Goal: Information Seeking & Learning: Check status

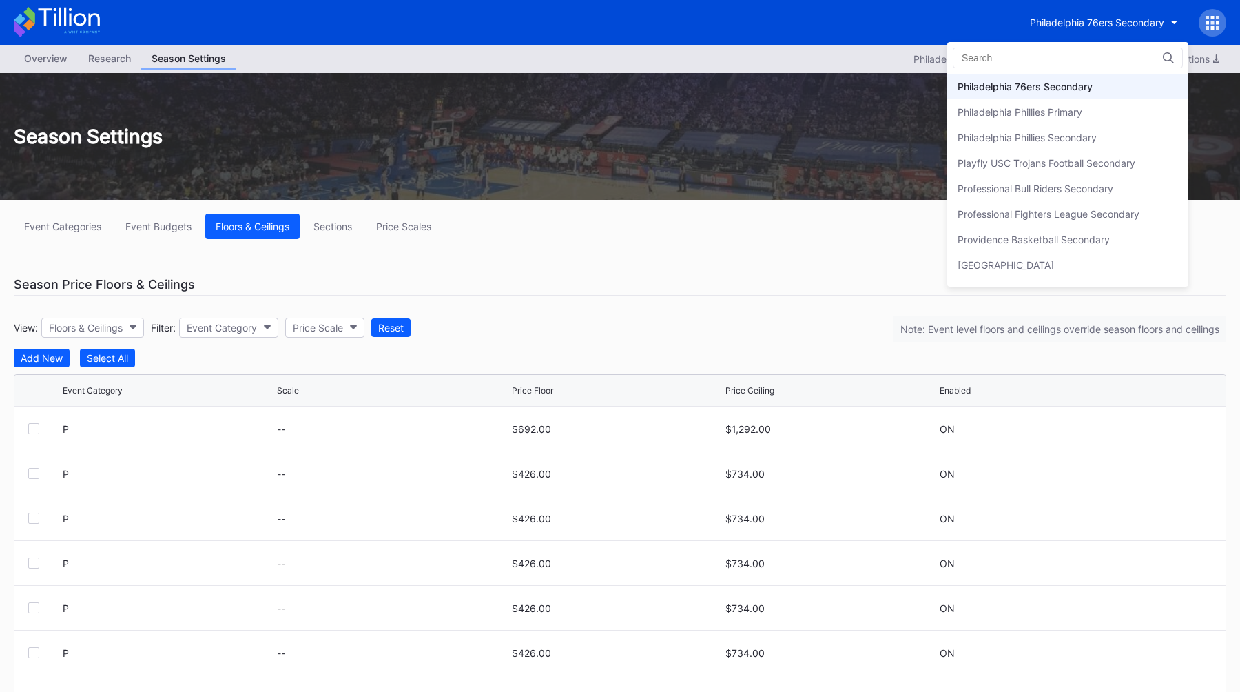
type input "i"
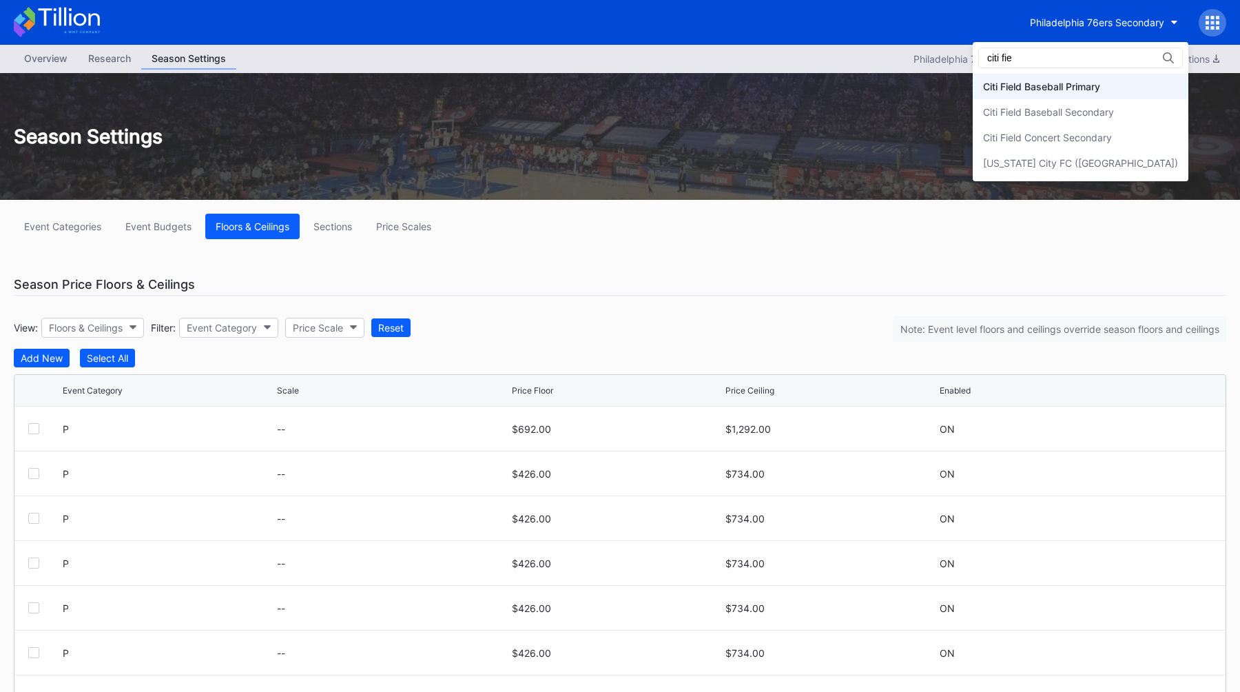
type input "citi fie"
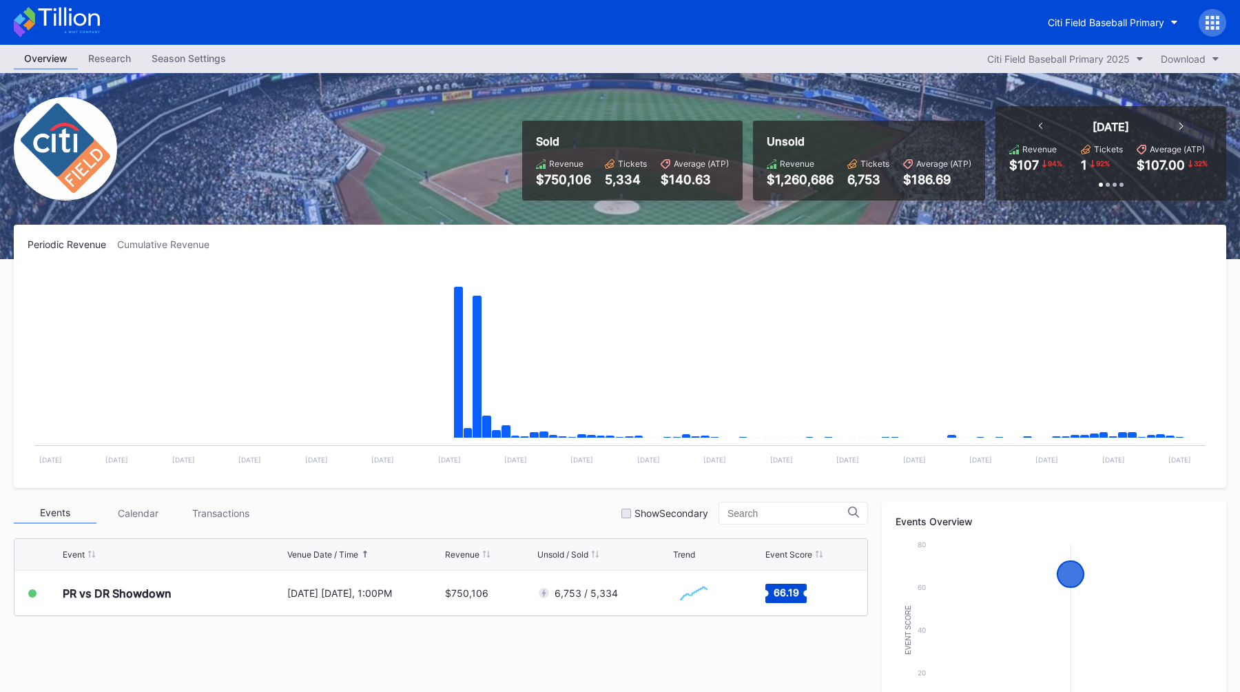
click at [1220, 28] on div at bounding box center [1213, 23] width 28 height 28
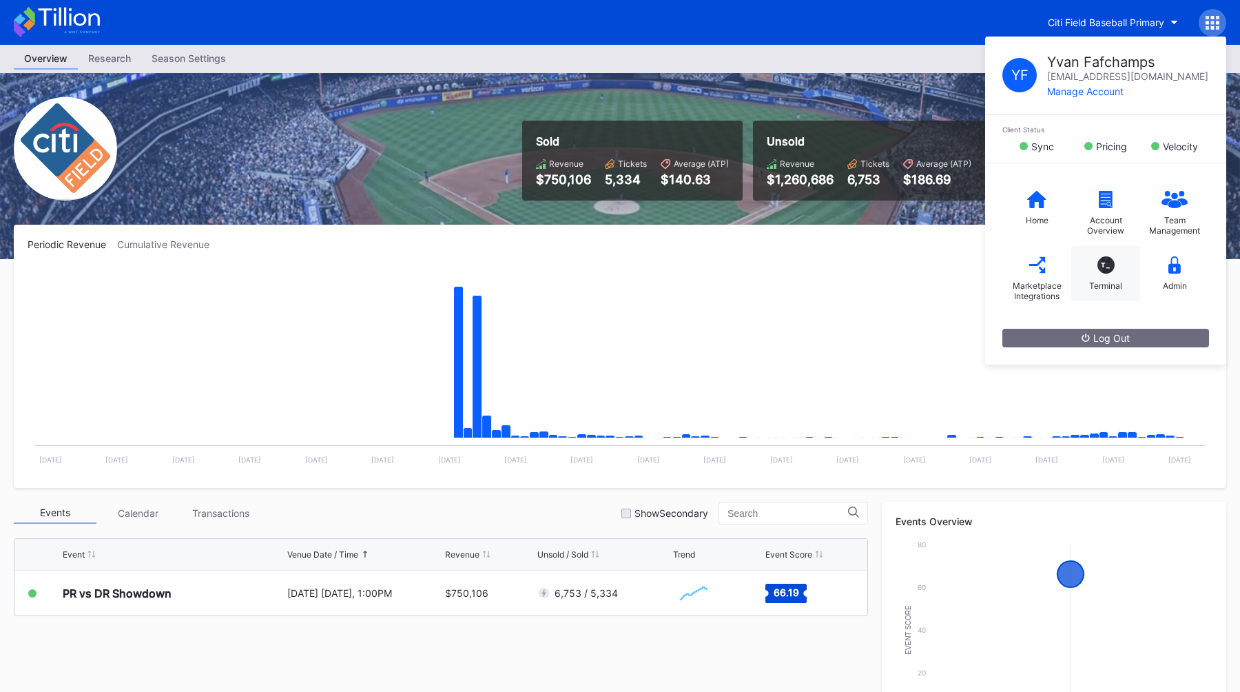
click at [1118, 272] on div "T_ Terminal" at bounding box center [1105, 273] width 69 height 55
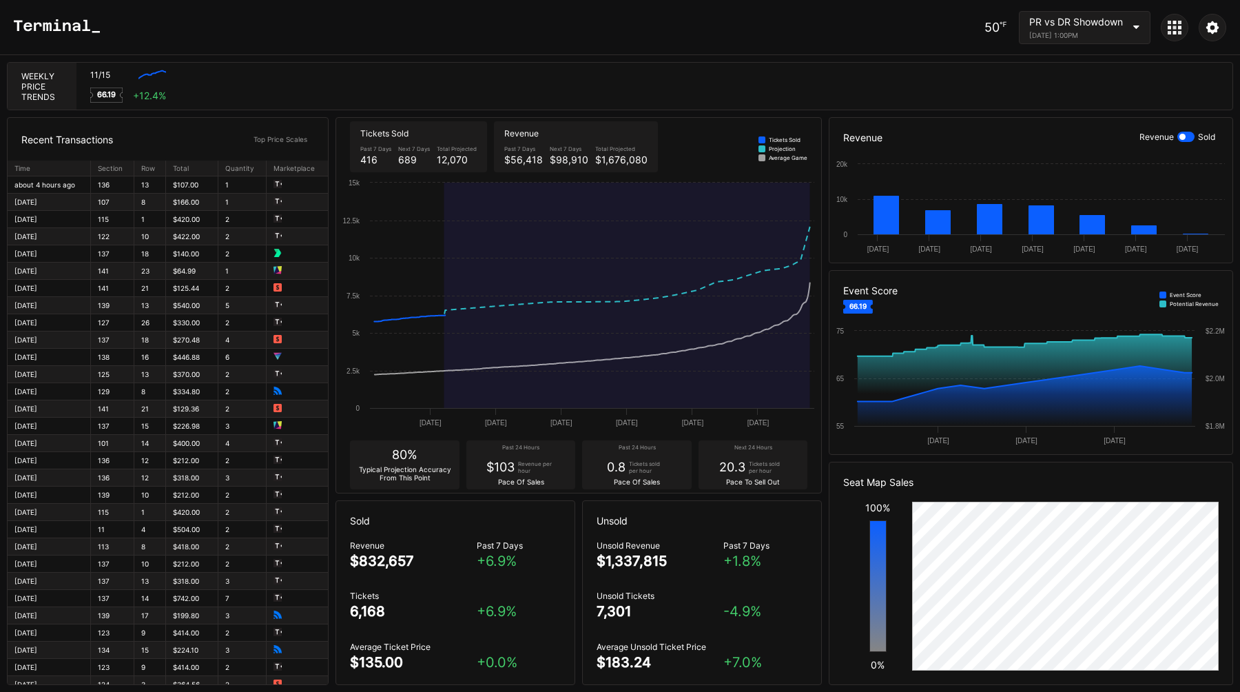
click at [612, 63] on div "11/15 Created with Highcharts 11.2.0 66.19 + 12.4 %" at bounding box center [654, 86] width 1156 height 47
click at [1177, 30] on icon at bounding box center [1175, 28] width 14 height 14
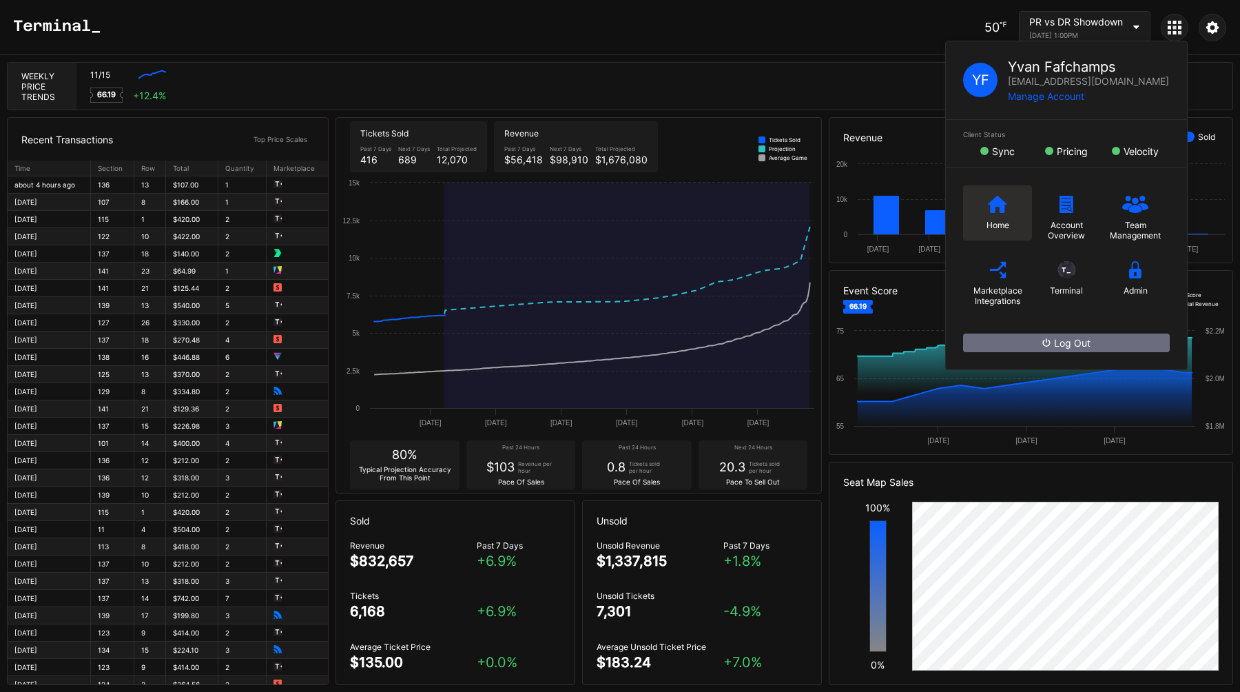
click at [989, 198] on icon at bounding box center [997, 203] width 19 height 17
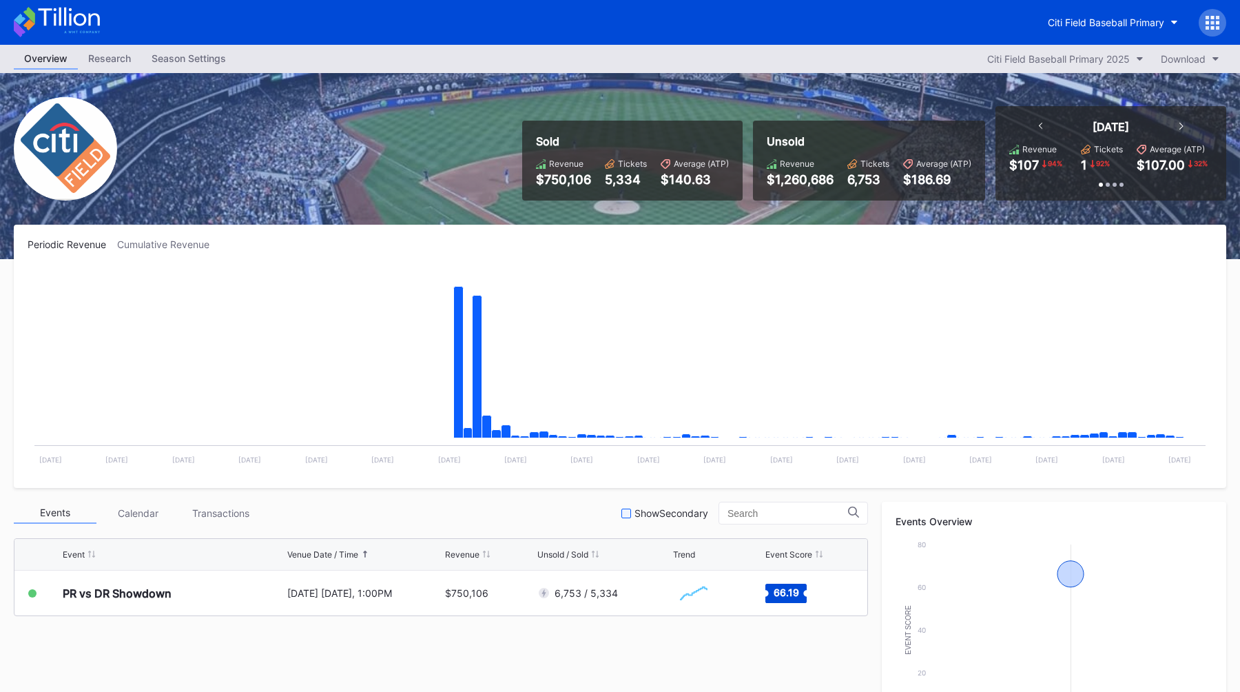
click at [631, 511] on div at bounding box center [626, 513] width 10 height 10
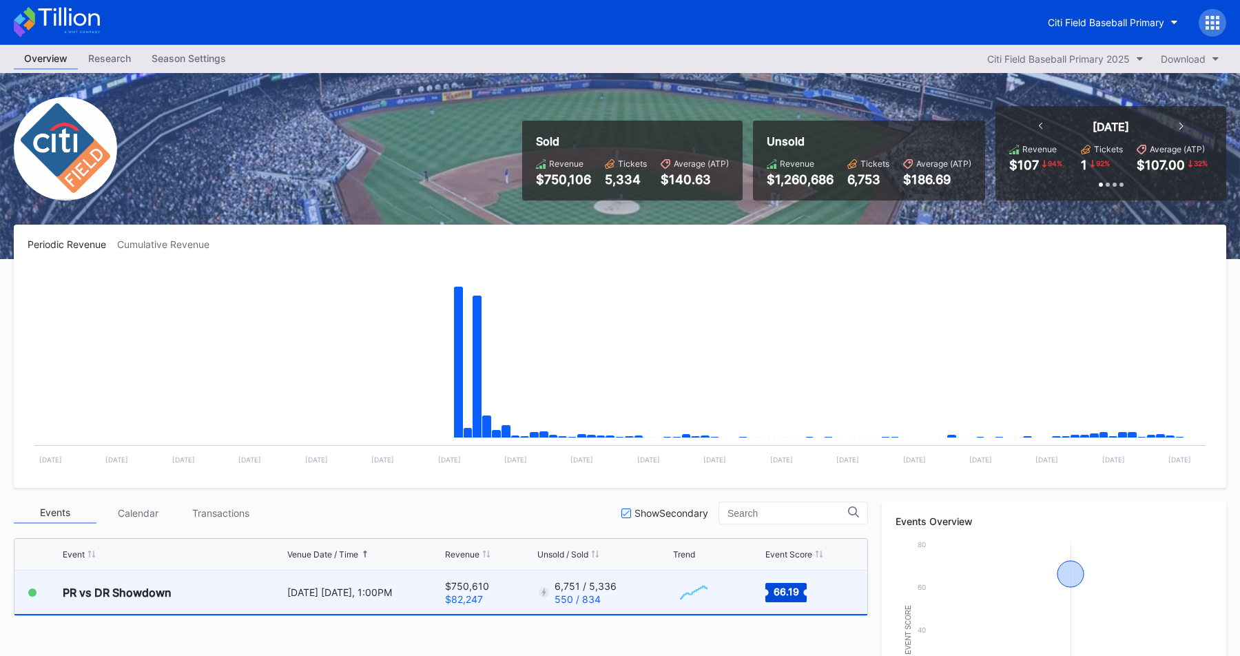
click at [262, 590] on div "PR vs DR Showdown" at bounding box center [173, 591] width 221 height 43
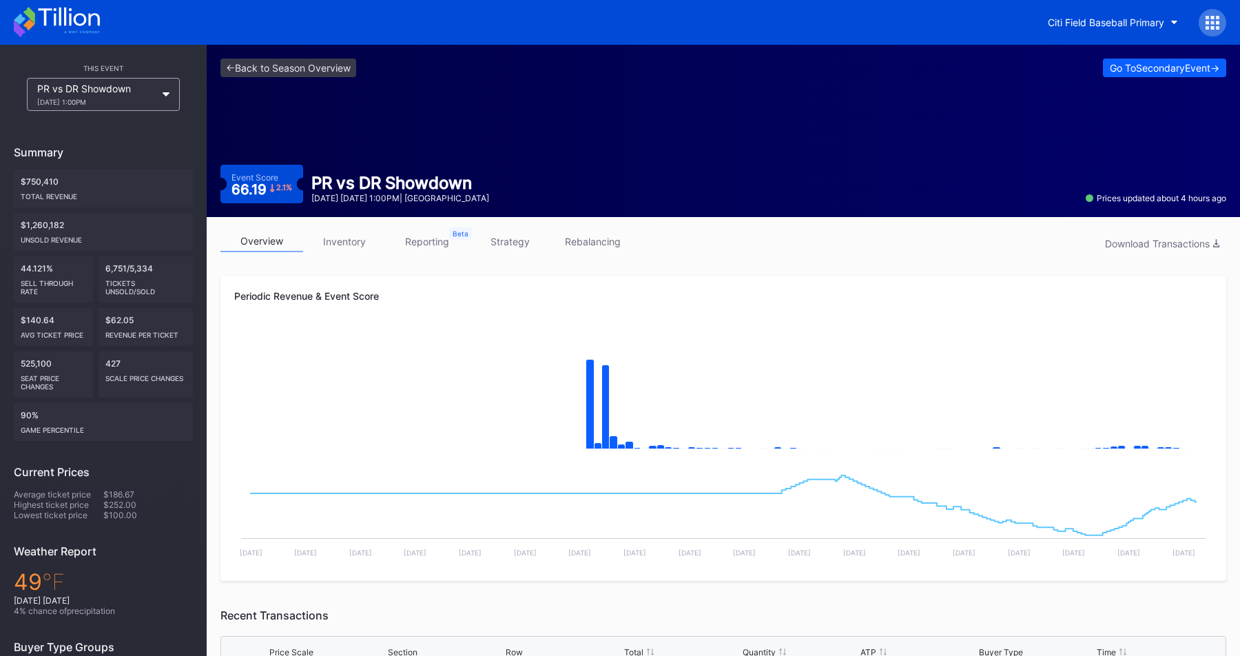
click at [432, 244] on link "reporting" at bounding box center [427, 241] width 83 height 21
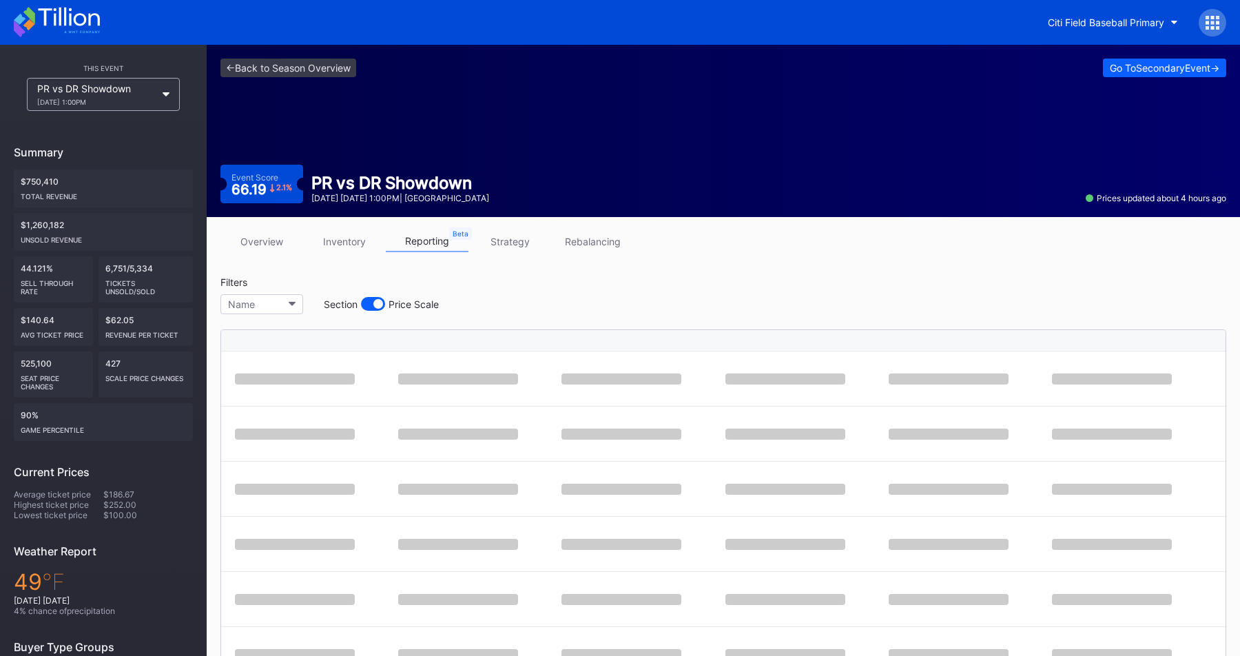
click at [577, 285] on div "Filters Name Section Price Scale" at bounding box center [723, 299] width 1006 height 46
click at [592, 285] on div "Filters Name Section Price Scale" at bounding box center [723, 299] width 1006 height 46
click at [373, 308] on div at bounding box center [373, 304] width 24 height 14
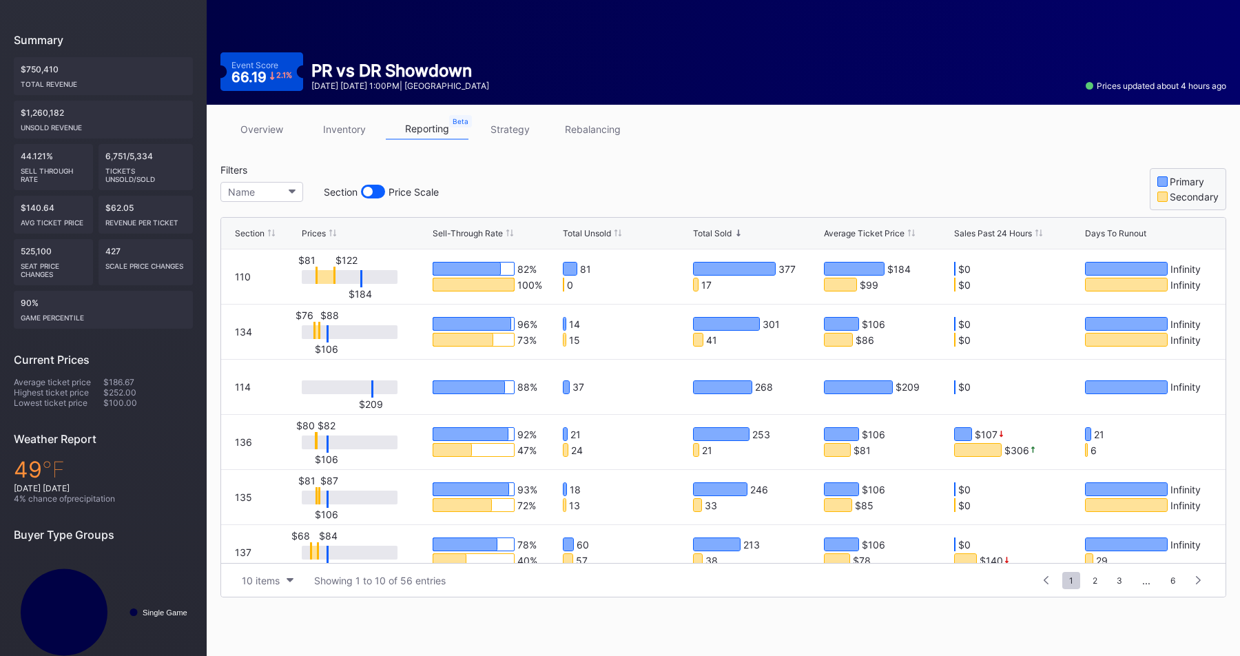
scroll to position [137, 0]
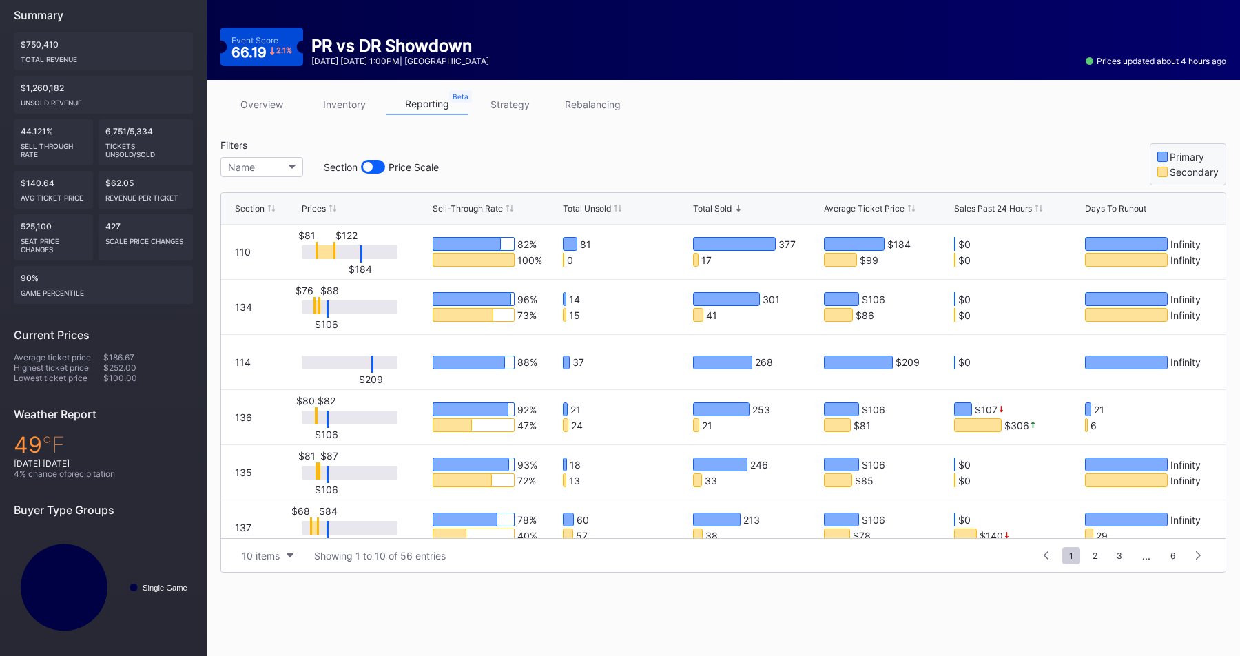
click at [364, 106] on link "inventory" at bounding box center [344, 104] width 83 height 21
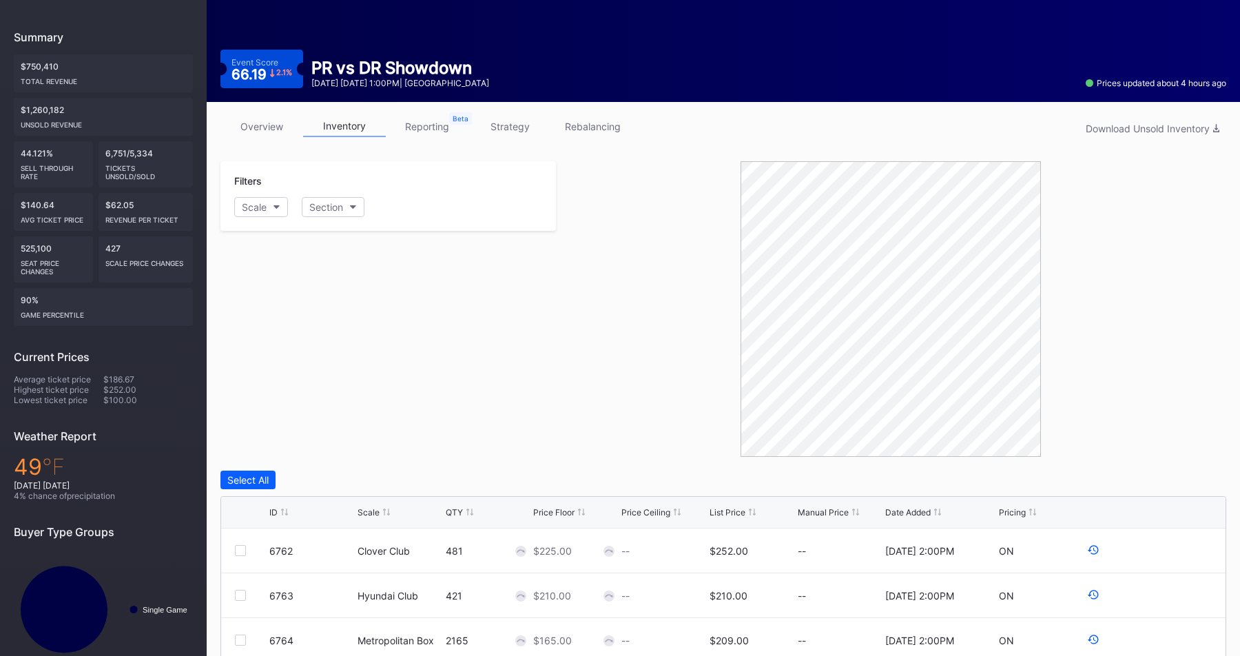
scroll to position [121, 0]
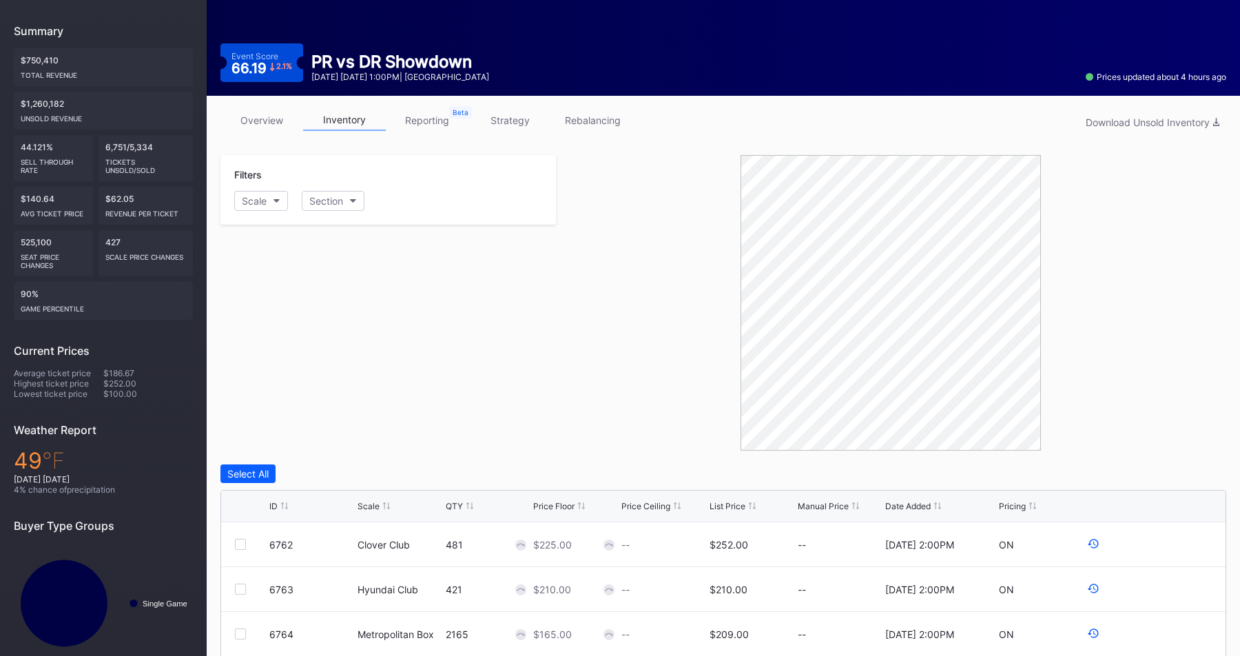
click at [432, 114] on link "reporting" at bounding box center [427, 120] width 83 height 21
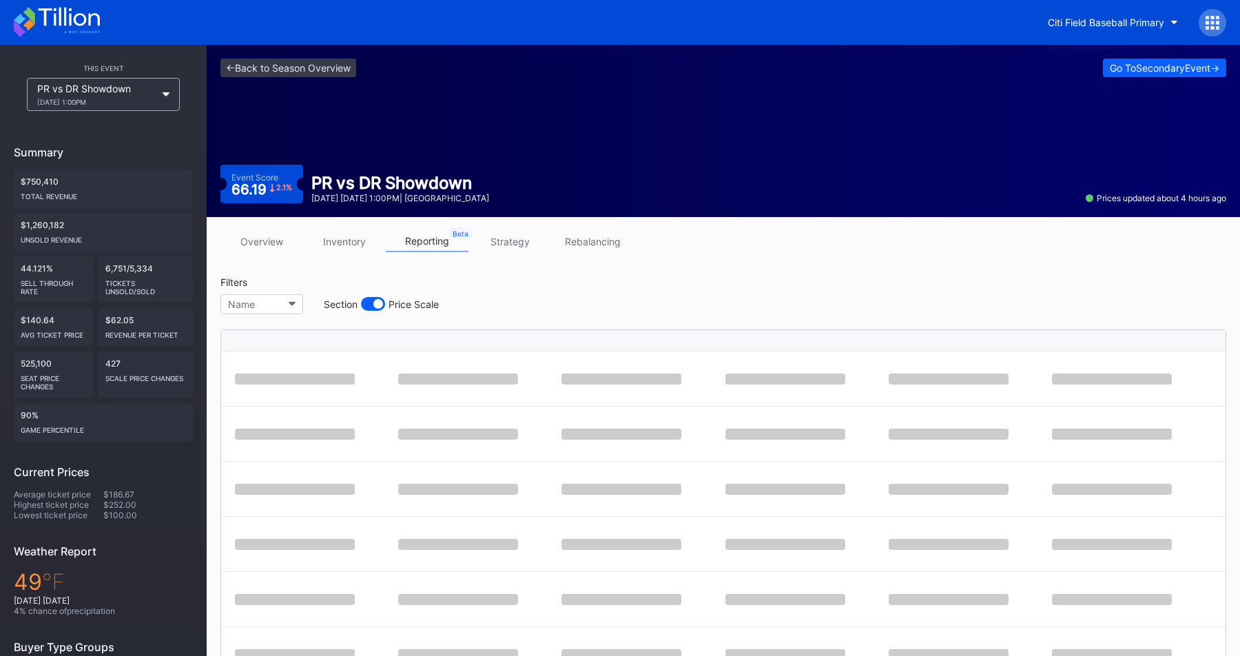
click at [366, 306] on div at bounding box center [373, 304] width 24 height 14
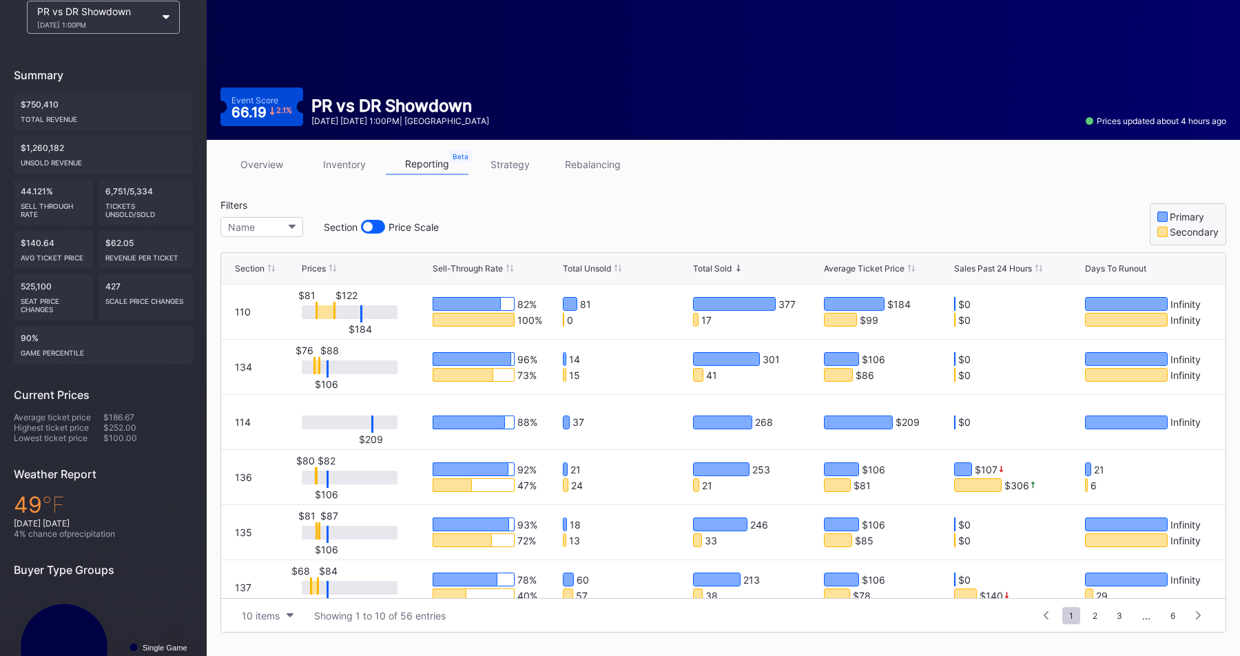
scroll to position [132, 0]
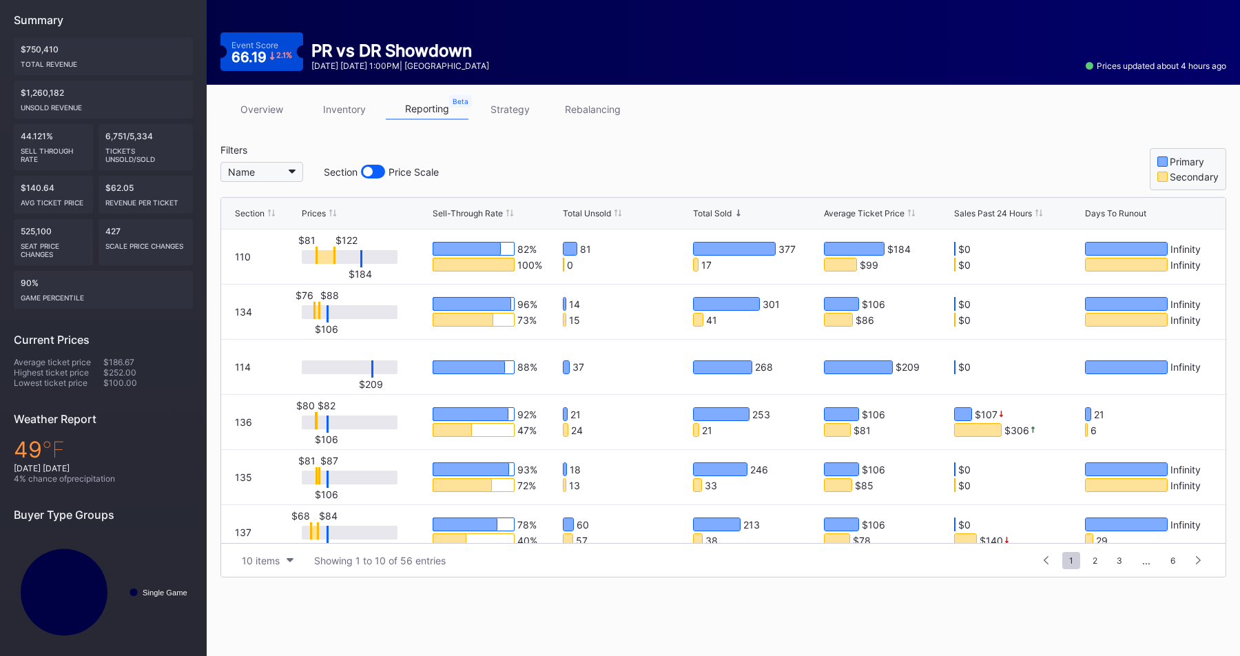
click at [266, 165] on button "Name" at bounding box center [261, 172] width 83 height 20
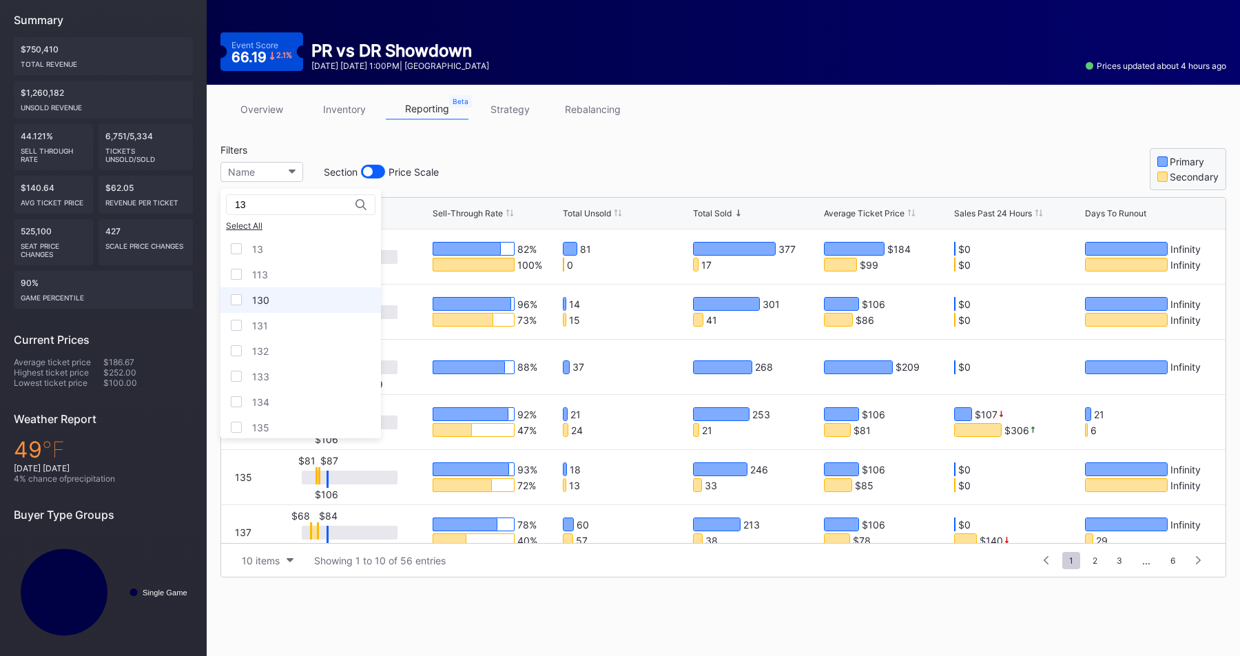
type input "13"
click at [238, 301] on div at bounding box center [236, 299] width 11 height 11
click at [238, 316] on div "131" at bounding box center [300, 325] width 161 height 25
click at [238, 358] on div "132" at bounding box center [300, 350] width 161 height 25
click at [242, 380] on div "133" at bounding box center [300, 376] width 161 height 25
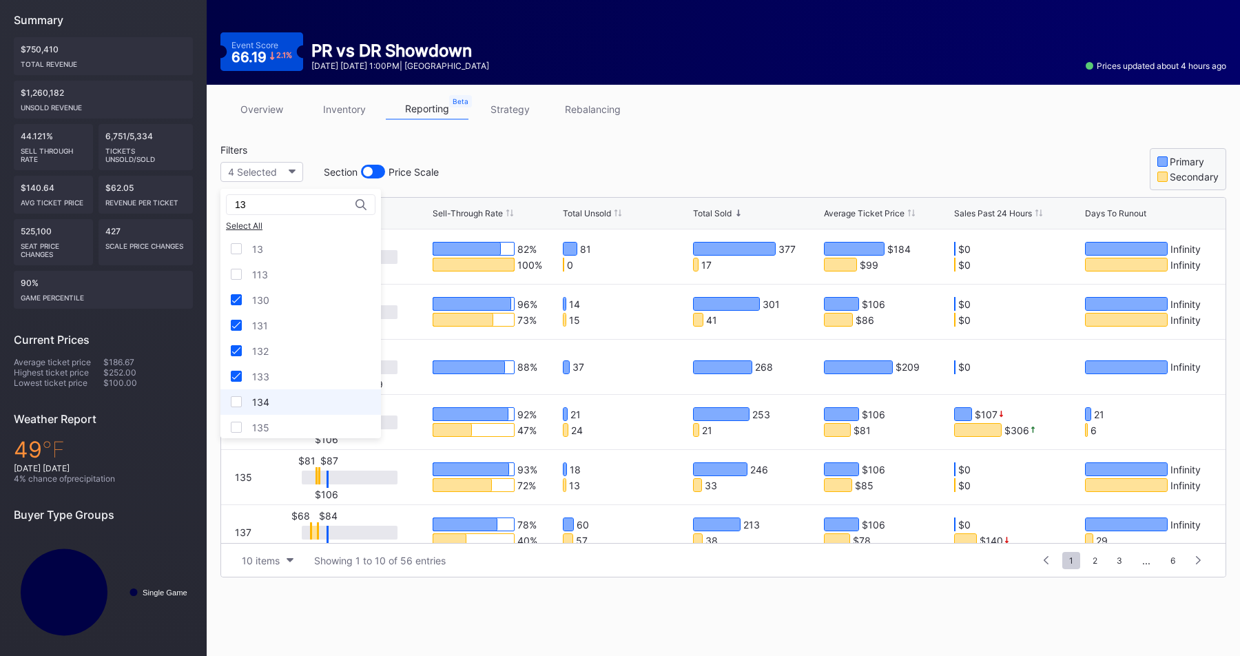
click at [242, 396] on div "134" at bounding box center [300, 401] width 161 height 25
click at [242, 418] on div "135" at bounding box center [300, 427] width 161 height 25
click at [238, 333] on div "136" at bounding box center [300, 343] width 161 height 25
click at [238, 367] on div at bounding box center [236, 369] width 11 height 11
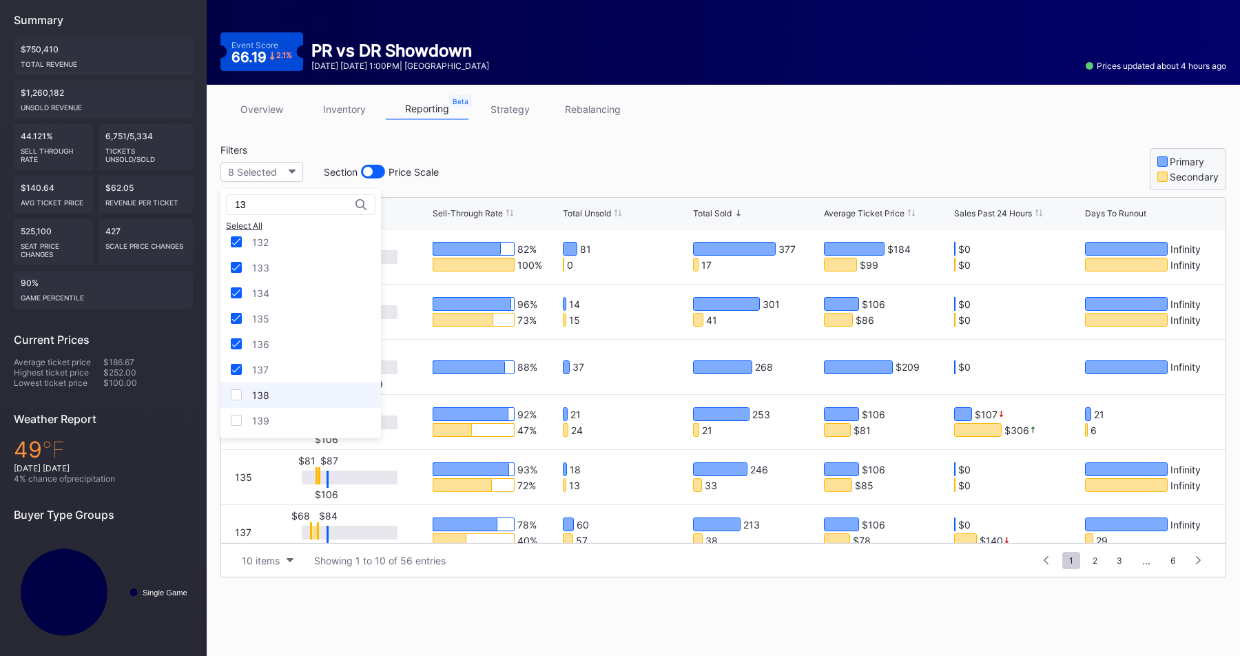
click at [238, 389] on div at bounding box center [236, 394] width 11 height 11
click at [238, 424] on div at bounding box center [236, 420] width 11 height 11
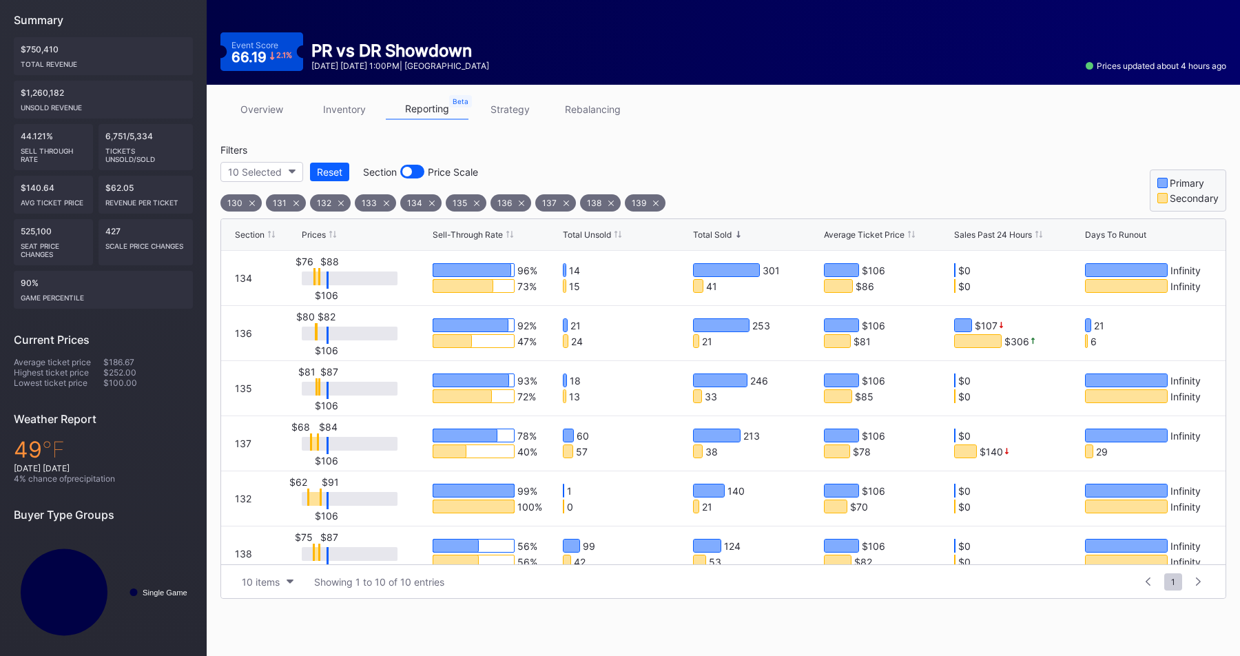
scroll to position [115, 0]
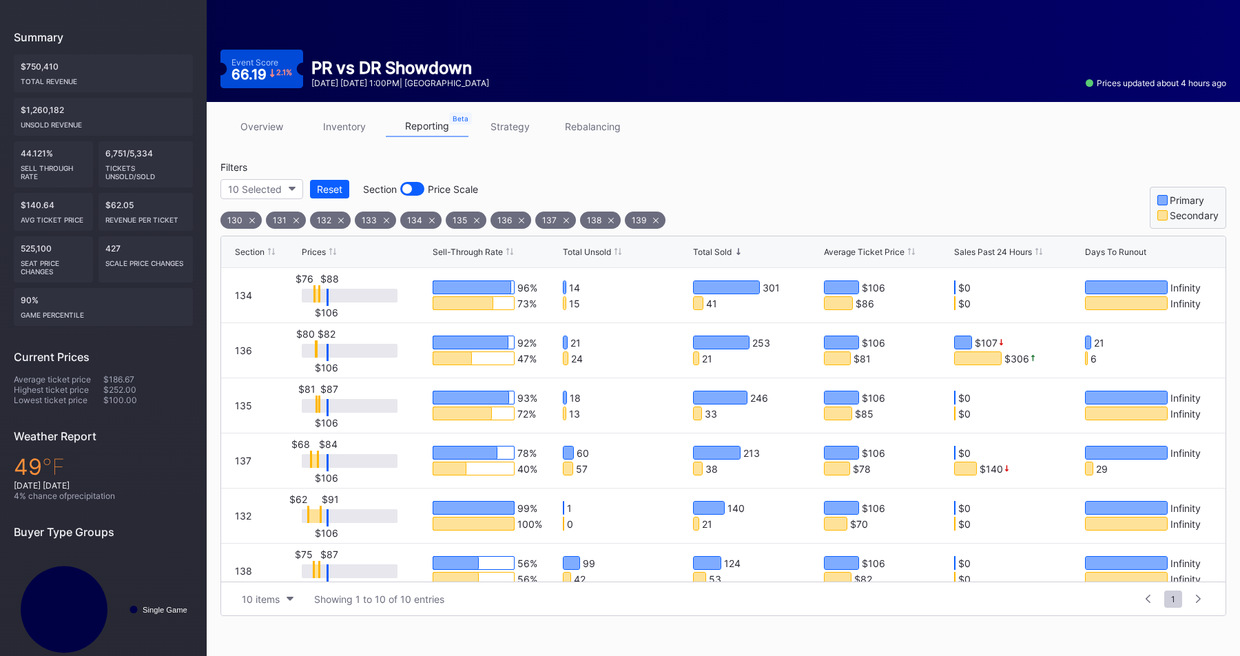
click at [846, 188] on div "Filters 10 Selected Reset Section Price Scale 130 131 132 133 134 135 136 137 1…" at bounding box center [723, 195] width 1006 height 68
click at [359, 131] on link "inventory" at bounding box center [344, 126] width 83 height 21
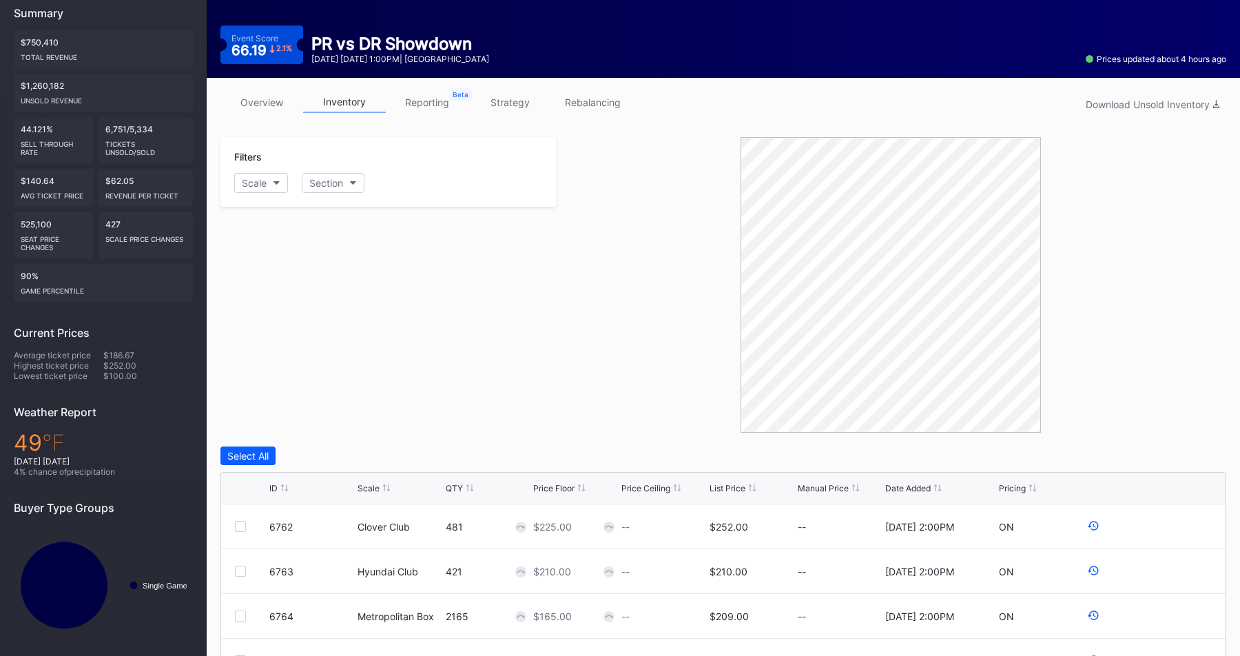
scroll to position [196, 0]
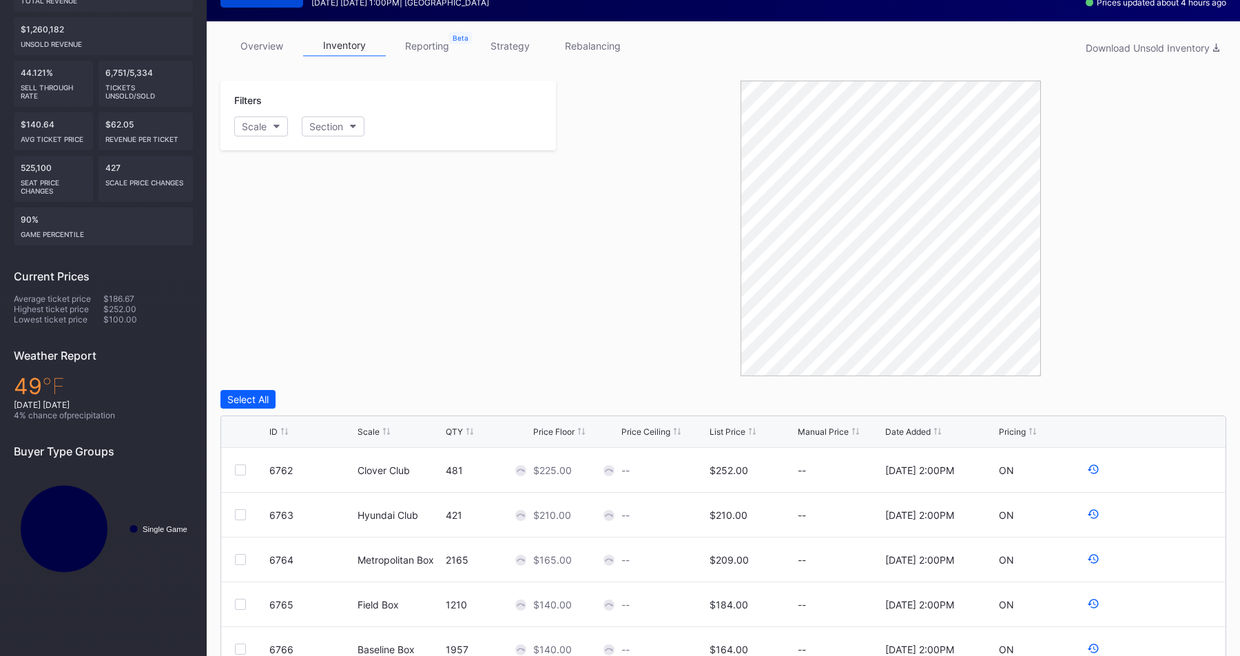
click at [513, 44] on link "strategy" at bounding box center [509, 45] width 83 height 21
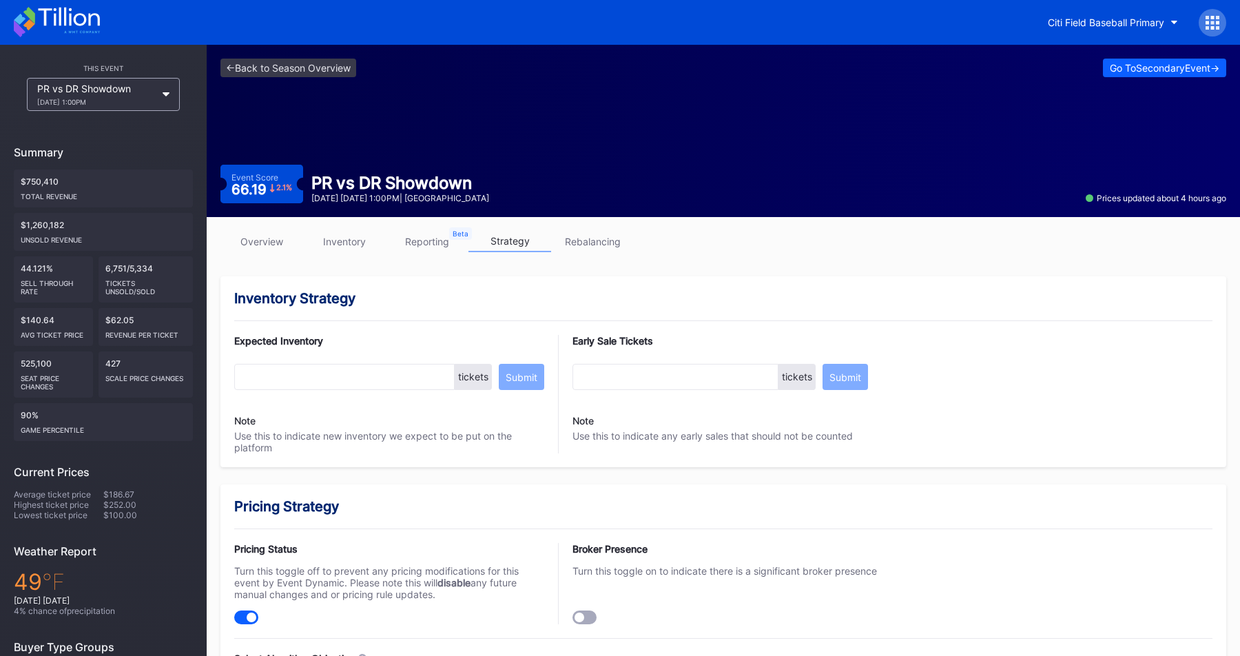
click at [426, 236] on link "reporting" at bounding box center [427, 241] width 83 height 21
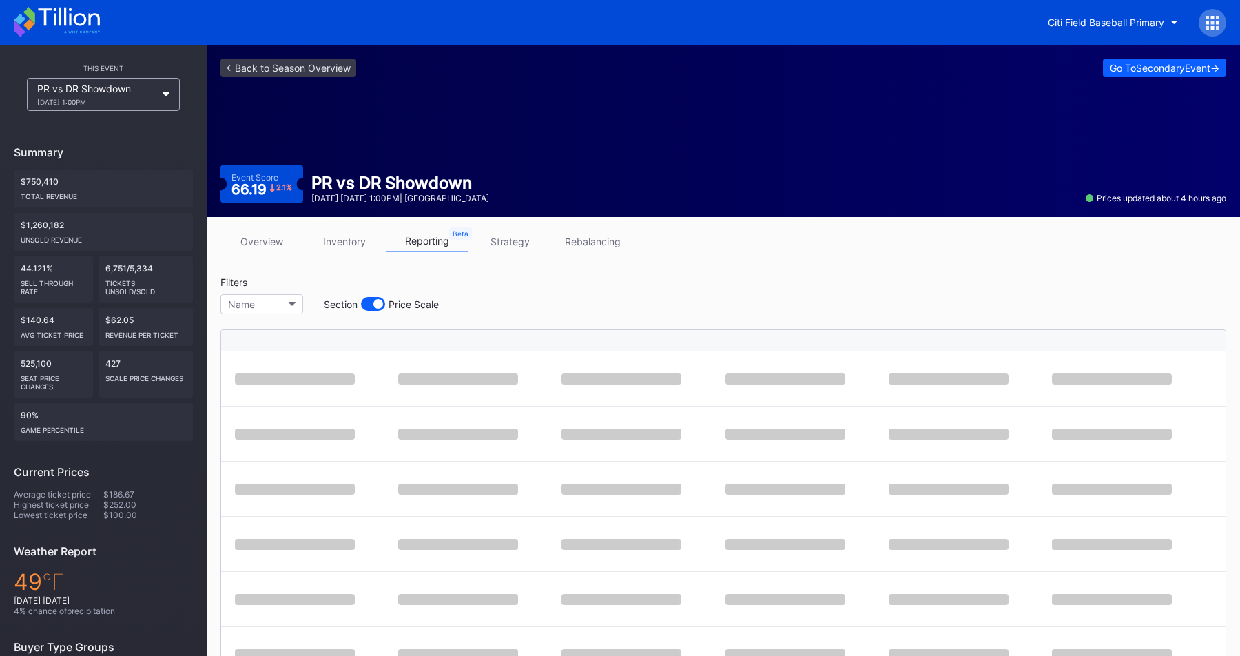
click at [357, 304] on div "Section Price Scale" at bounding box center [381, 304] width 115 height 14
click at [363, 304] on div at bounding box center [373, 304] width 24 height 14
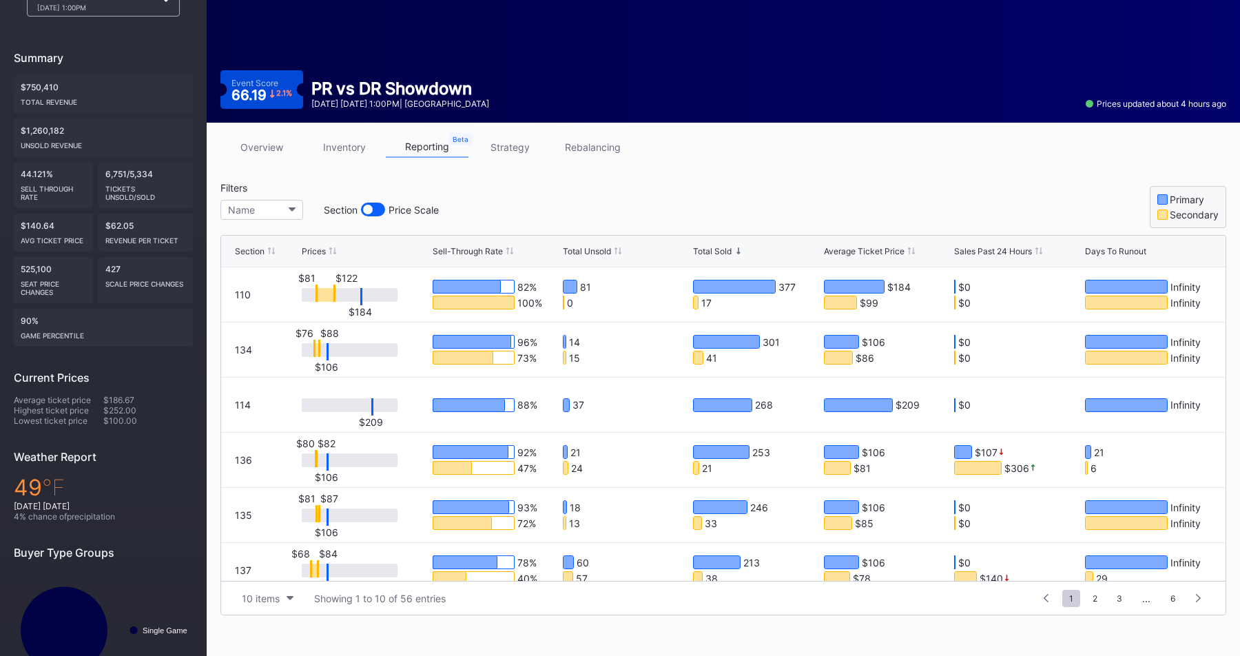
scroll to position [137, 0]
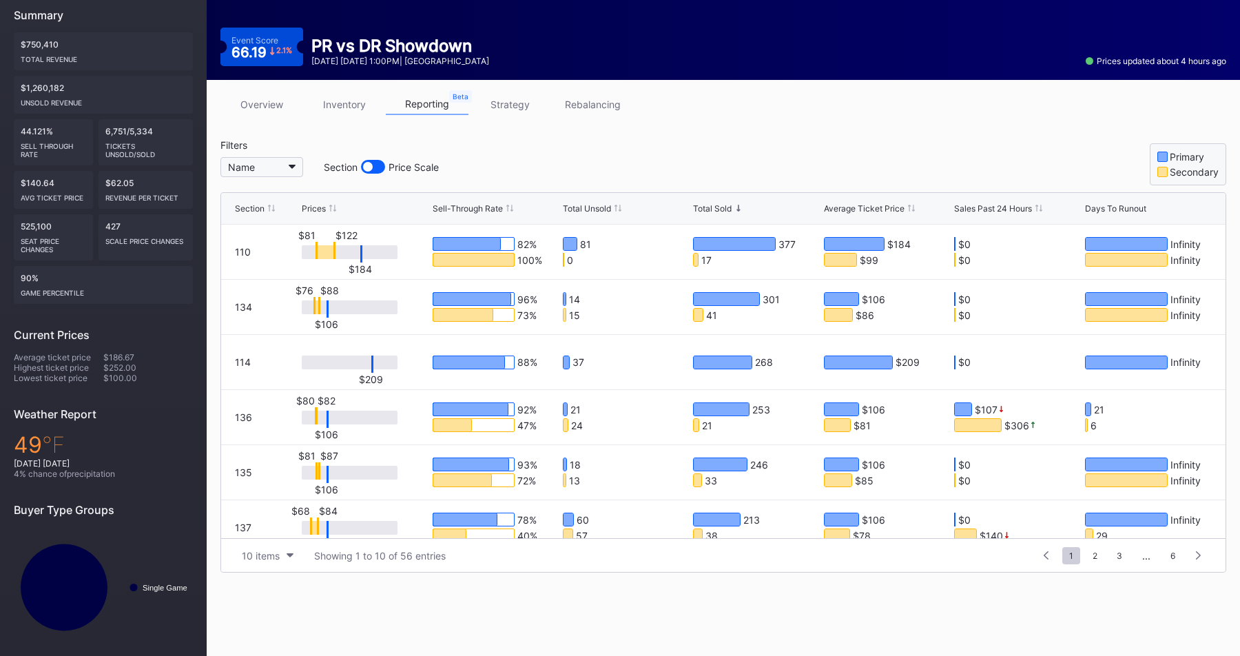
click at [273, 176] on button "Name" at bounding box center [261, 167] width 83 height 20
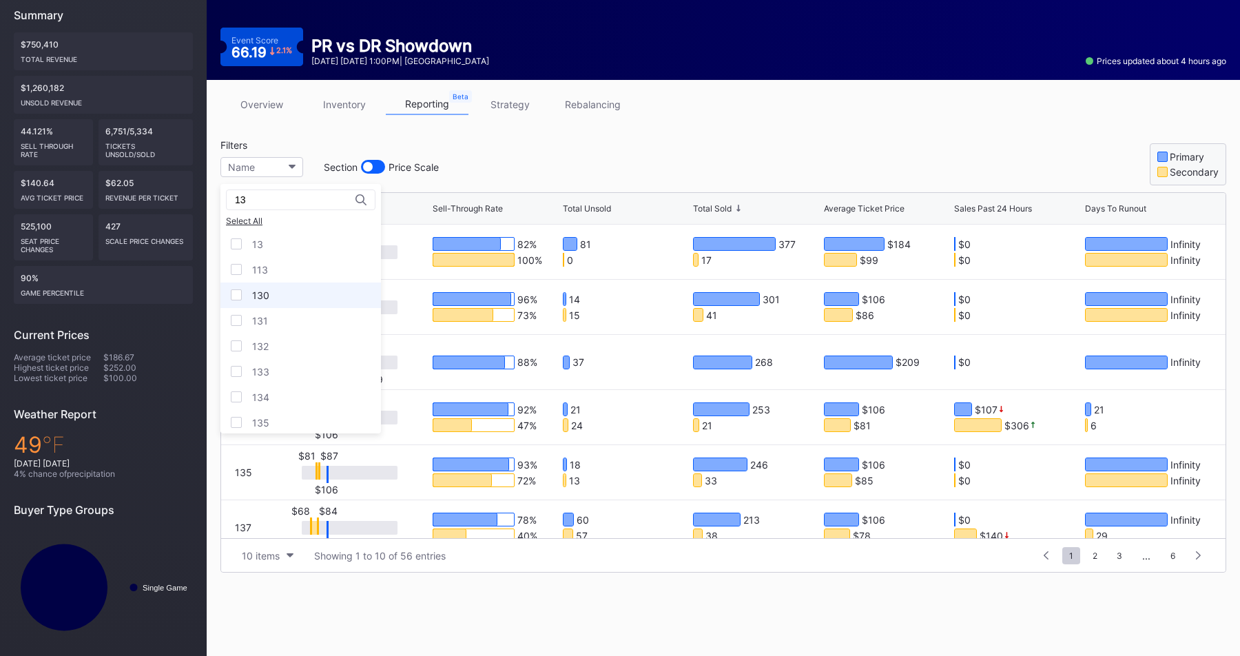
type input "13"
click at [229, 289] on div "130" at bounding box center [300, 294] width 161 height 25
click at [229, 320] on div "131" at bounding box center [300, 320] width 161 height 25
click at [237, 346] on div at bounding box center [236, 345] width 11 height 11
click at [237, 369] on div at bounding box center [236, 371] width 11 height 11
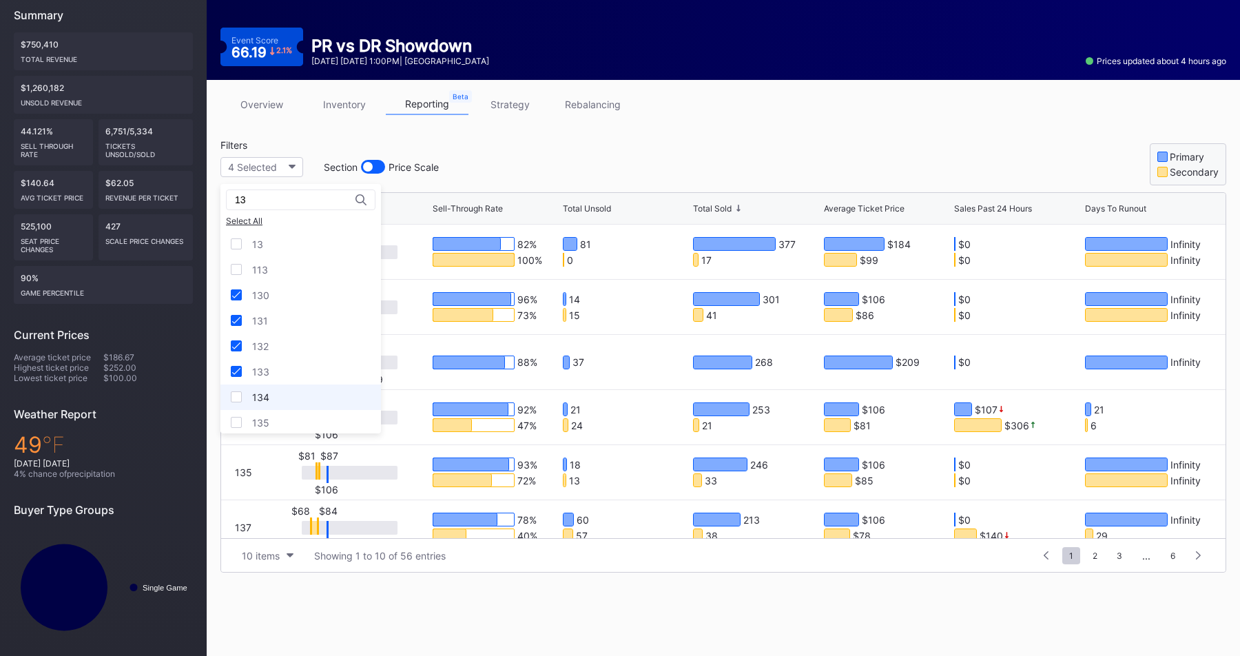
click at [237, 394] on div at bounding box center [236, 396] width 11 height 11
click at [240, 334] on div at bounding box center [236, 330] width 11 height 11
click at [240, 355] on div at bounding box center [236, 356] width 11 height 11
click at [240, 386] on div at bounding box center [236, 381] width 11 height 11
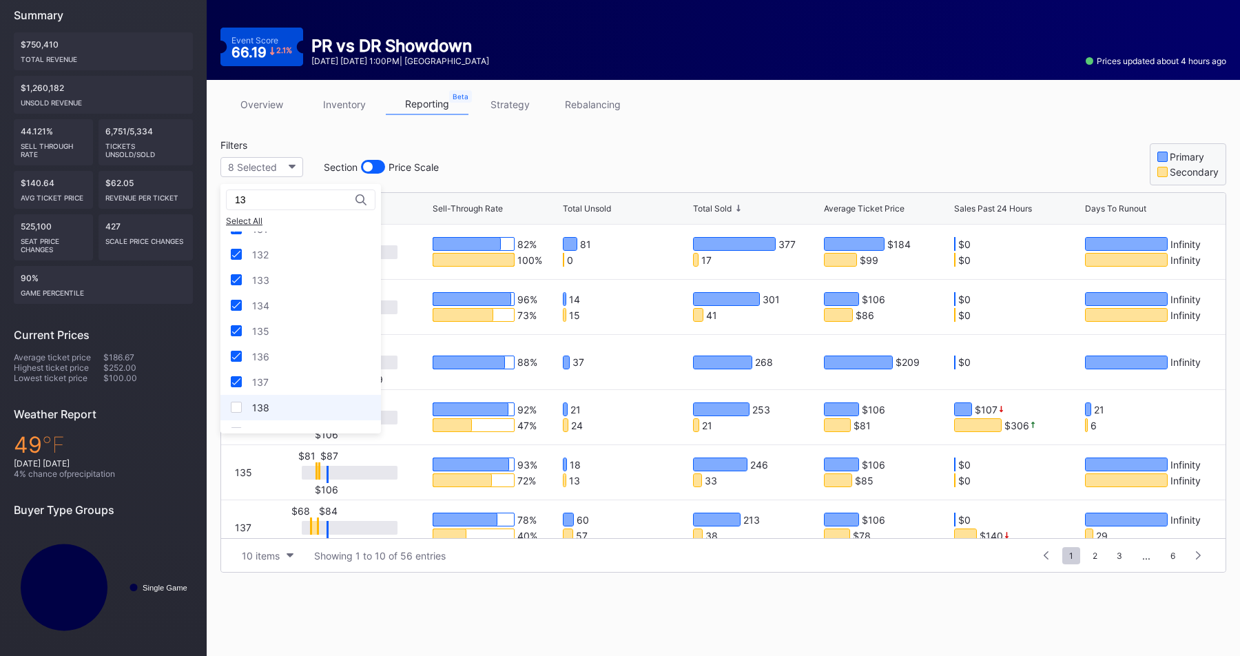
click at [240, 418] on div "138" at bounding box center [300, 407] width 161 height 25
click at [239, 412] on div at bounding box center [236, 415] width 11 height 11
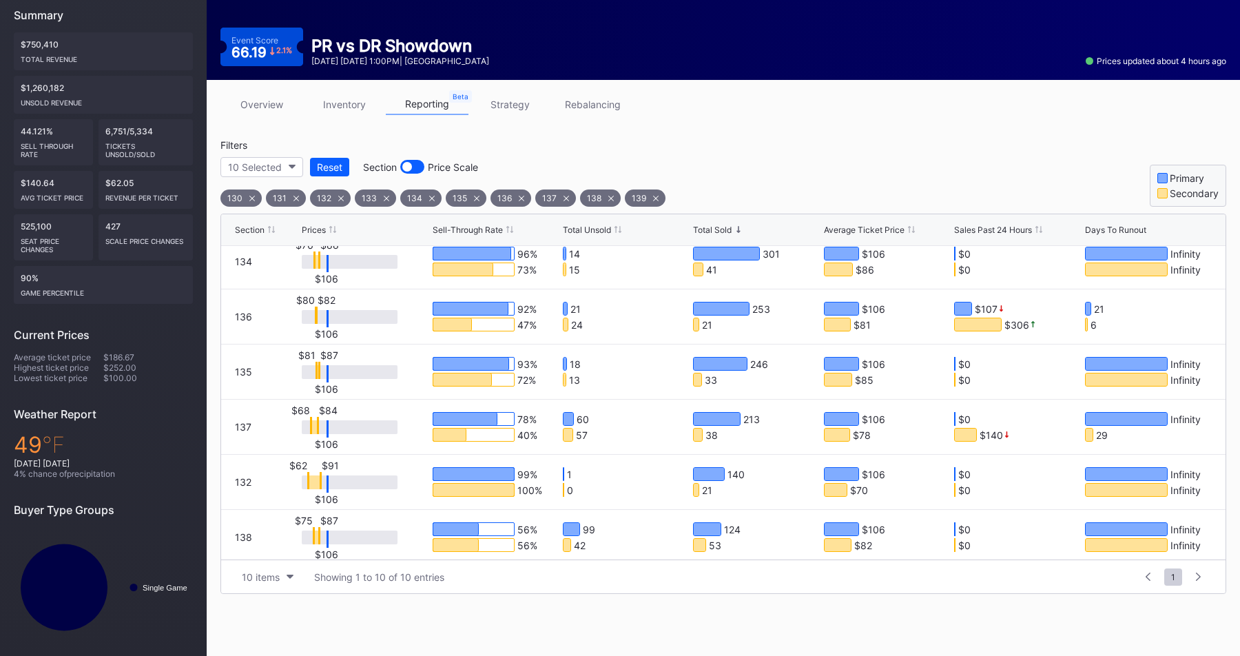
scroll to position [0, 0]
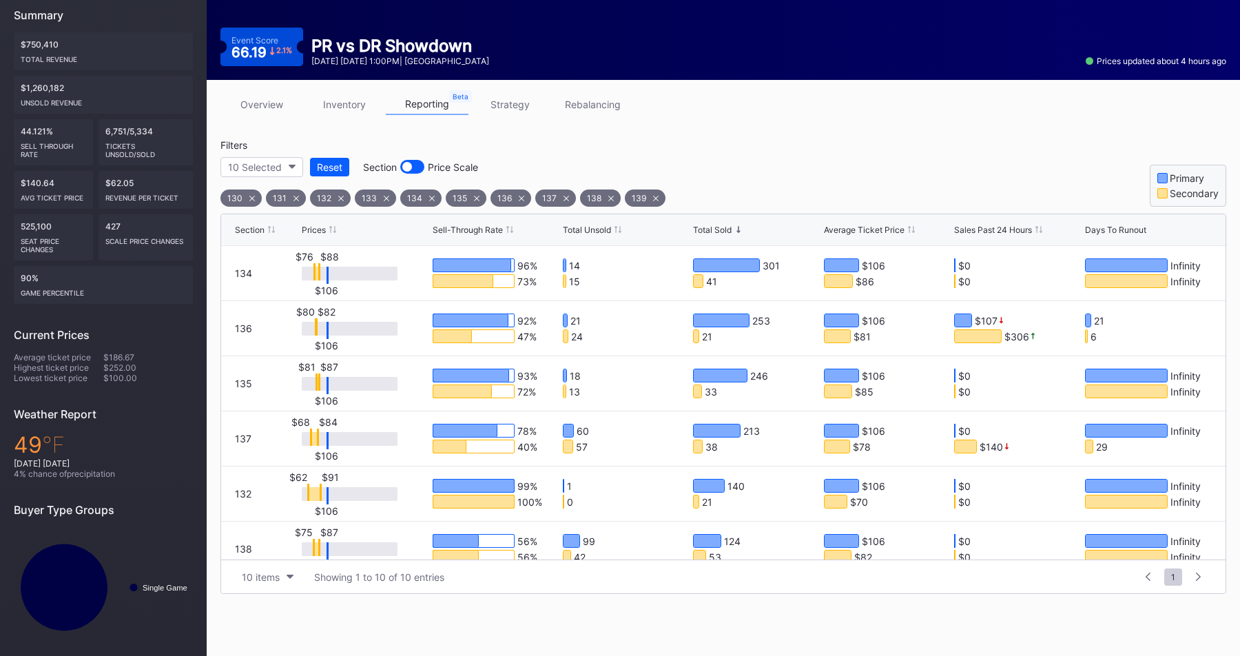
click at [550, 151] on div "Filters 10 Selected Reset Section Price Scale 130 131 132 133 134 135 136 137 1…" at bounding box center [442, 173] width 445 height 68
click at [608, 136] on div "overview inventory reporting strategy rebalancing Filters 10 Selected Reset Sec…" at bounding box center [723, 344] width 1033 height 528
click at [330, 108] on link "inventory" at bounding box center [344, 104] width 83 height 21
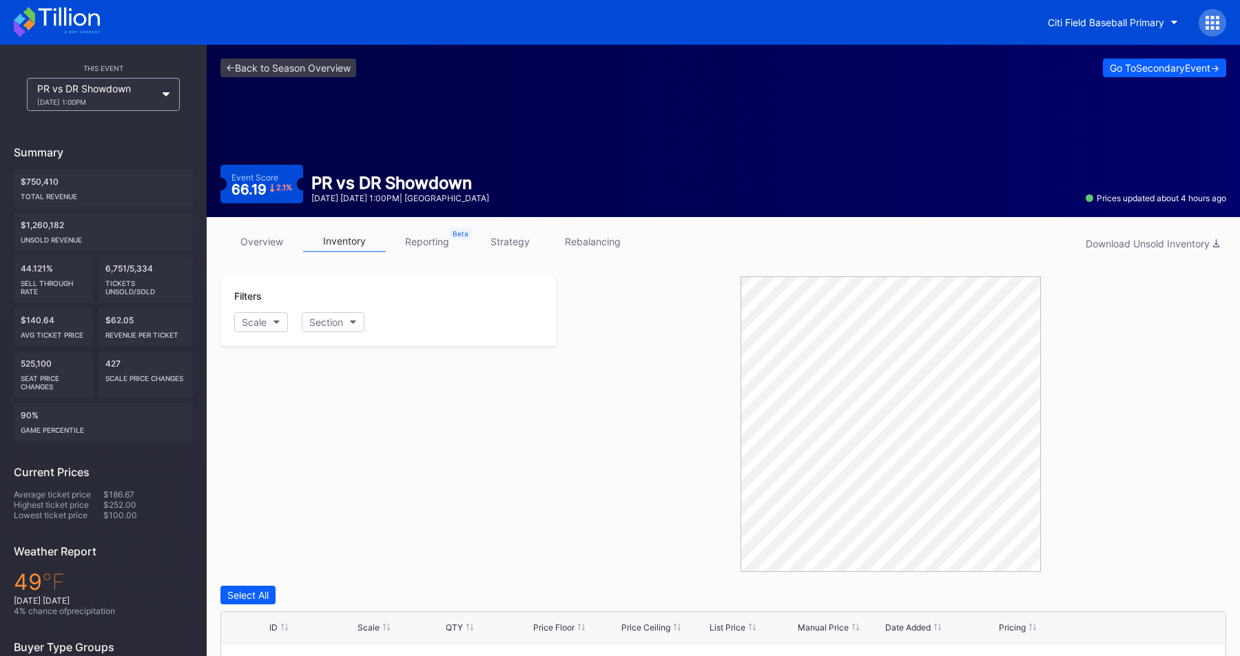
click at [605, 382] on div at bounding box center [891, 424] width 670 height 296
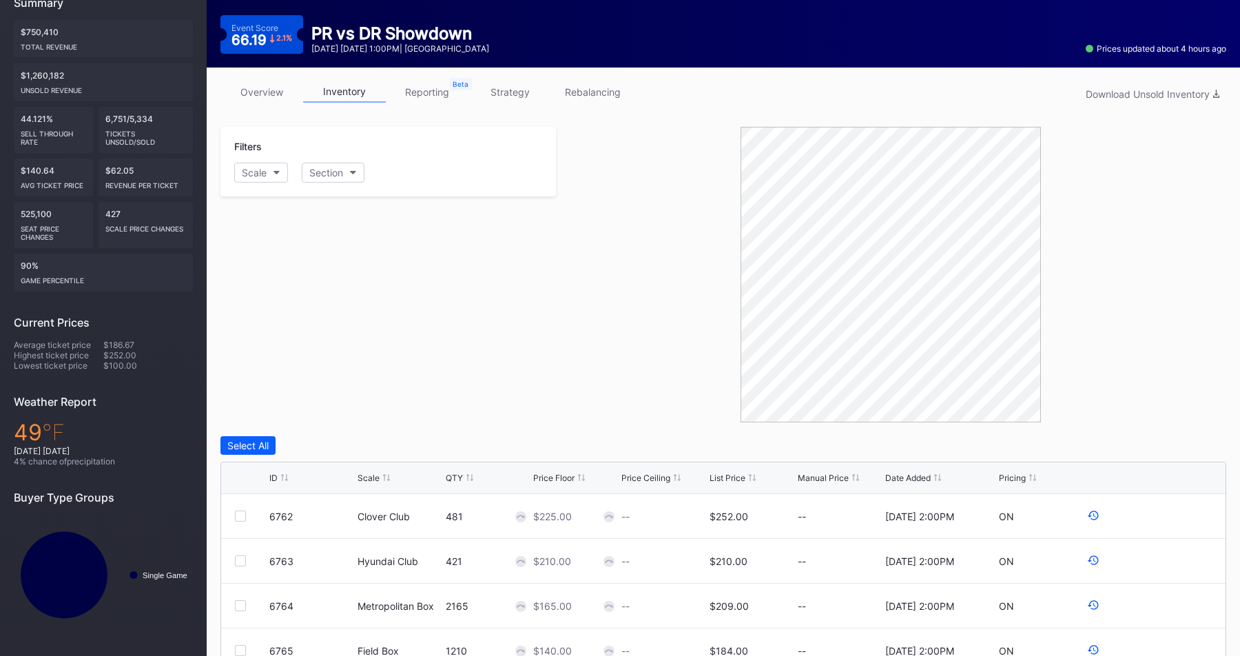
scroll to position [158, 0]
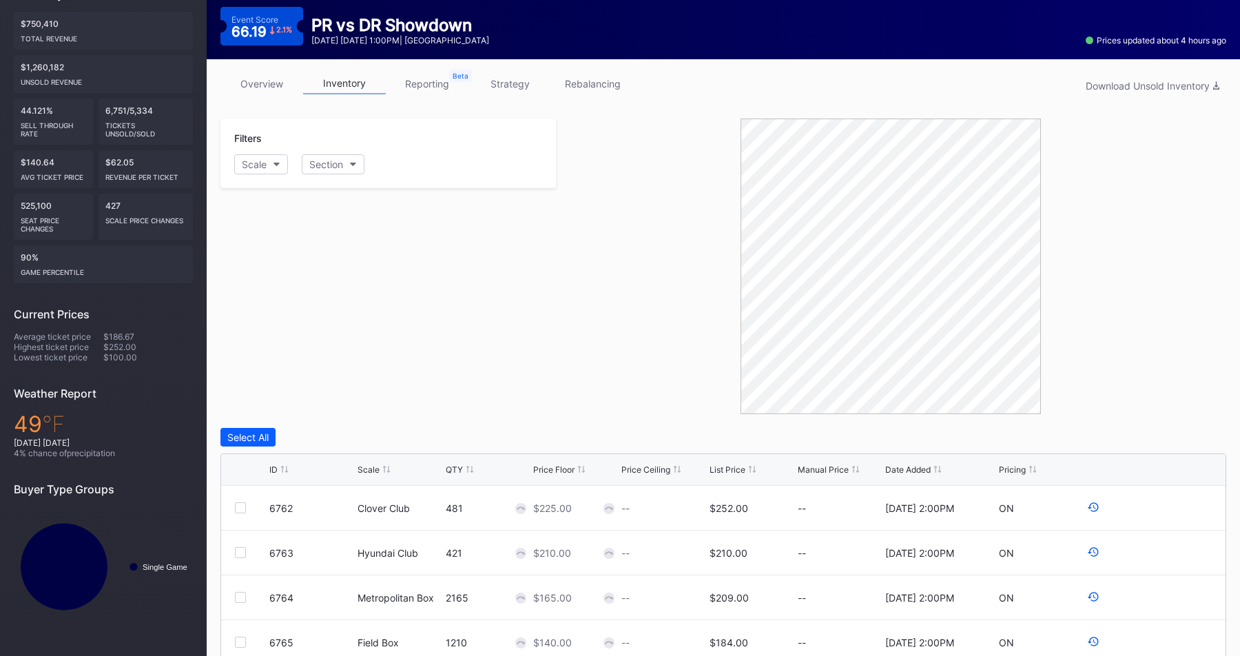
click at [424, 181] on div "Filters Scale Section" at bounding box center [387, 153] width 335 height 70
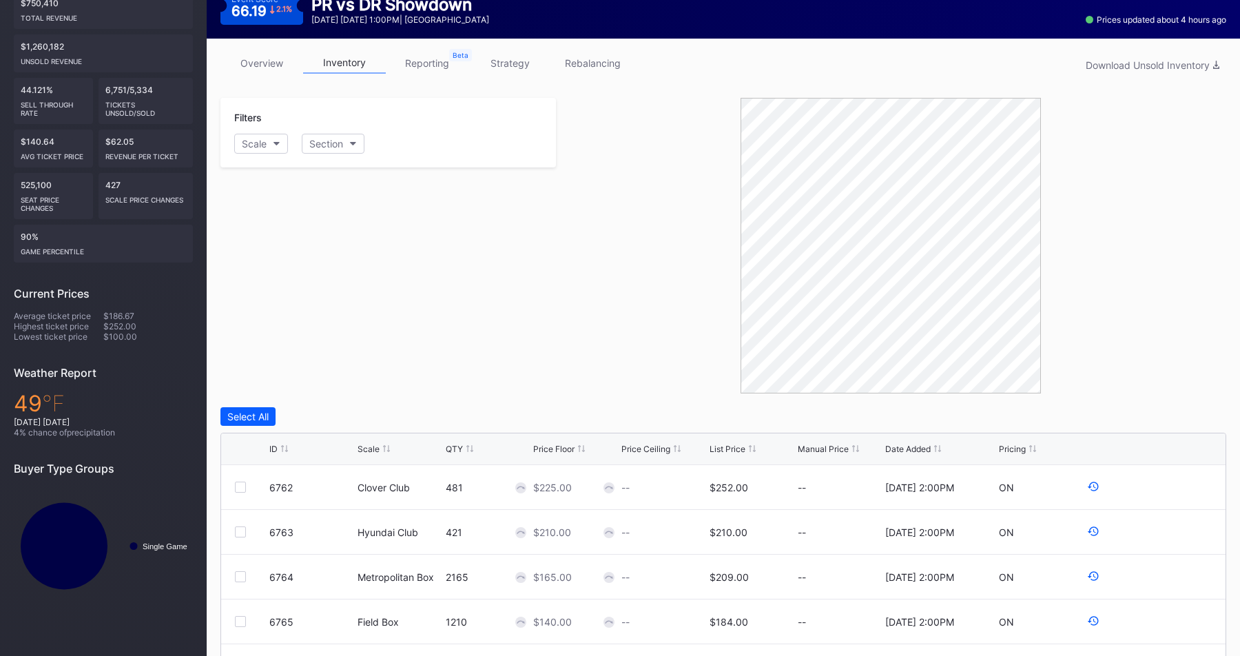
scroll to position [349, 0]
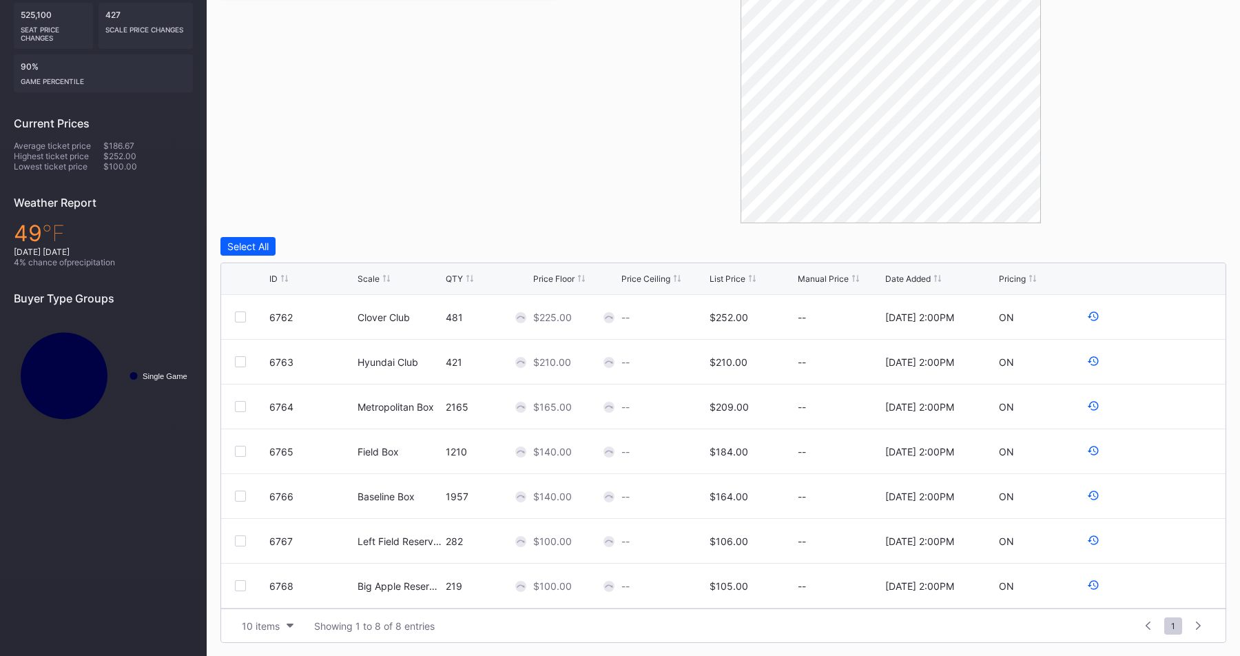
click at [734, 273] on div "List Price" at bounding box center [728, 278] width 36 height 10
click at [653, 231] on div "Filters Scale Section Select All ID Scale QTY Price Floor Price Ceiling List Pr…" at bounding box center [723, 285] width 1006 height 715
click at [624, 227] on div "Filters Scale Section Select All ID Scale QTY Price Floor Price Ceiling List Pr…" at bounding box center [723, 285] width 1006 height 715
click at [496, 232] on div "Filters Scale Section Select All ID Scale QTY Price Floor Price Ceiling List Pr…" at bounding box center [723, 285] width 1006 height 715
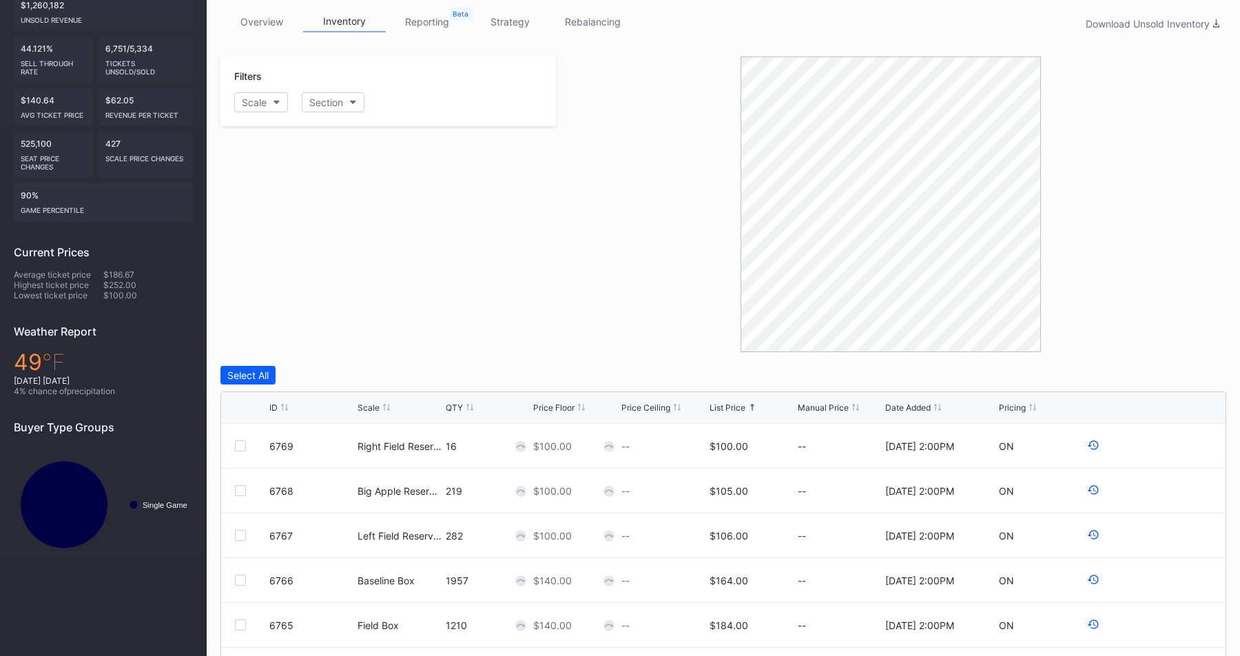
scroll to position [0, 0]
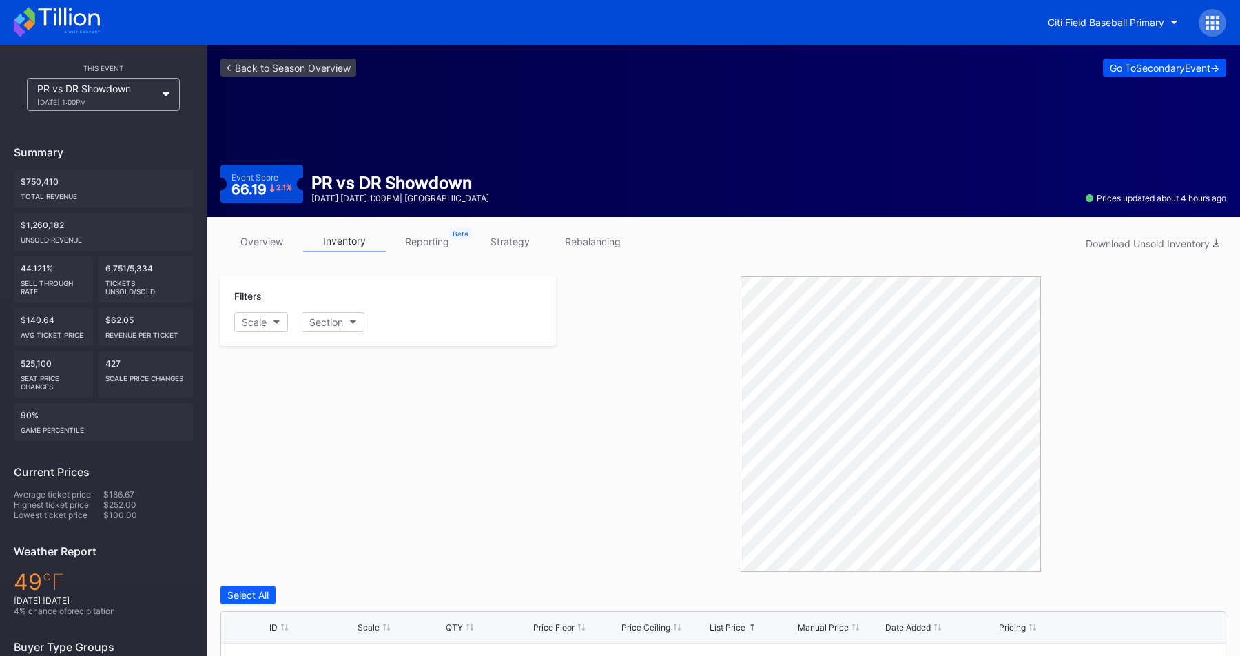
click at [1155, 68] on div "Go To Secondary Event ->" at bounding box center [1165, 68] width 110 height 12
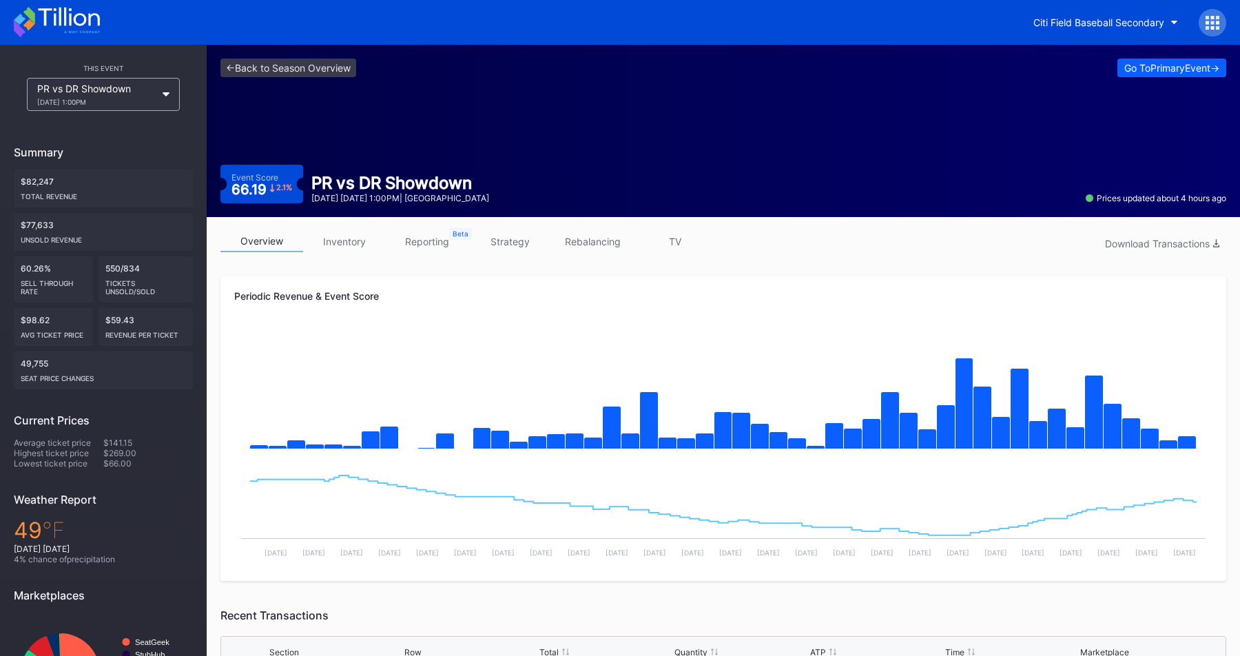
click at [353, 242] on link "inventory" at bounding box center [344, 241] width 83 height 21
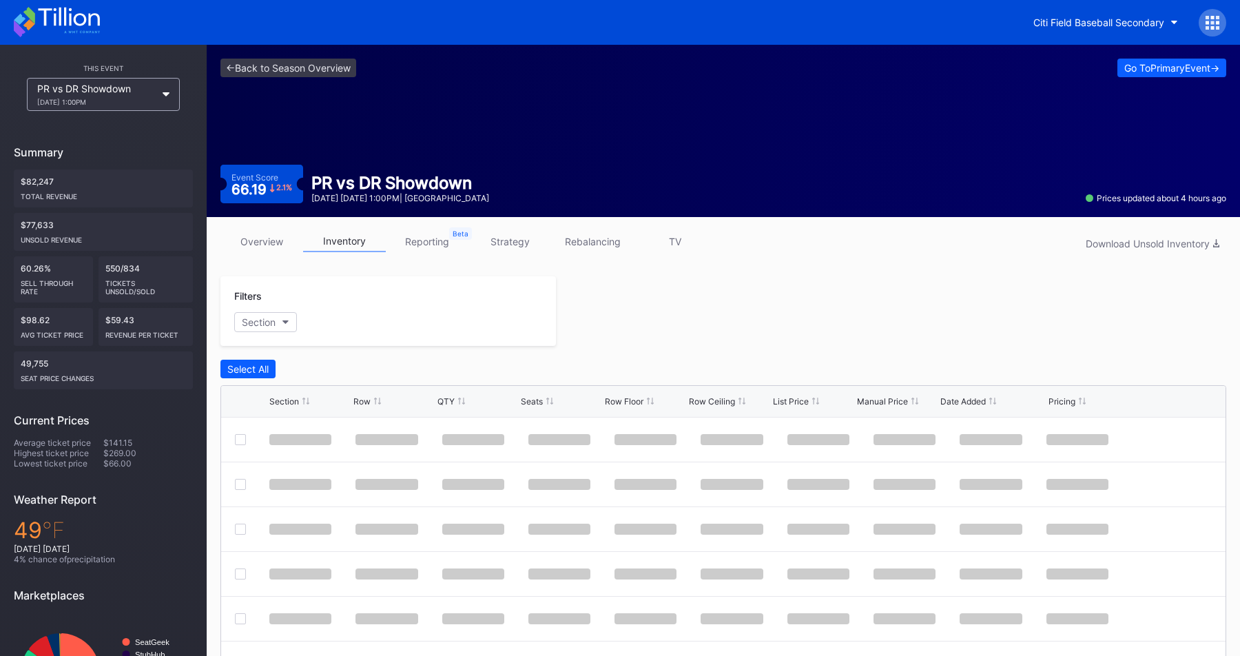
scroll to position [123, 0]
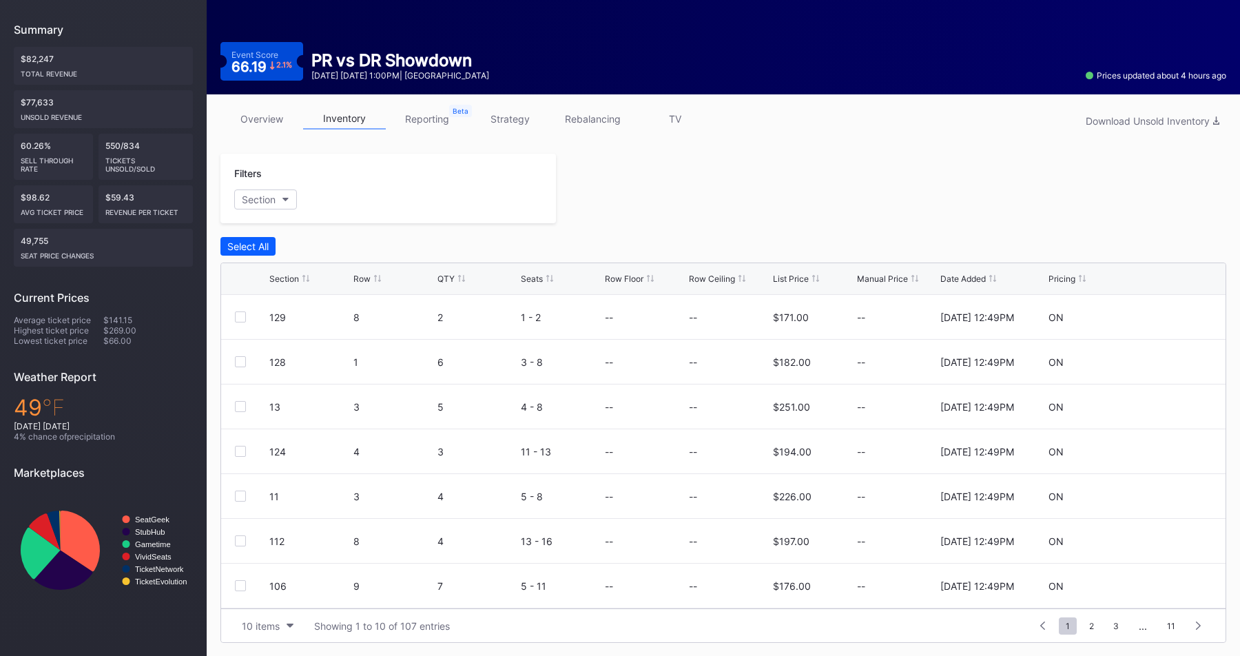
click at [791, 276] on div "List Price" at bounding box center [791, 278] width 36 height 10
click at [713, 218] on div at bounding box center [891, 189] width 670 height 70
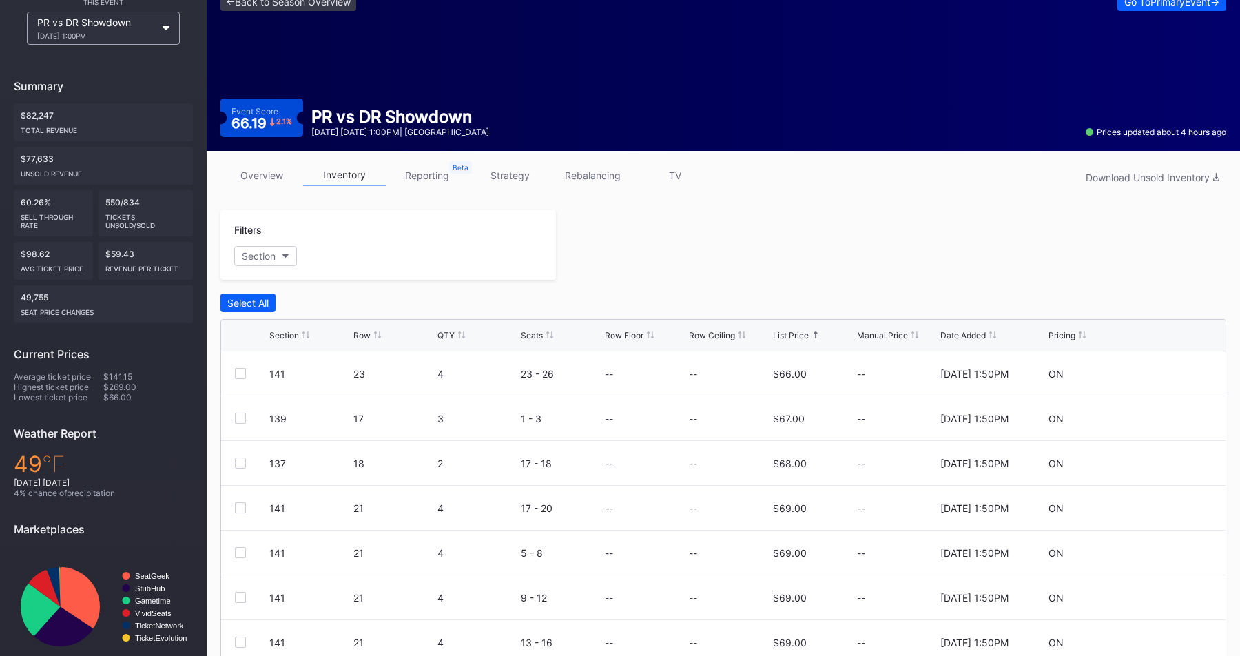
scroll to position [52, 0]
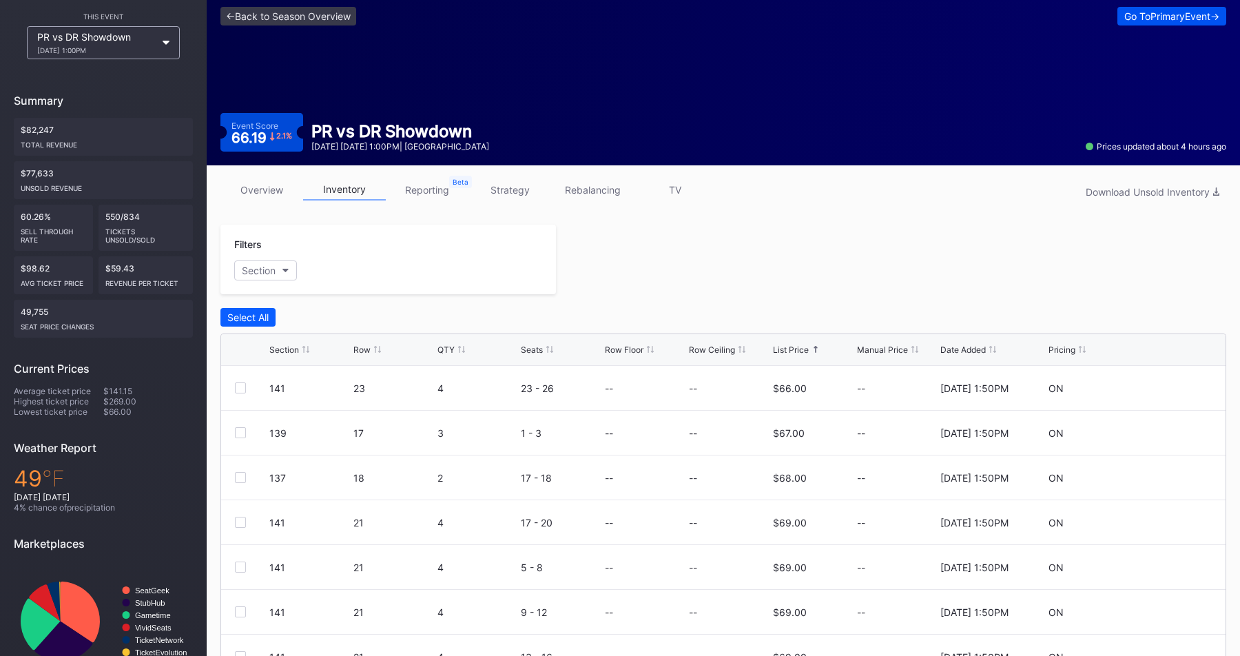
click at [1143, 18] on div "Go To Primary Event ->" at bounding box center [1171, 16] width 95 height 12
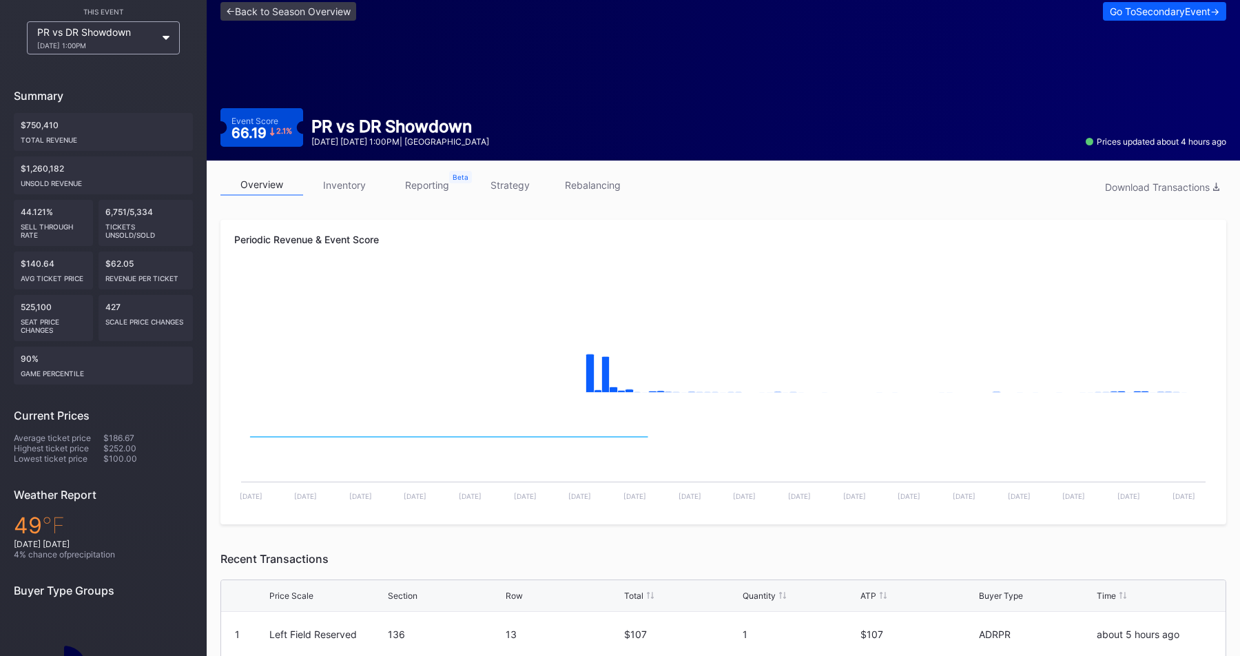
scroll to position [85, 0]
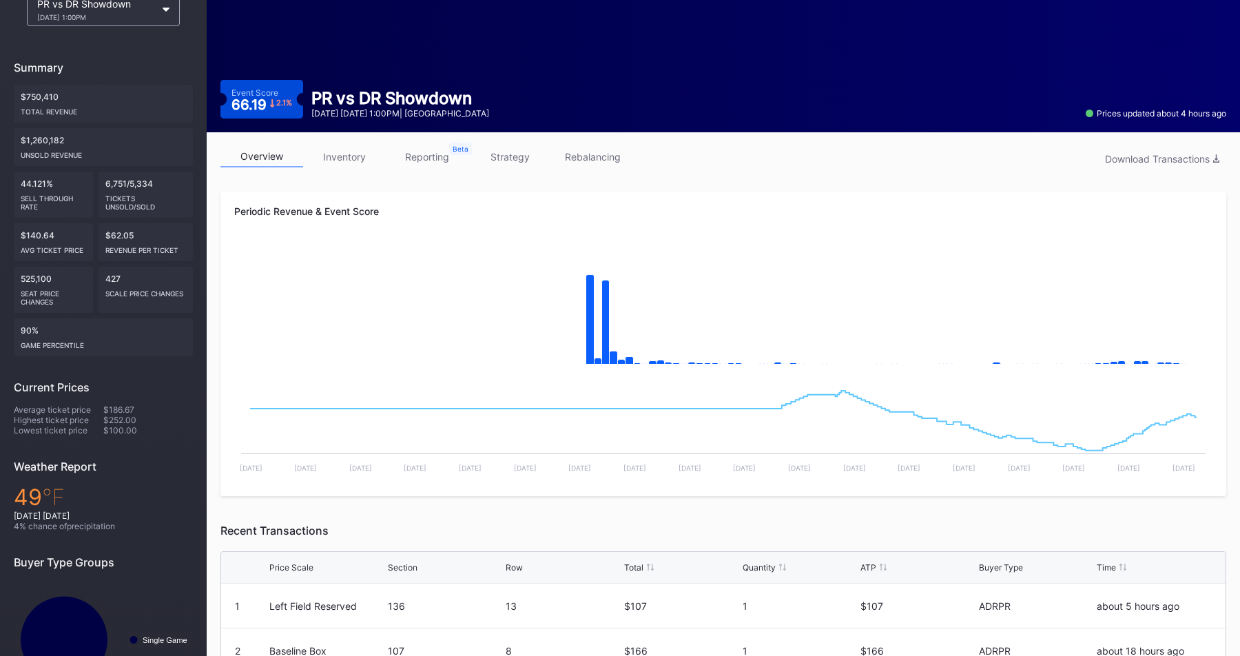
click at [348, 160] on link "inventory" at bounding box center [344, 156] width 83 height 21
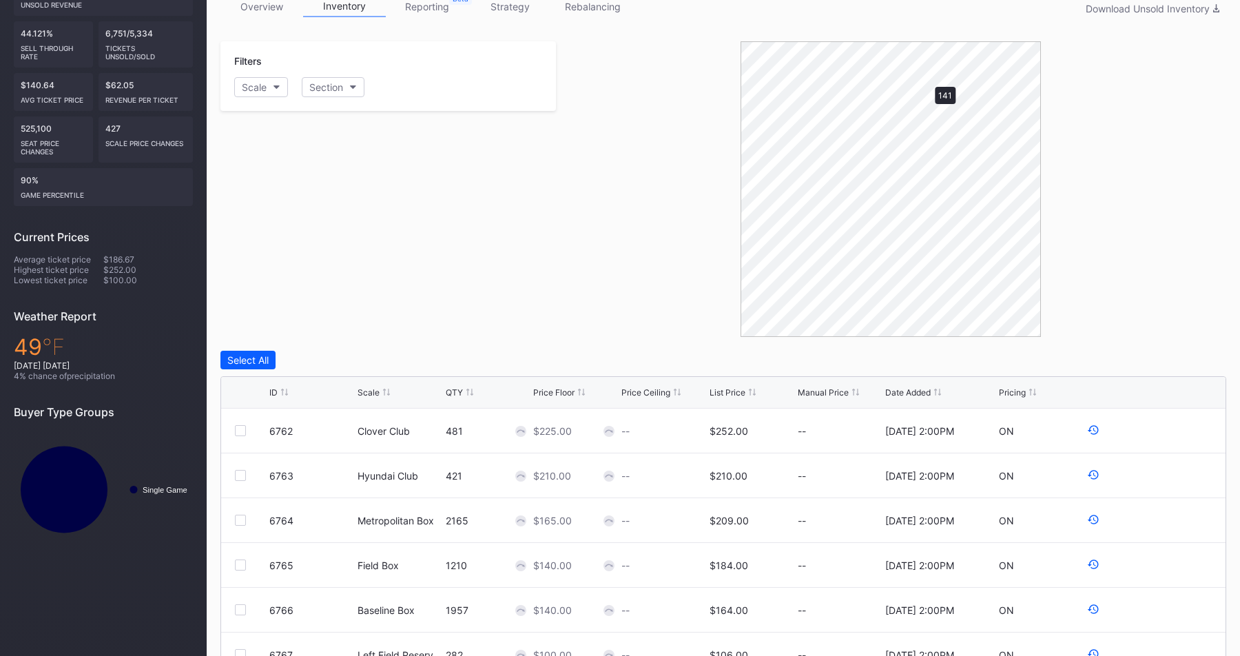
scroll to position [137, 0]
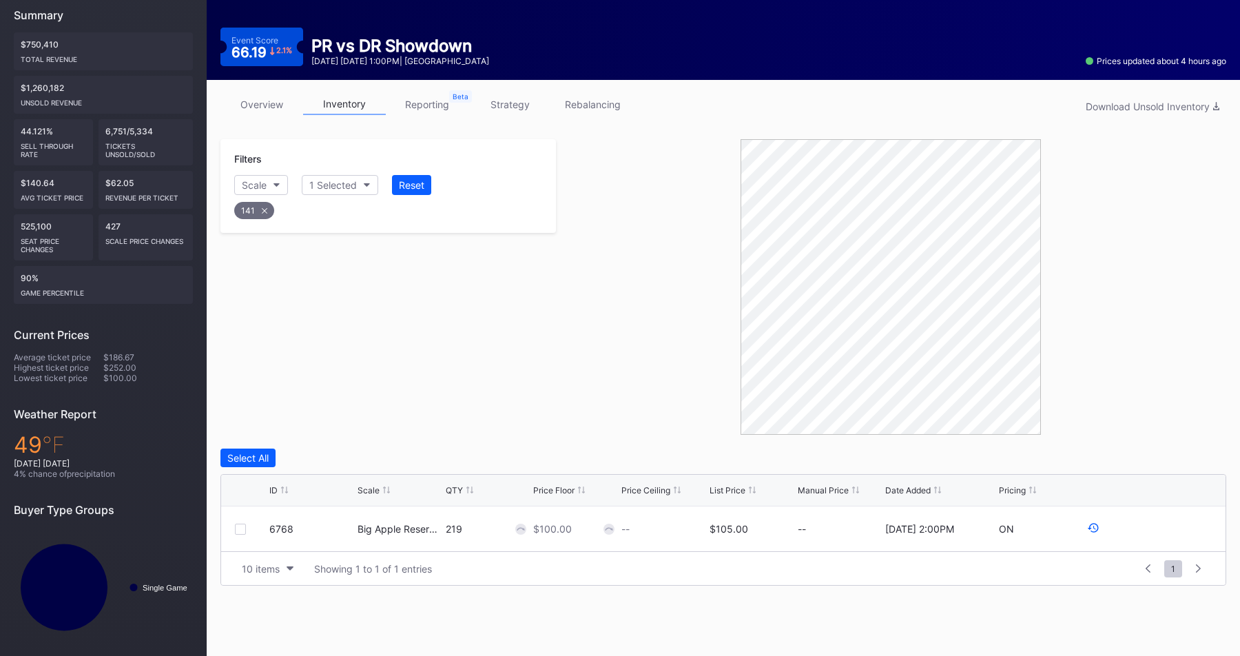
click at [539, 364] on div "Filters Scale 1 Selected Reset 141" at bounding box center [387, 287] width 335 height 296
click at [556, 375] on div at bounding box center [891, 287] width 670 height 296
click at [563, 373] on div at bounding box center [891, 287] width 670 height 296
click at [607, 353] on div at bounding box center [891, 287] width 670 height 296
click at [610, 351] on div at bounding box center [891, 287] width 670 height 296
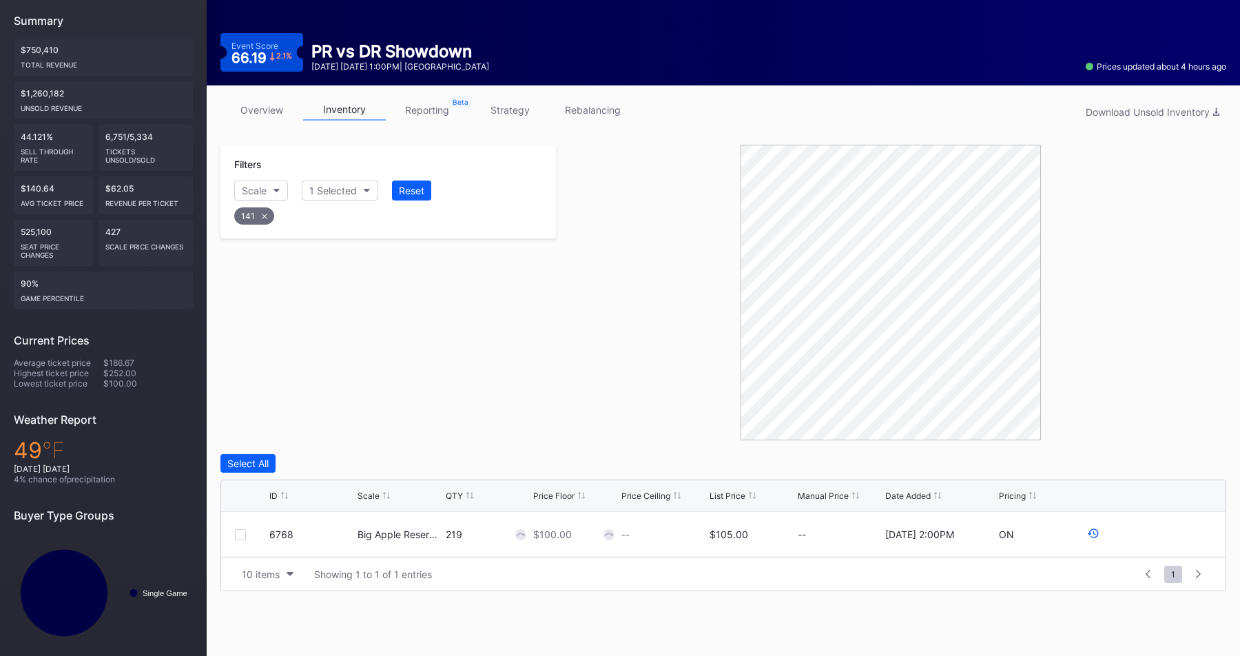
scroll to position [0, 0]
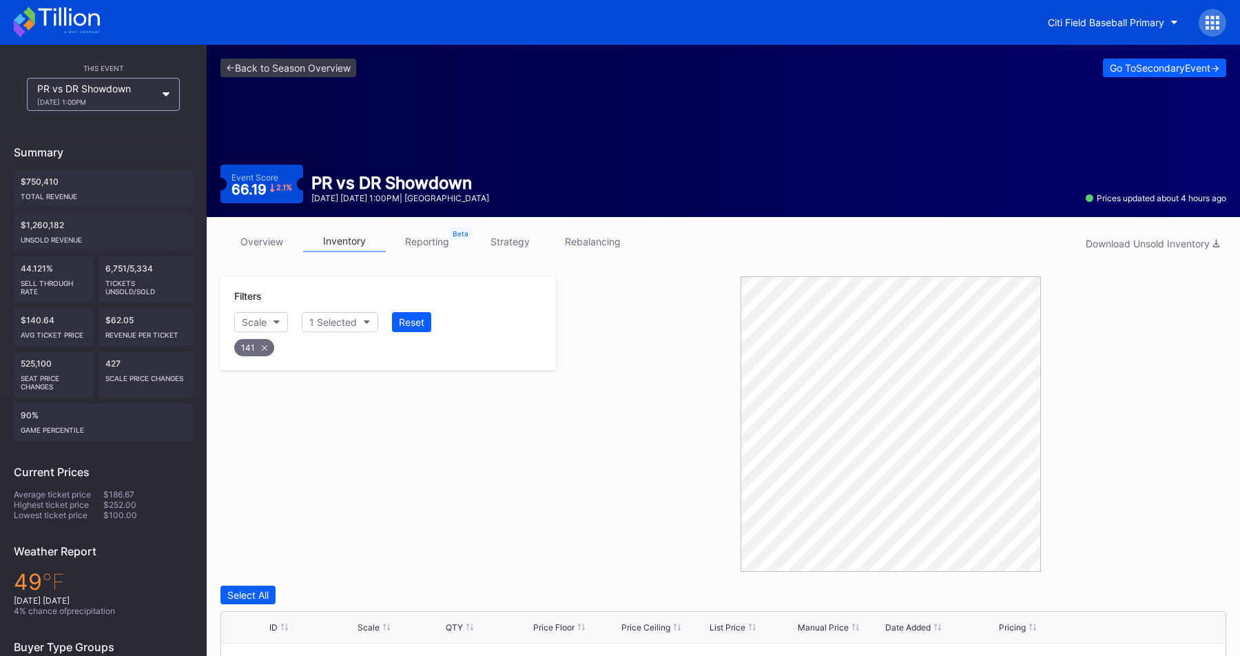
click at [1212, 30] on div at bounding box center [1213, 23] width 28 height 28
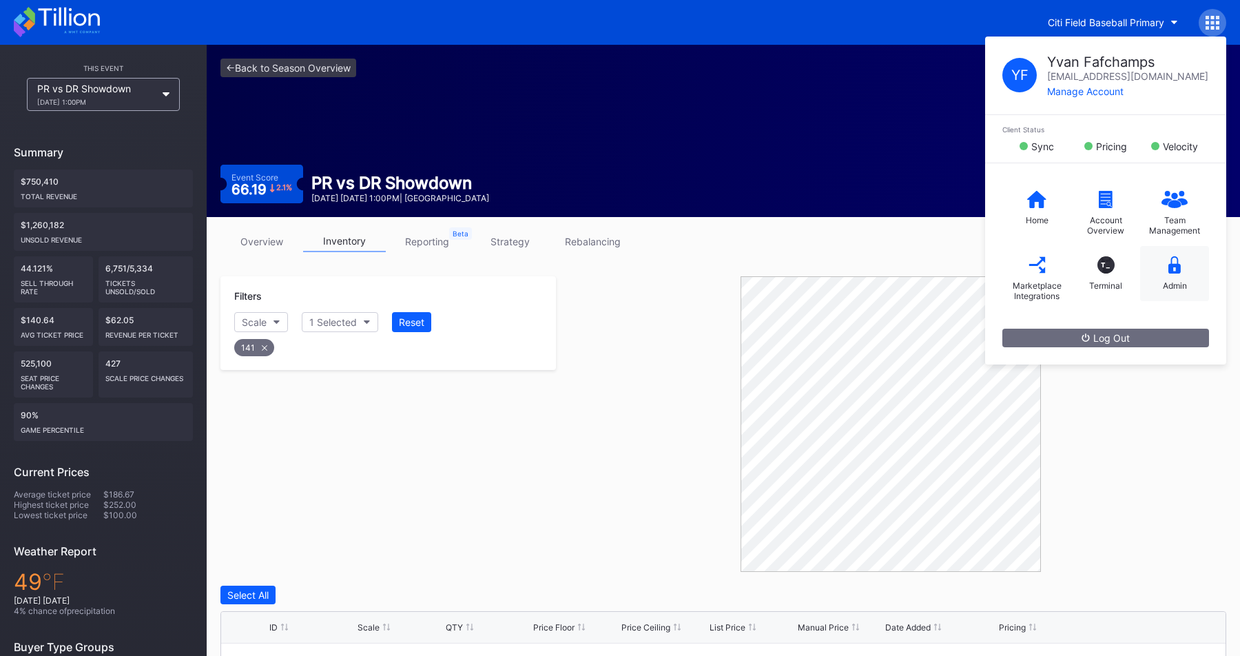
click at [1172, 252] on div "Admin" at bounding box center [1174, 273] width 69 height 55
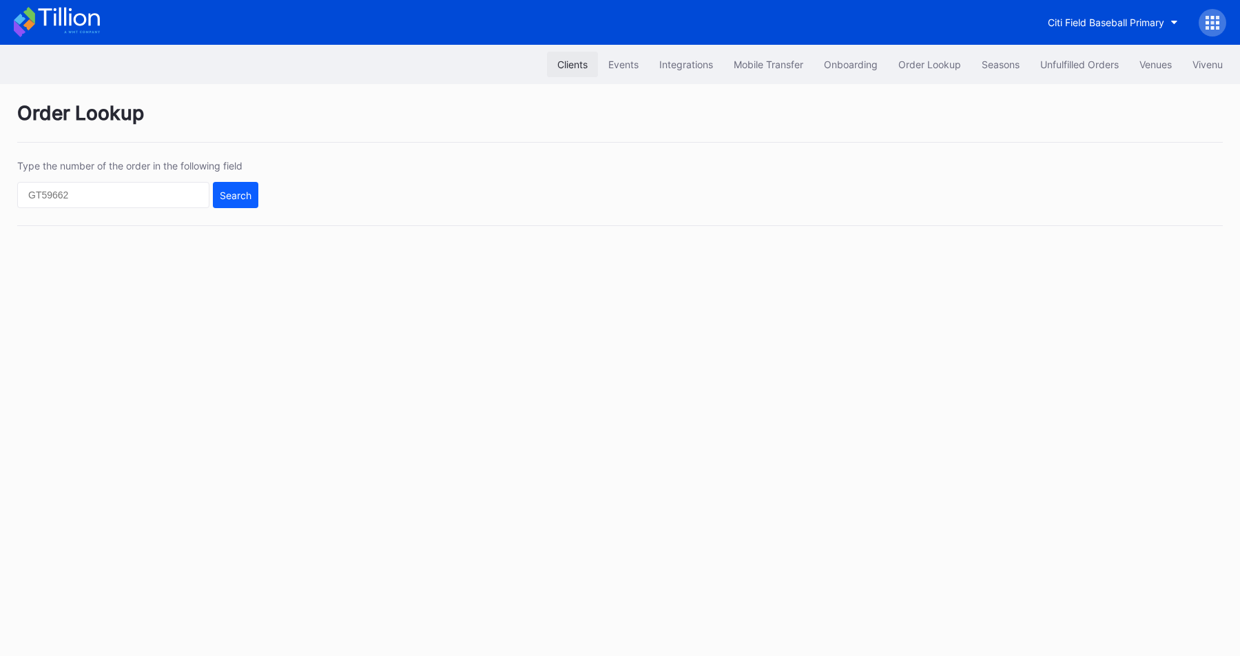
click at [563, 62] on div "Clients" at bounding box center [572, 65] width 30 height 12
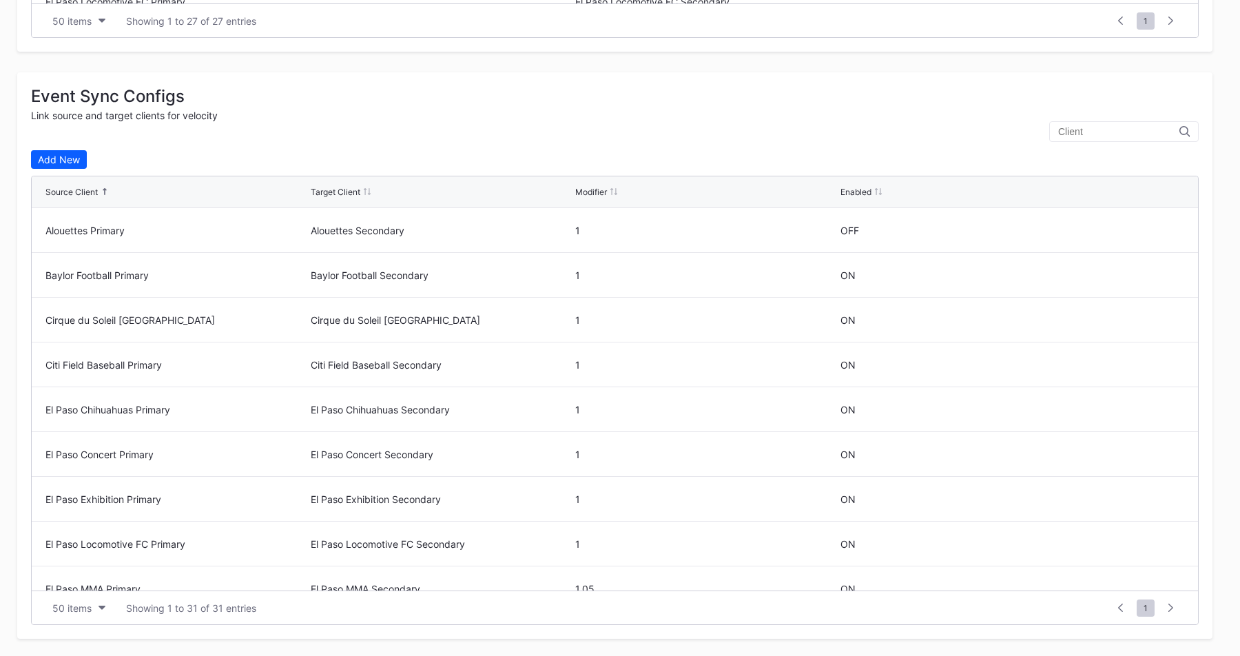
click at [1084, 131] on input "text" at bounding box center [1118, 131] width 121 height 11
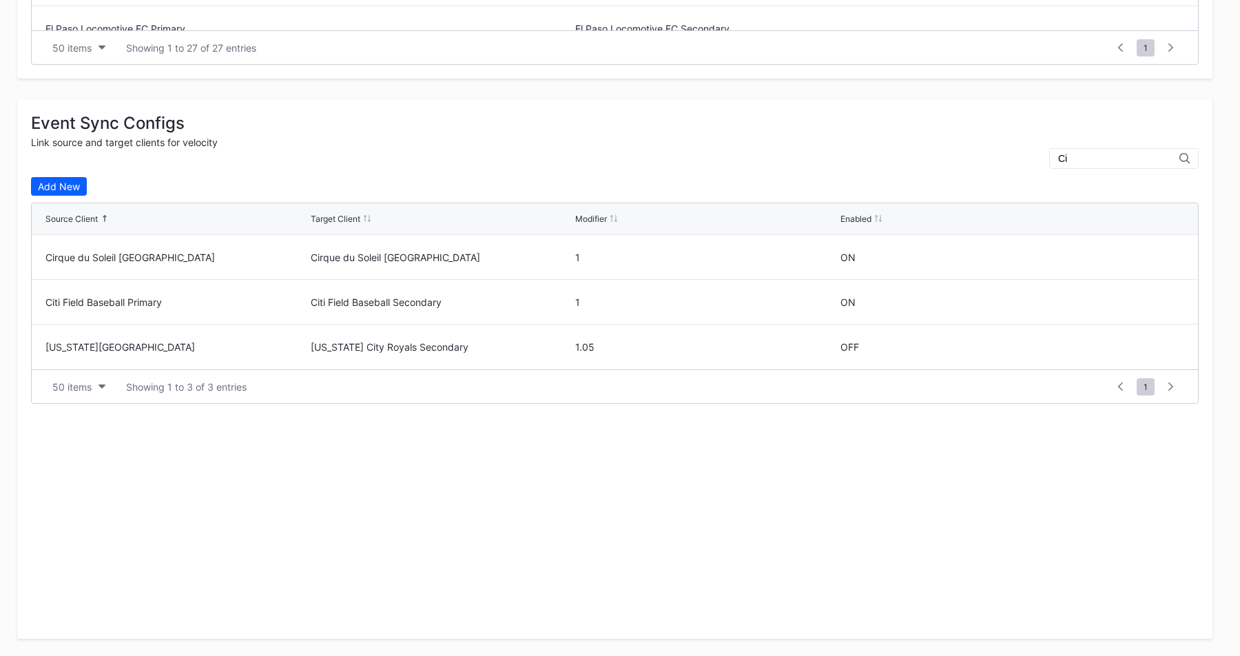
scroll to position [1204, 0]
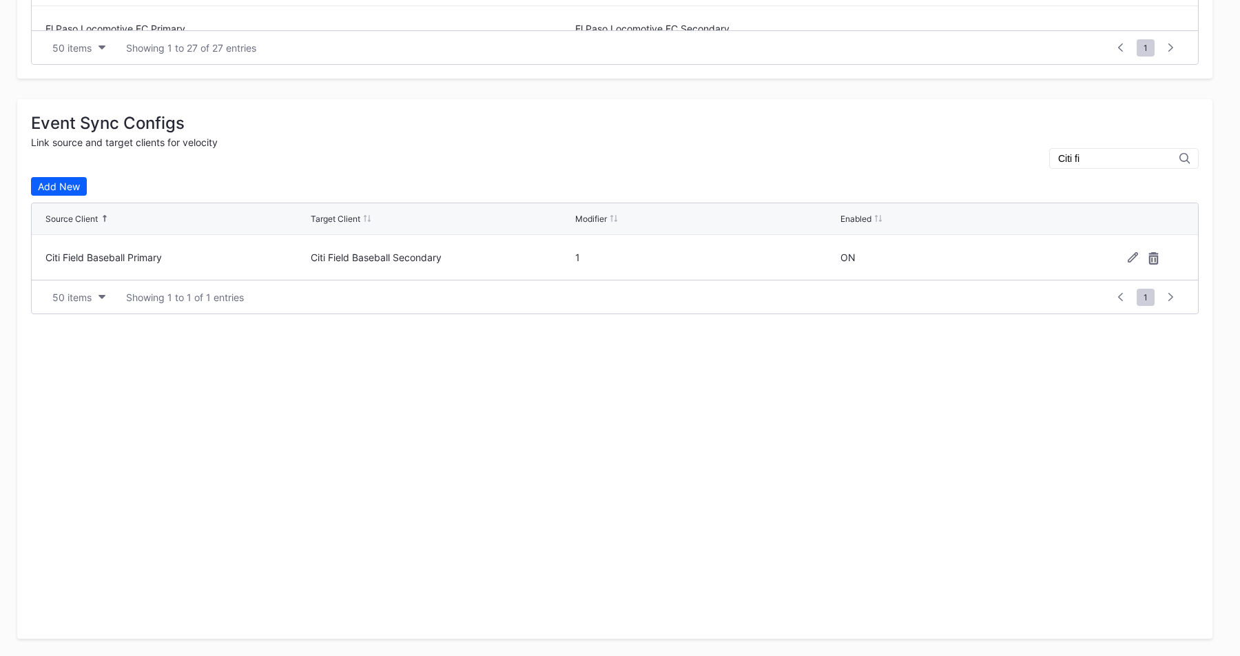
type input "Citi fi"
click at [149, 259] on div "Citi Field Baseball Primary" at bounding box center [176, 257] width 262 height 12
click at [621, 314] on div "Add New Source Client Target Client Modifier Enabled Citi Field Baseball Primar…" at bounding box center [615, 401] width 1168 height 448
drag, startPoint x: 579, startPoint y: 256, endPoint x: 553, endPoint y: 256, distance: 25.5
click at [555, 256] on div "Citi Field Baseball Primary Citi Field Baseball Secondary 1 ON" at bounding box center [615, 257] width 1166 height 45
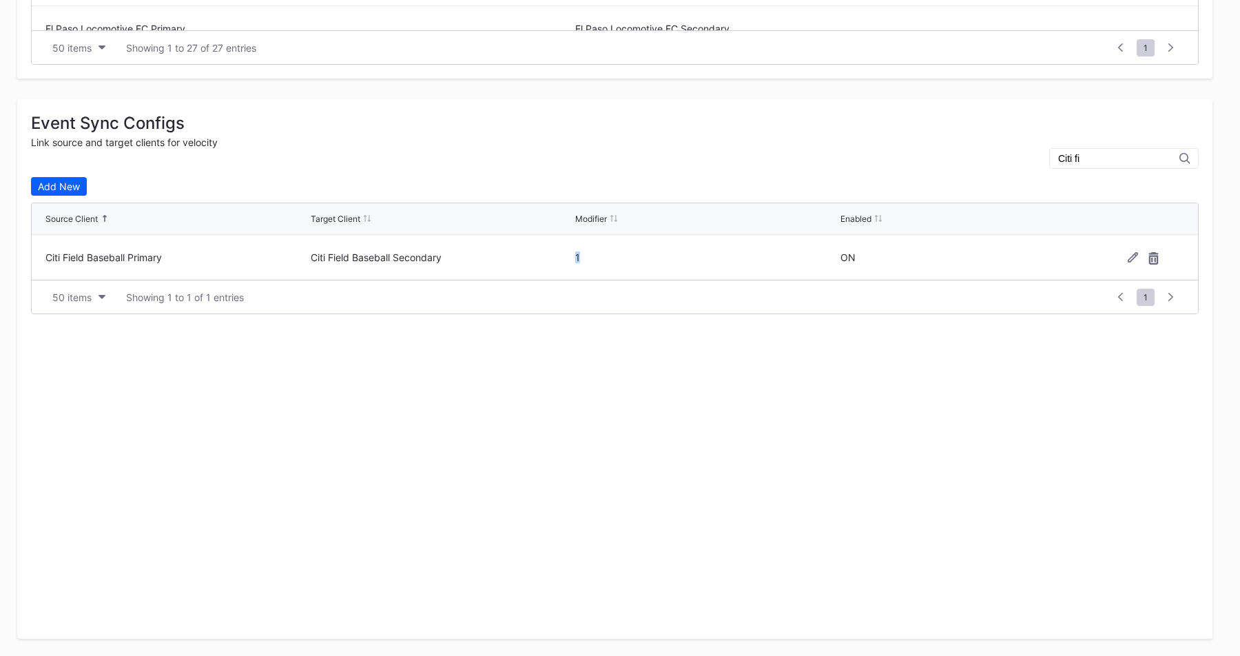
click at [530, 278] on div "Citi Field Baseball Secondary" at bounding box center [442, 257] width 262 height 45
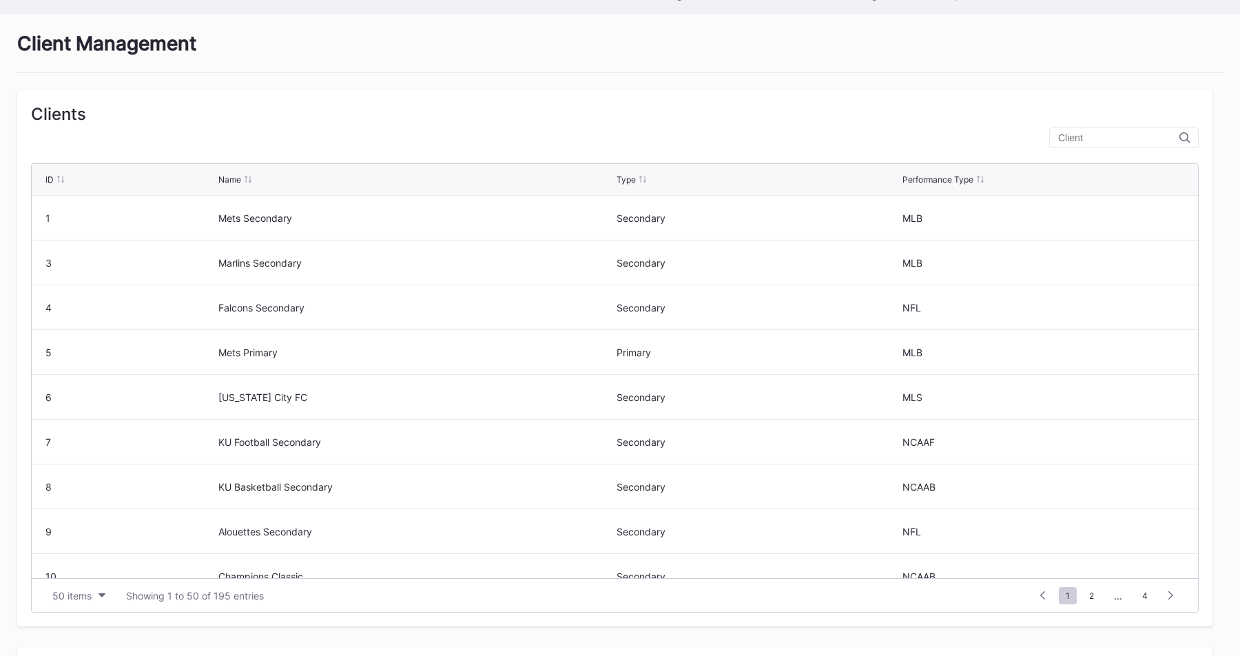
scroll to position [0, 0]
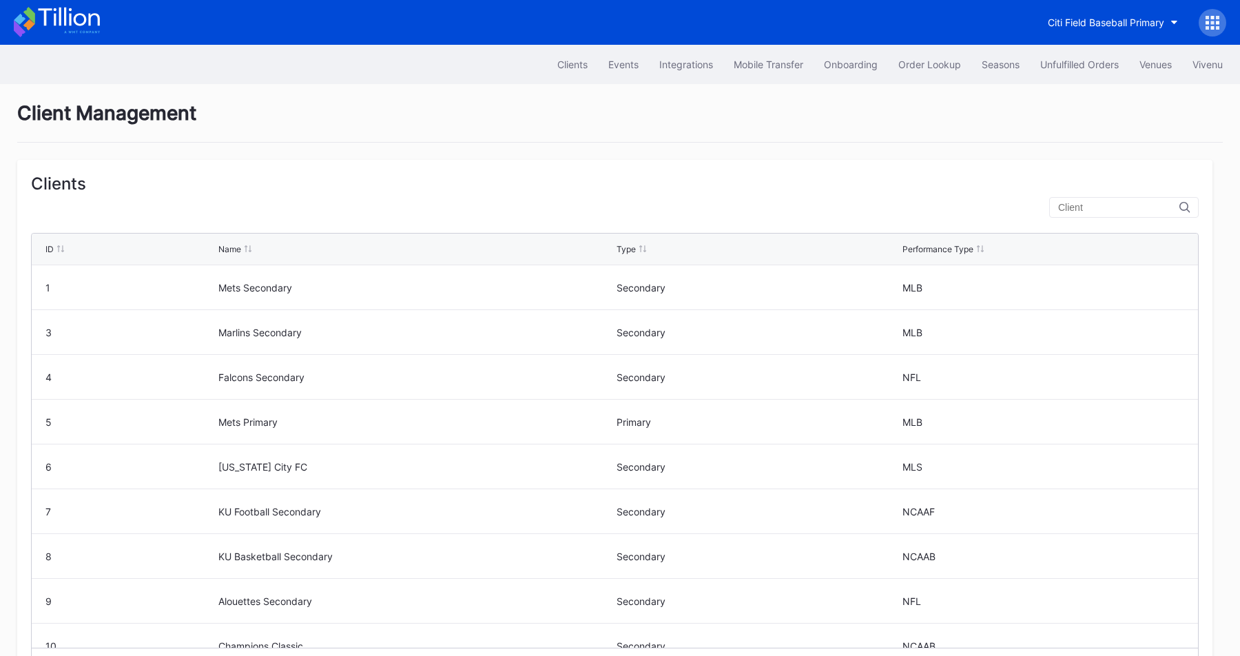
click at [1202, 28] on div at bounding box center [1213, 23] width 28 height 28
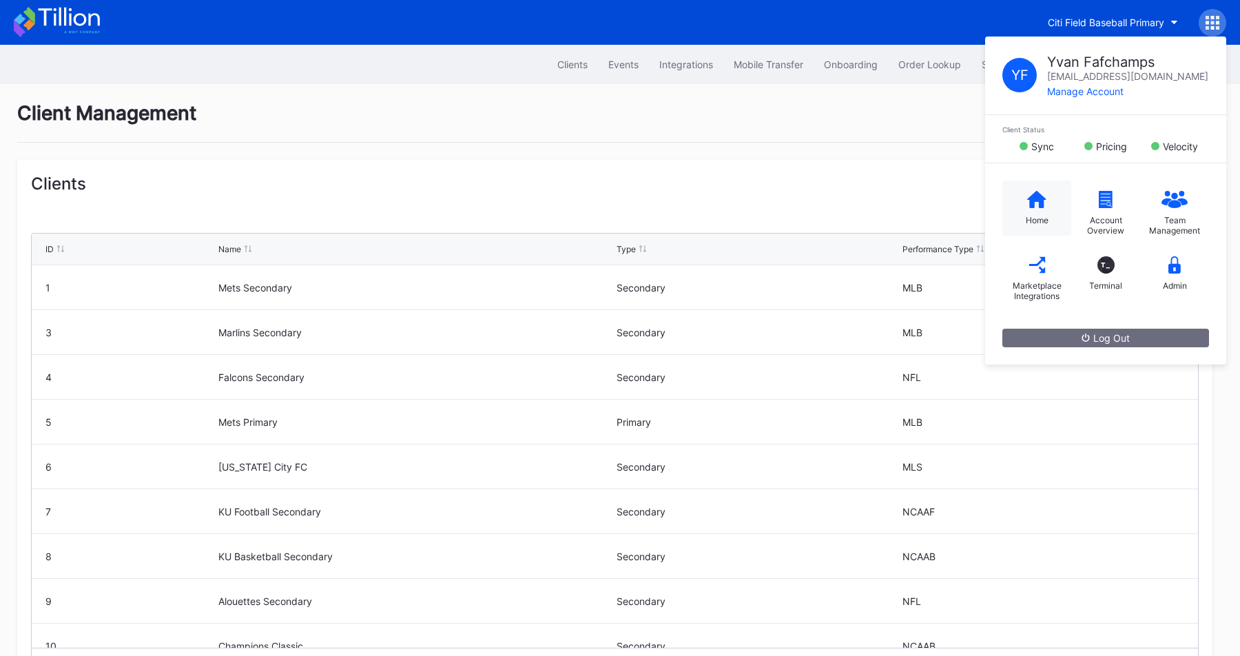
click at [1029, 213] on div "Home" at bounding box center [1036, 207] width 69 height 55
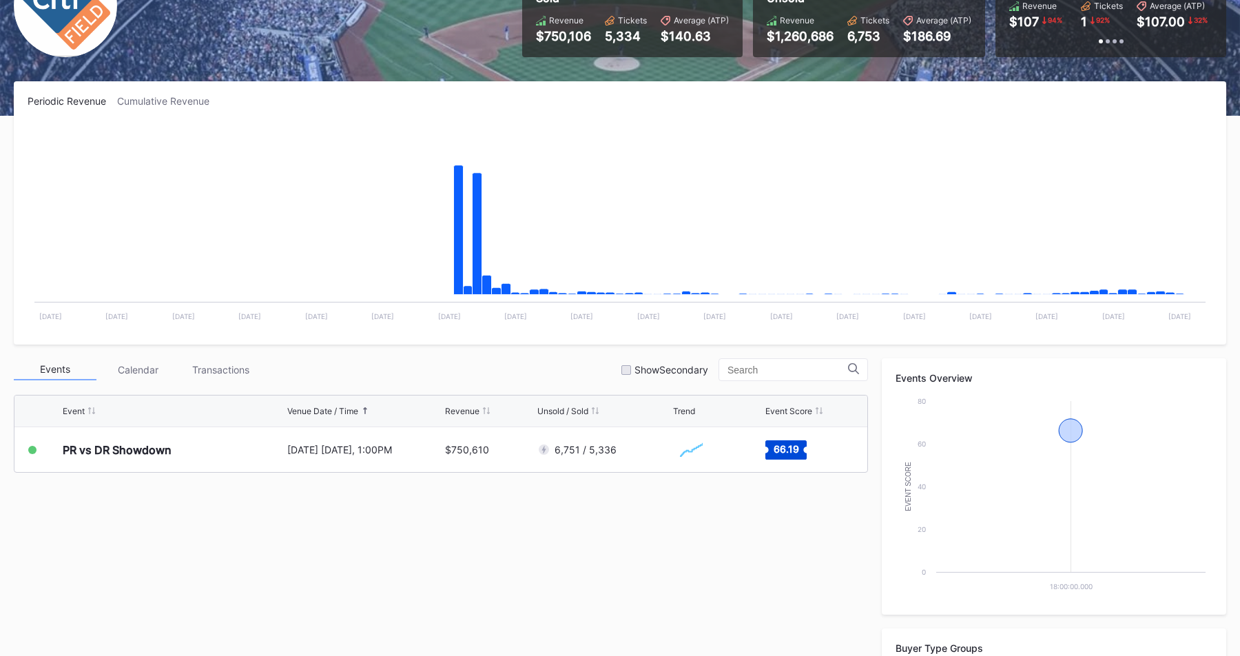
scroll to position [180, 0]
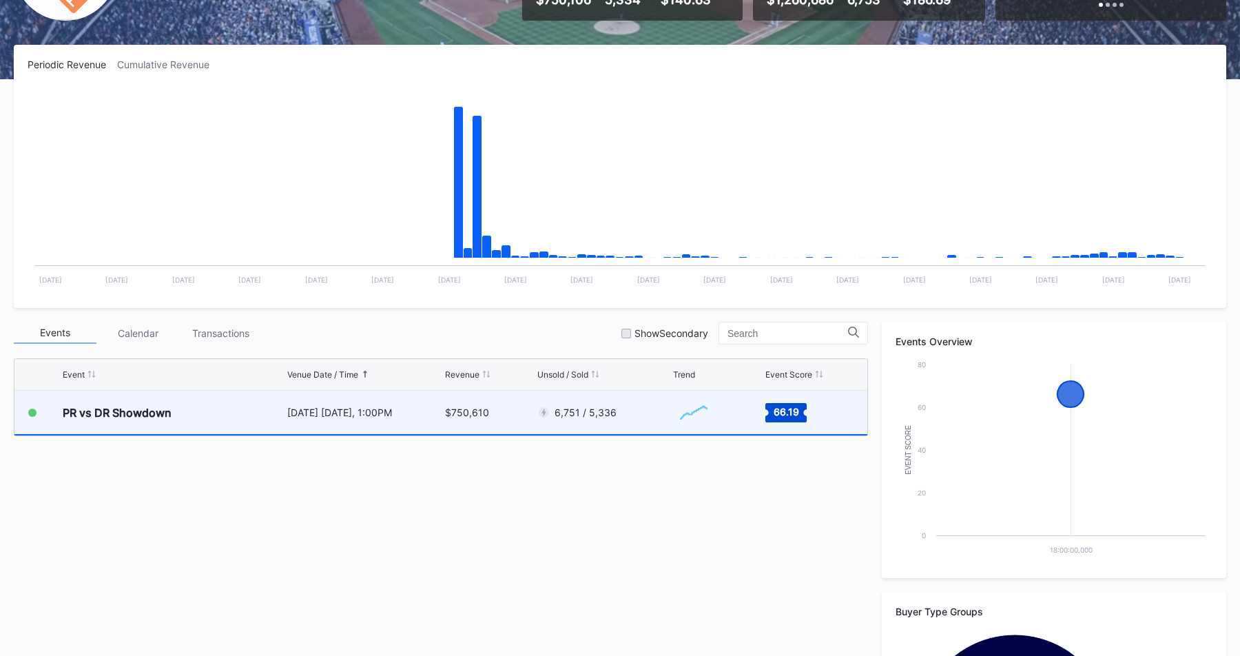
click at [420, 406] on div "[DATE] [DATE], 1:00PM" at bounding box center [364, 412] width 155 height 12
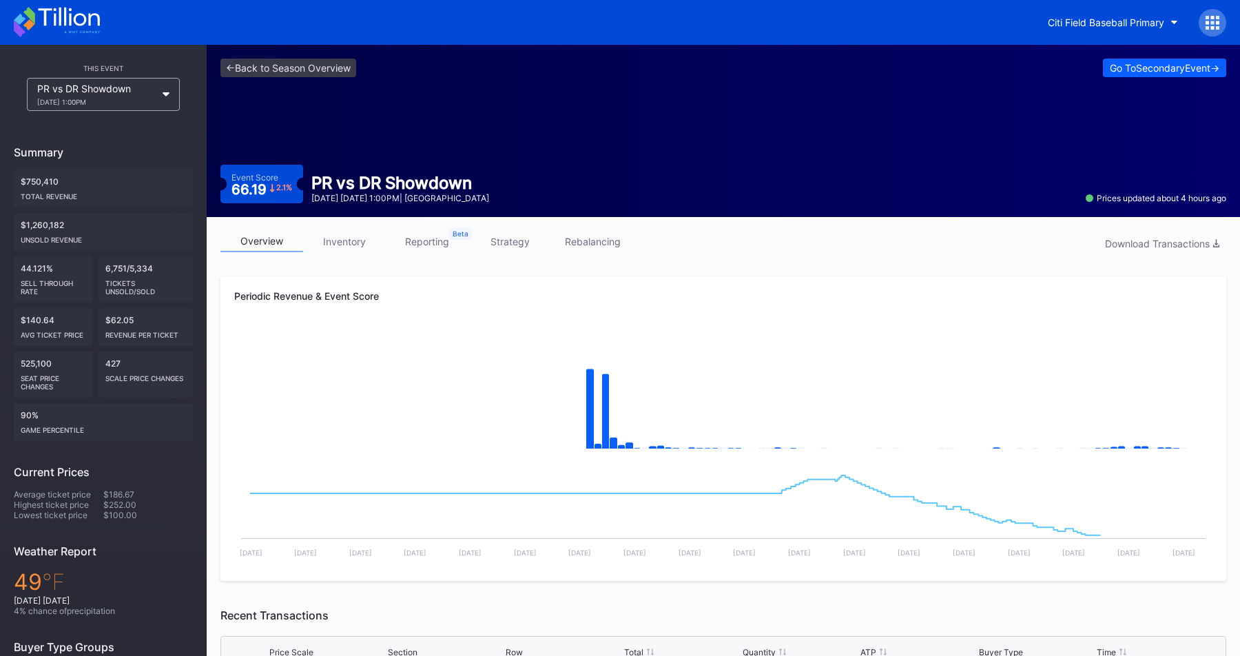
click at [526, 238] on link "strategy" at bounding box center [509, 241] width 83 height 21
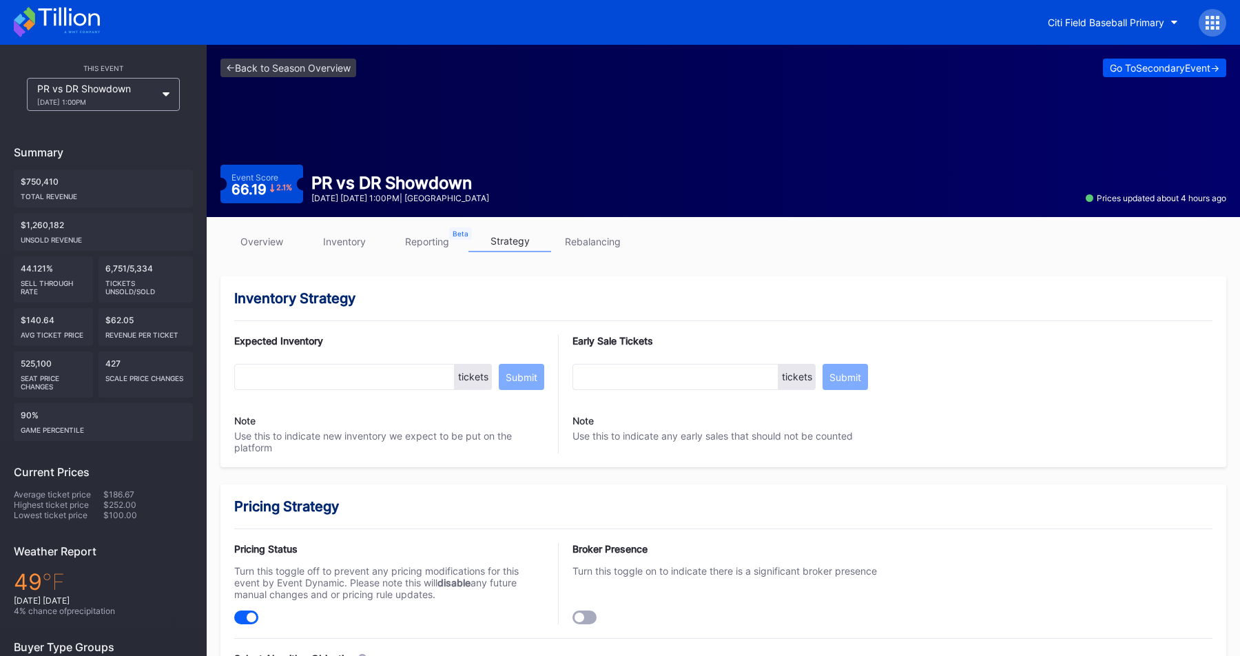
click at [1141, 65] on div "Go To Secondary Event ->" at bounding box center [1165, 68] width 110 height 12
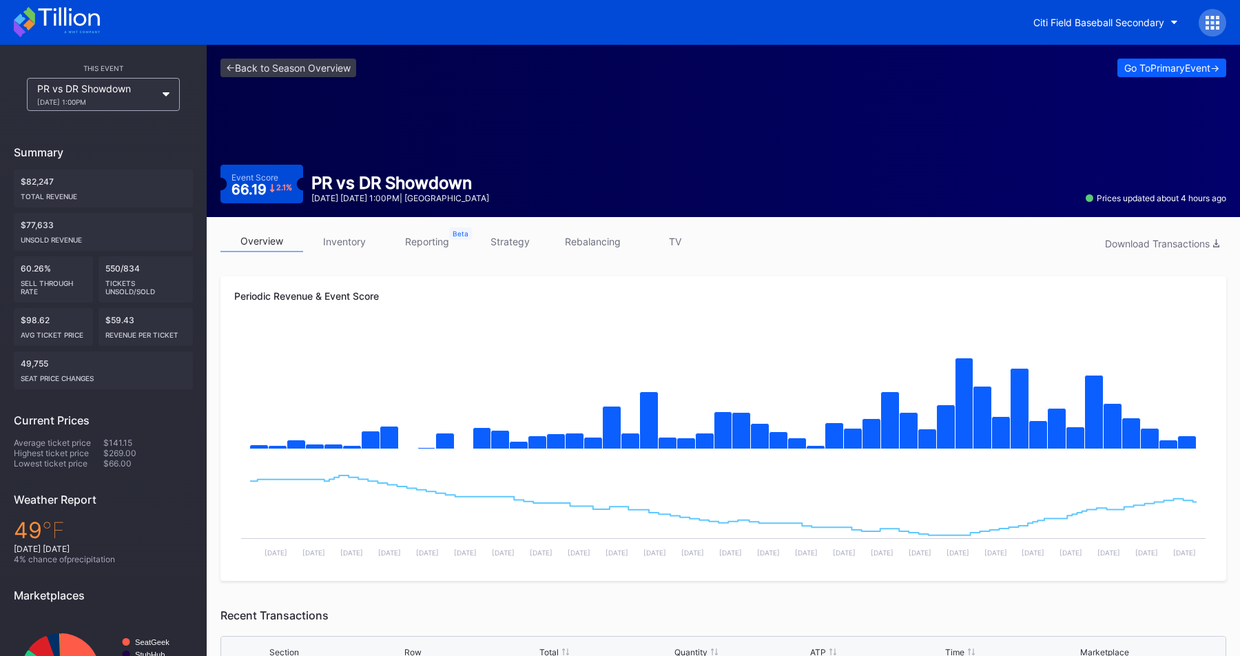
click at [511, 236] on link "strategy" at bounding box center [509, 241] width 83 height 21
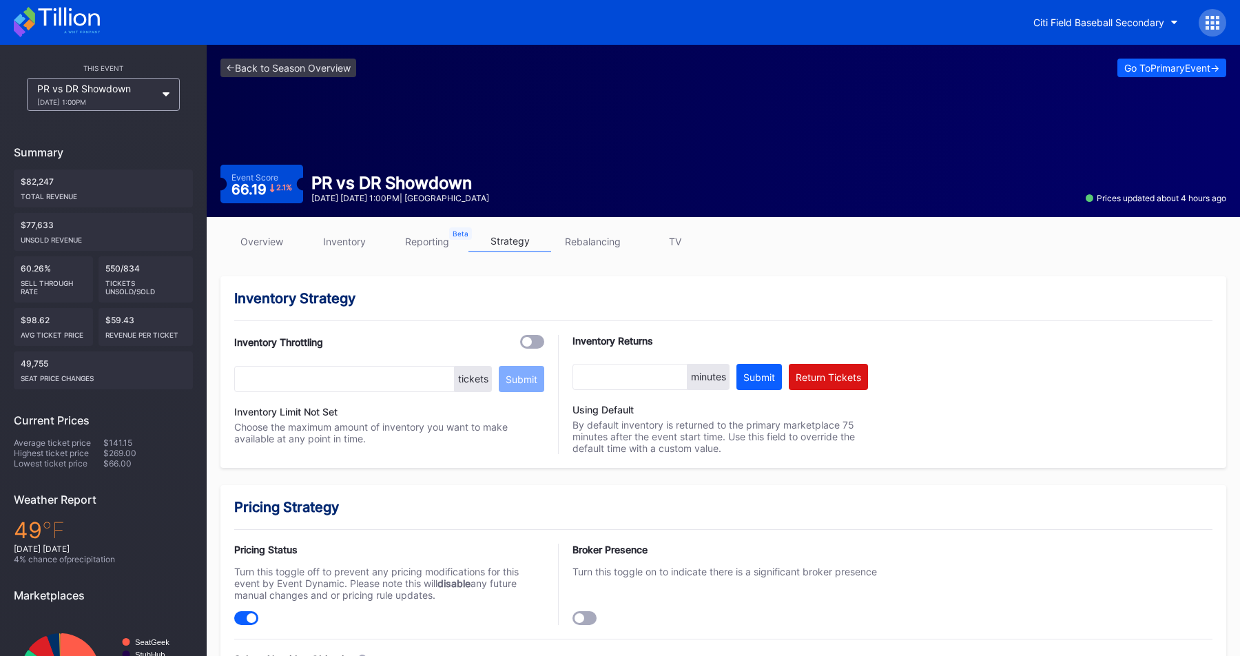
click at [343, 242] on link "inventory" at bounding box center [344, 241] width 83 height 21
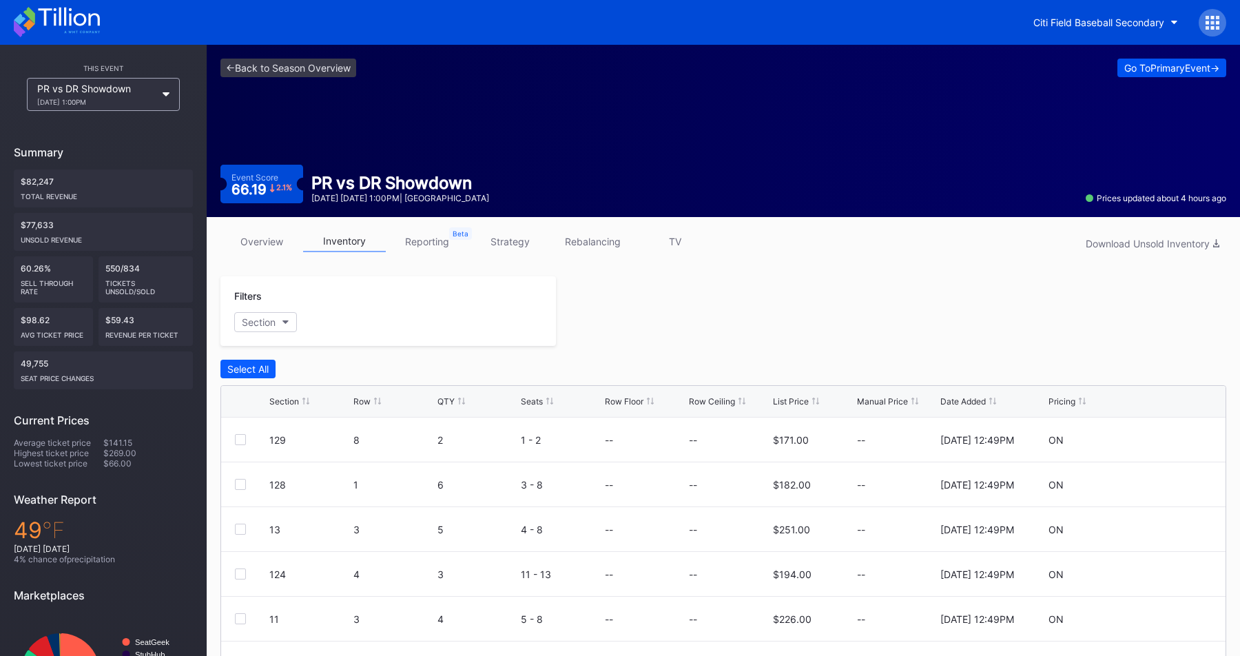
click at [1125, 73] on div "Go To Primary Event ->" at bounding box center [1171, 68] width 95 height 12
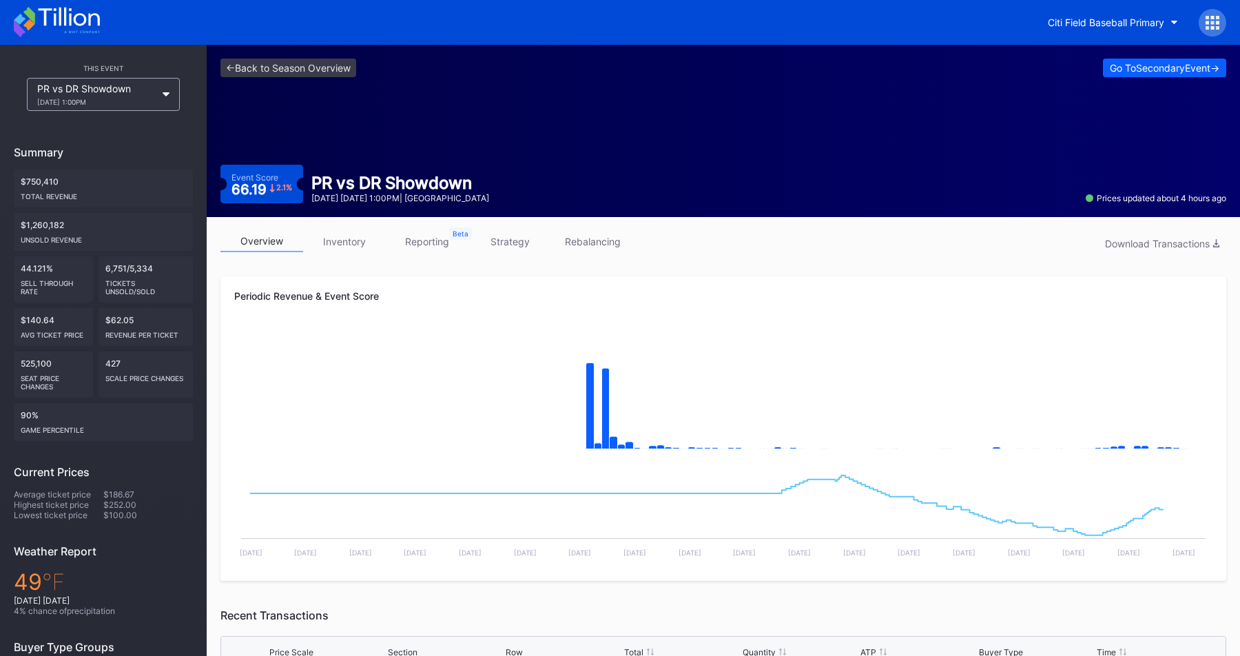
click at [355, 238] on link "inventory" at bounding box center [344, 241] width 83 height 21
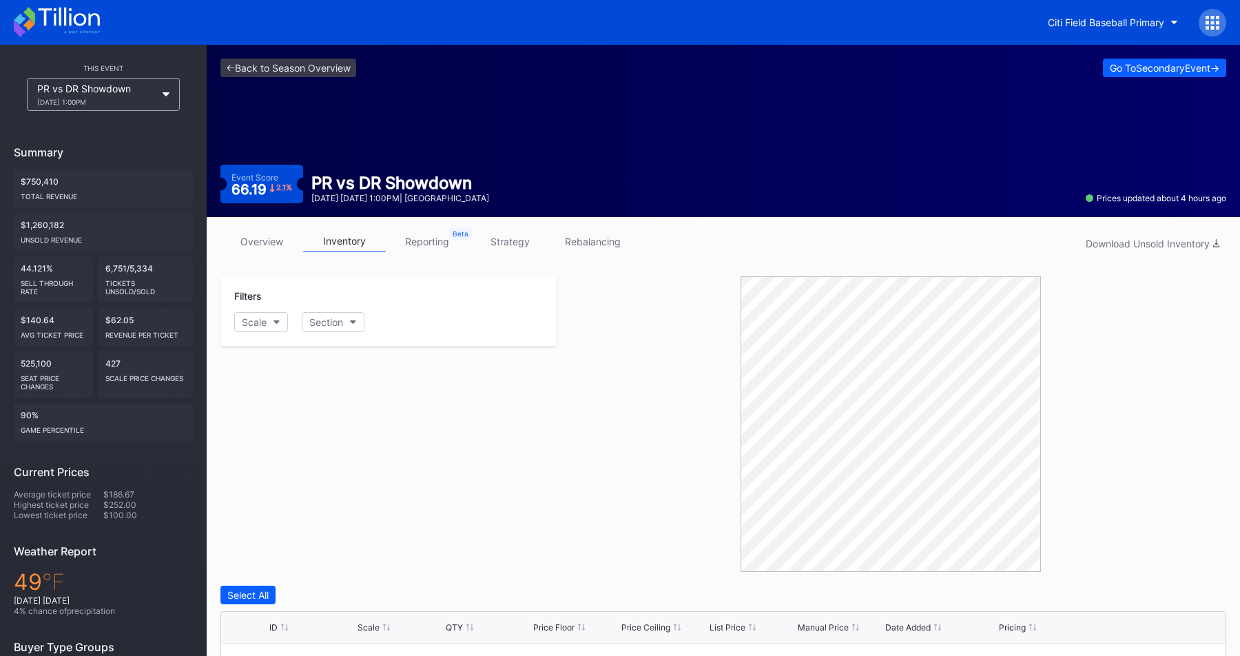
click at [260, 309] on div "Filters Scale Section" at bounding box center [387, 311] width 335 height 70
click at [266, 322] on div "Scale" at bounding box center [254, 322] width 25 height 12
type input "n"
type input "big ap"
click at [336, 386] on div "Big Apple Reserved (6768)" at bounding box center [316, 398] width 165 height 25
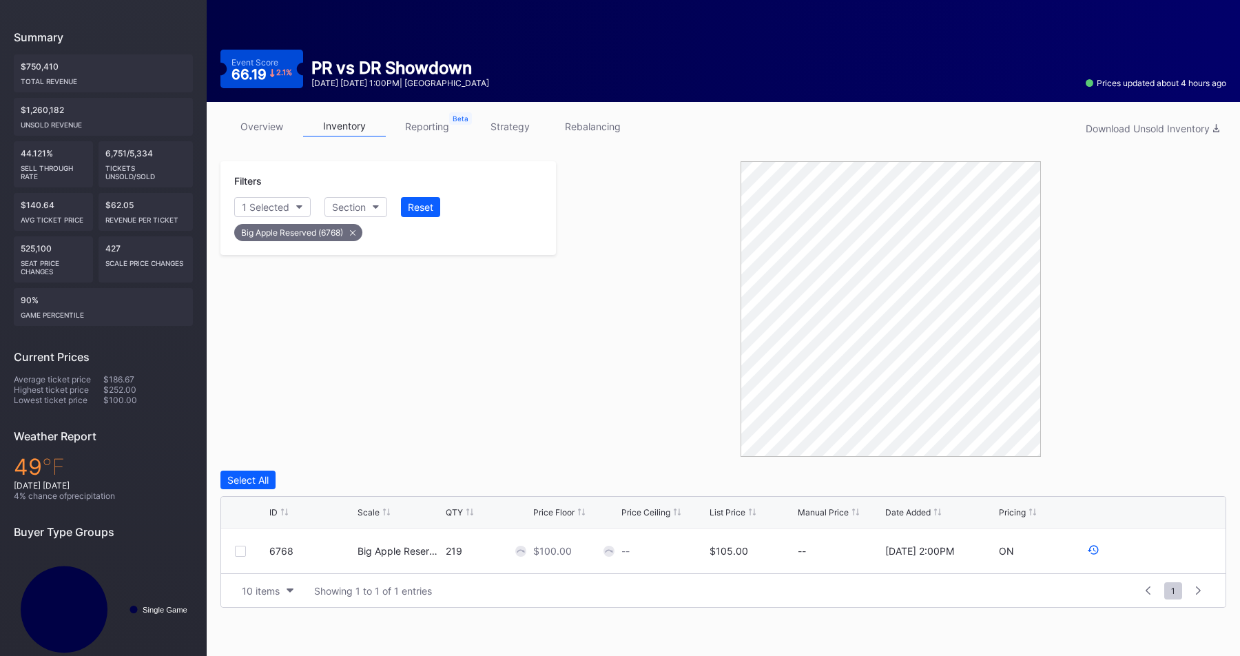
scroll to position [137, 0]
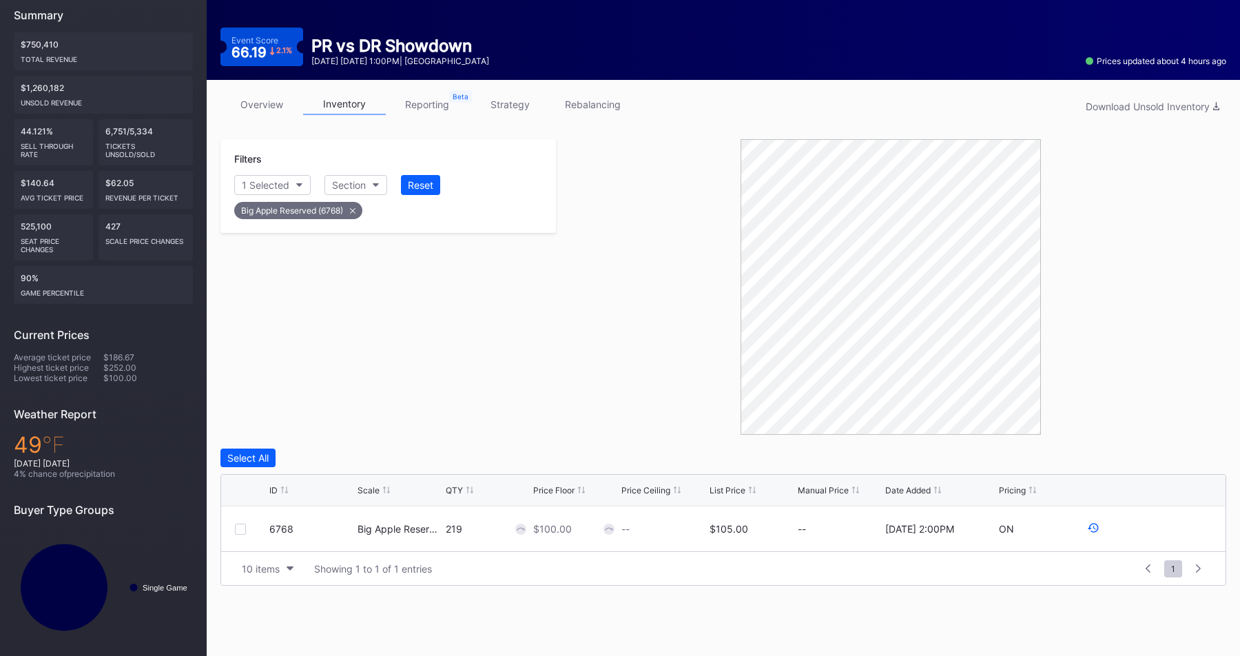
click at [355, 213] on div "Big Apple Reserved (6768)" at bounding box center [298, 210] width 128 height 17
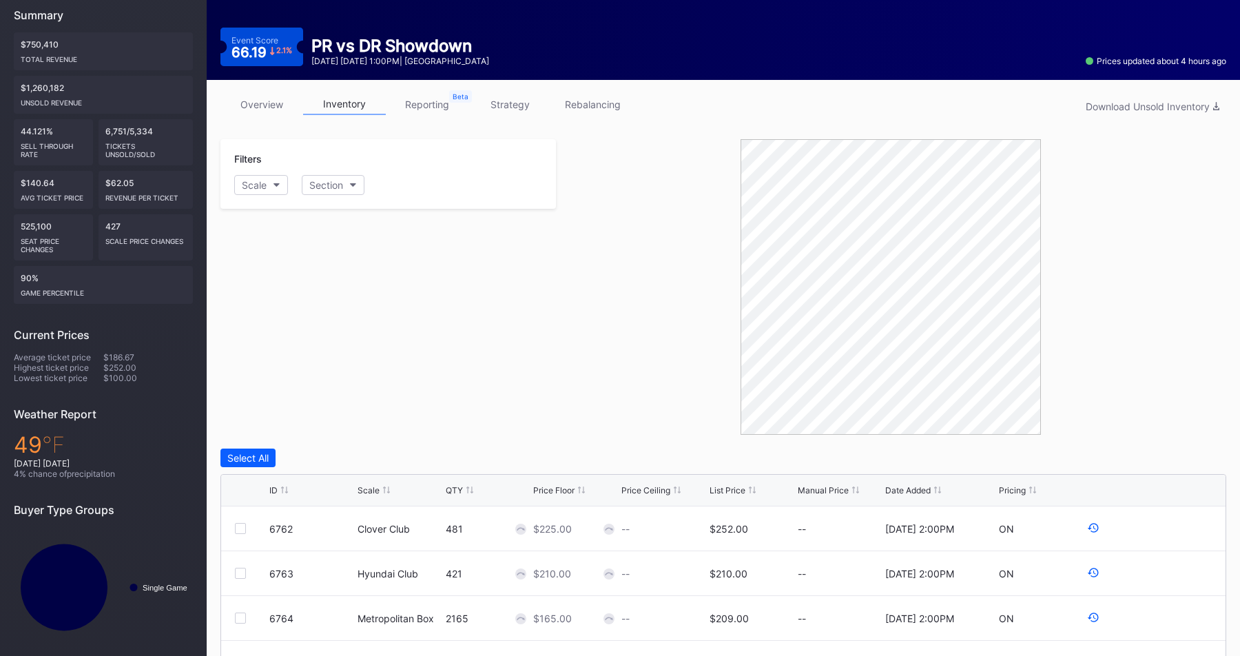
scroll to position [0, 0]
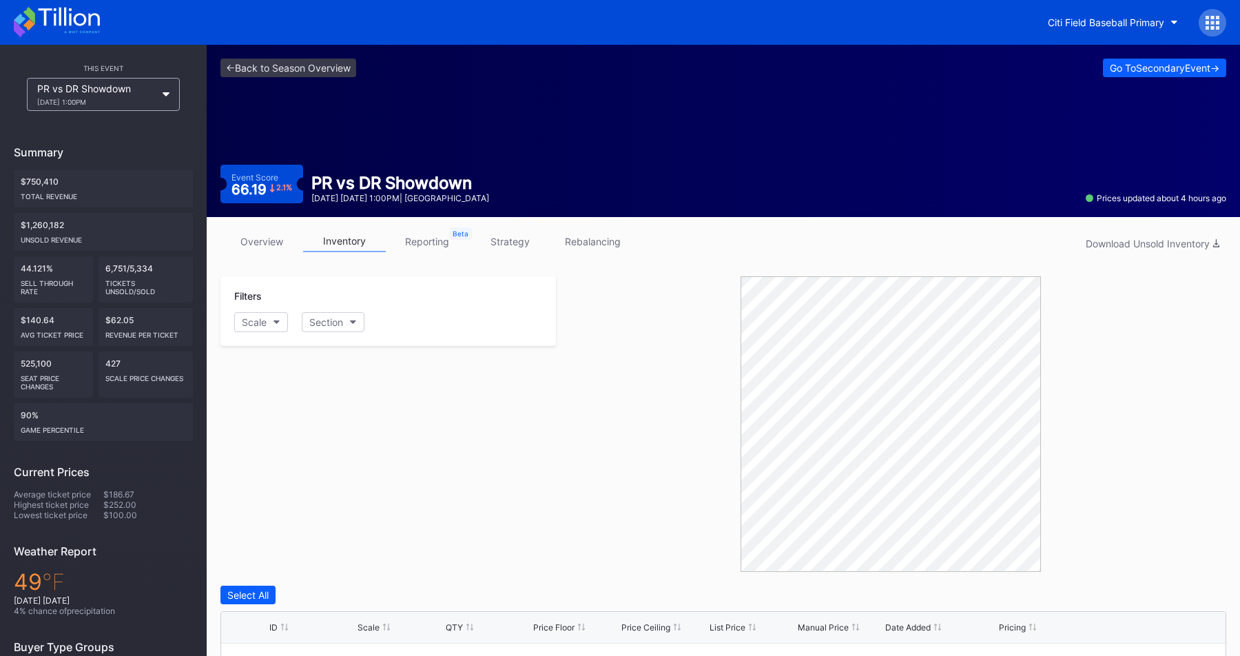
click at [281, 49] on div "<- Back to Season Overview Go To Secondary Event -> Event Score 66.19 2.1 % PR …" at bounding box center [723, 131] width 1033 height 172
click at [281, 61] on link "<- Back to Season Overview" at bounding box center [288, 68] width 136 height 19
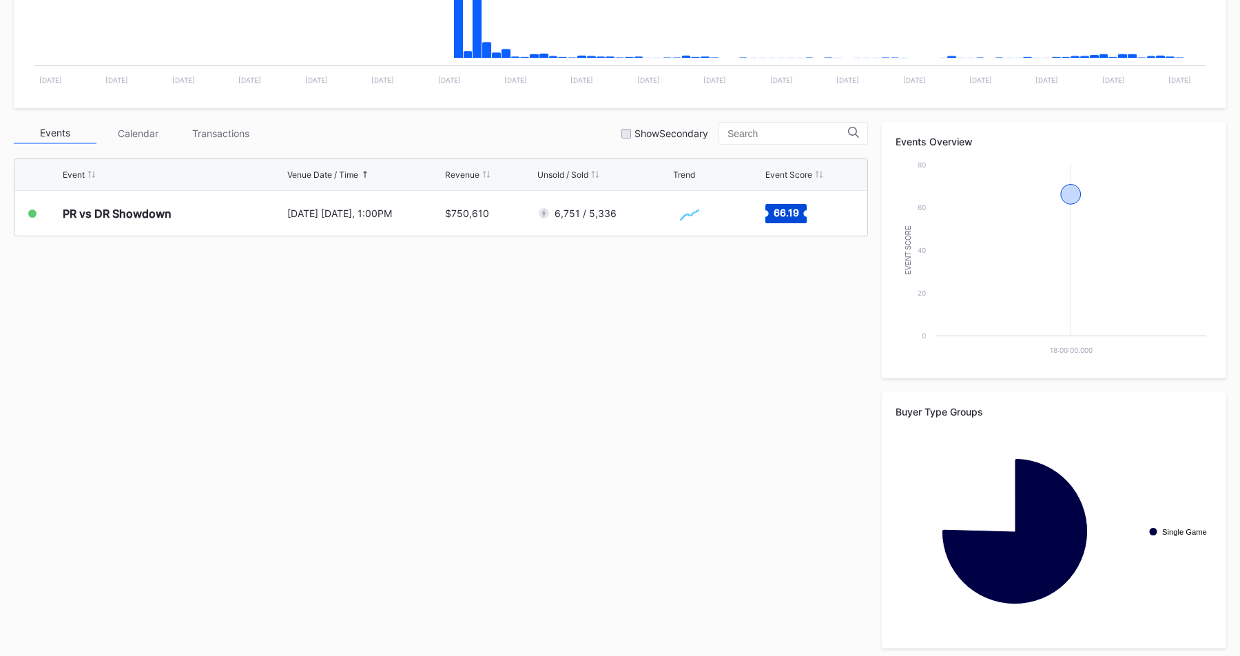
scroll to position [386, 0]
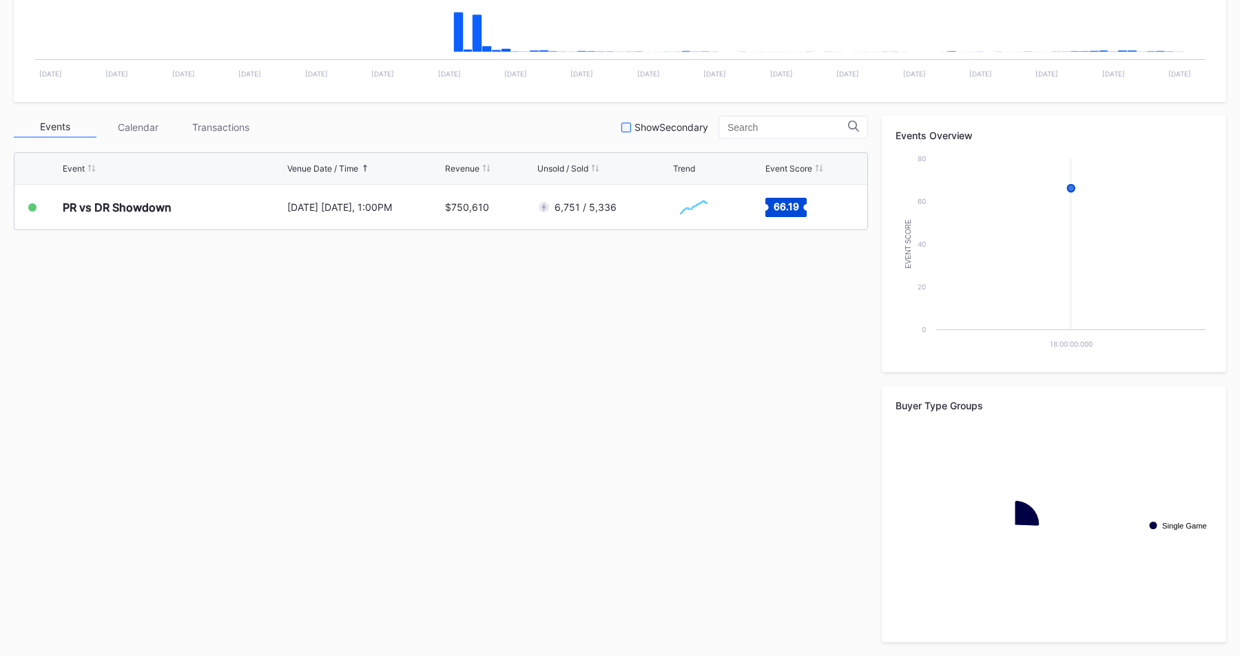
click at [631, 128] on div at bounding box center [626, 128] width 10 height 10
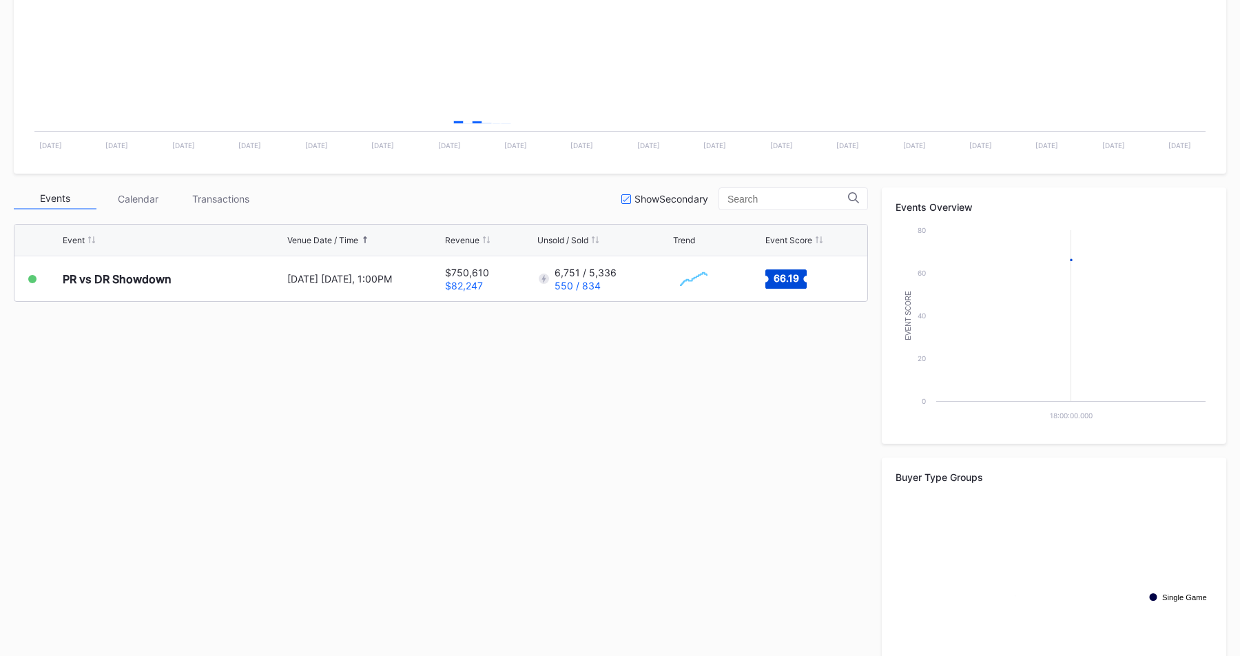
scroll to position [301, 0]
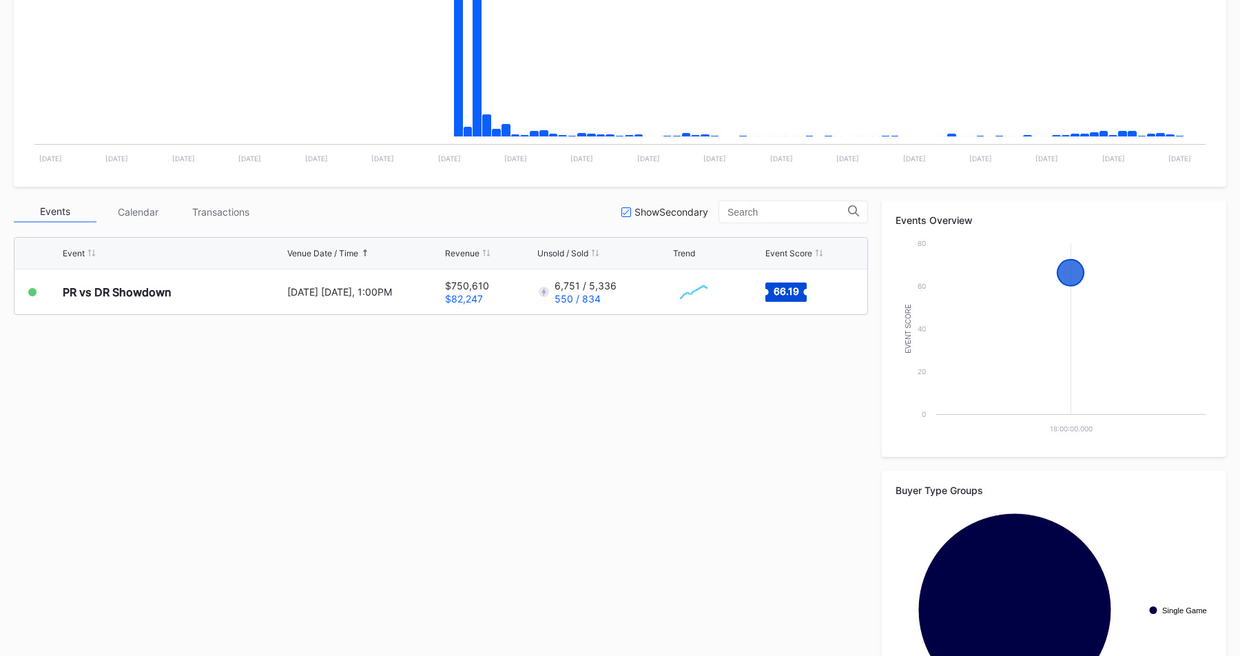
click at [597, 328] on div "Event Venue Date / Time Revenue Unsold / Sold Trend Event Score PR vs DR Showdo…" at bounding box center [441, 316] width 854 height 172
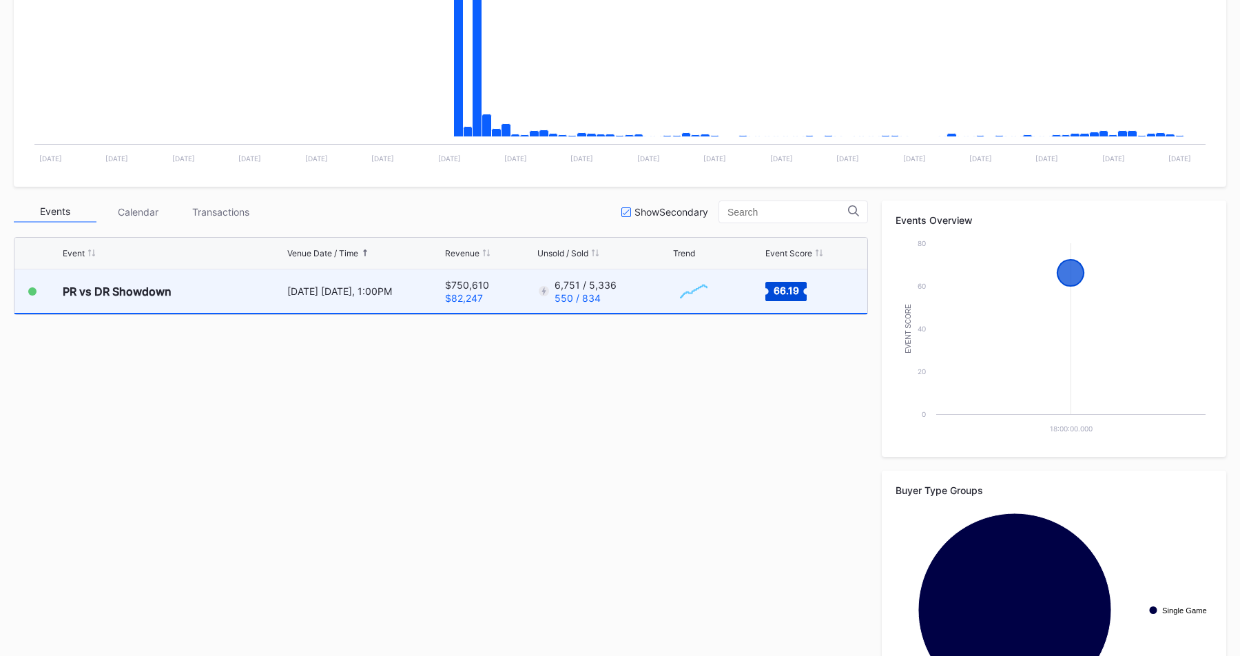
click at [504, 298] on div "$750,610 $82,247" at bounding box center [489, 290] width 88 height 43
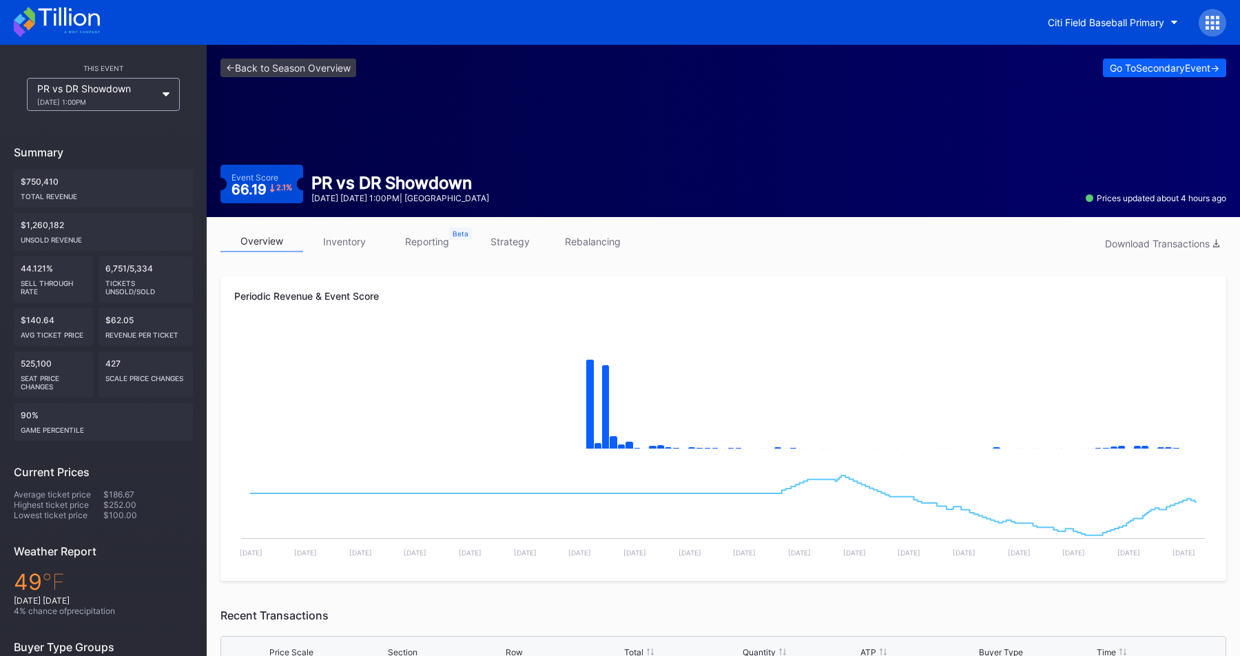
click at [278, 58] on div "<- Back to Season Overview Go To Secondary Event -> Event Score 66.19 2.1 % PR …" at bounding box center [723, 131] width 1033 height 172
click at [276, 67] on link "<- Back to Season Overview" at bounding box center [288, 68] width 136 height 19
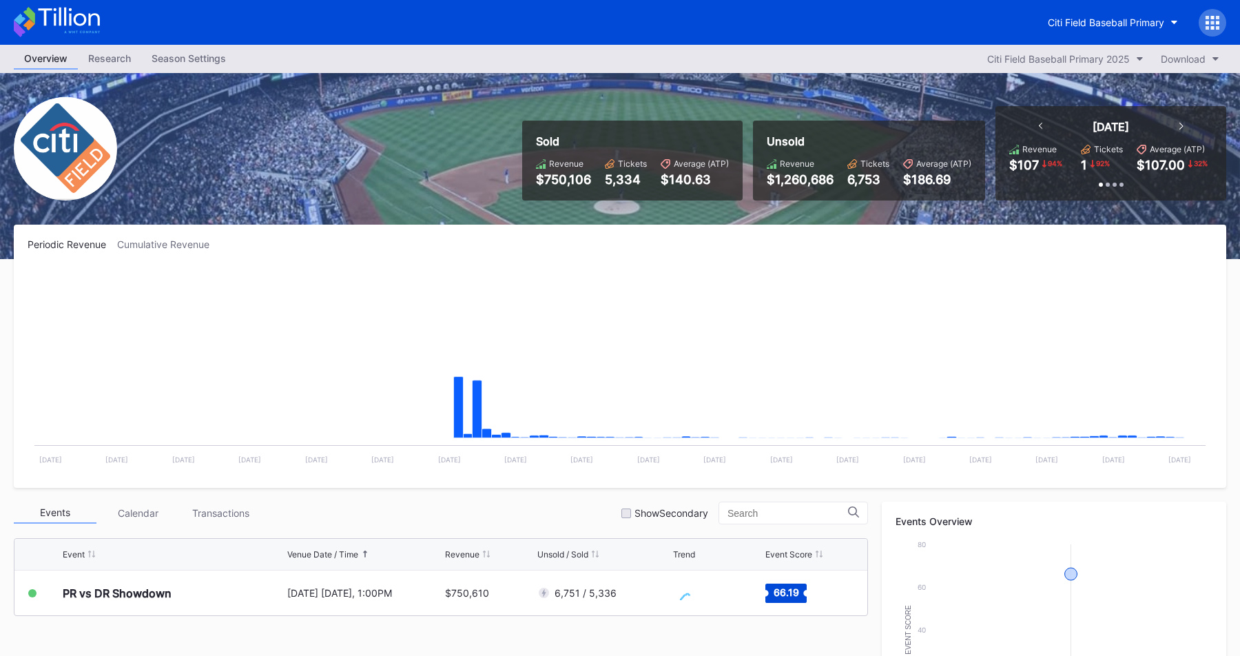
click at [214, 52] on div "Season Settings" at bounding box center [188, 58] width 95 height 20
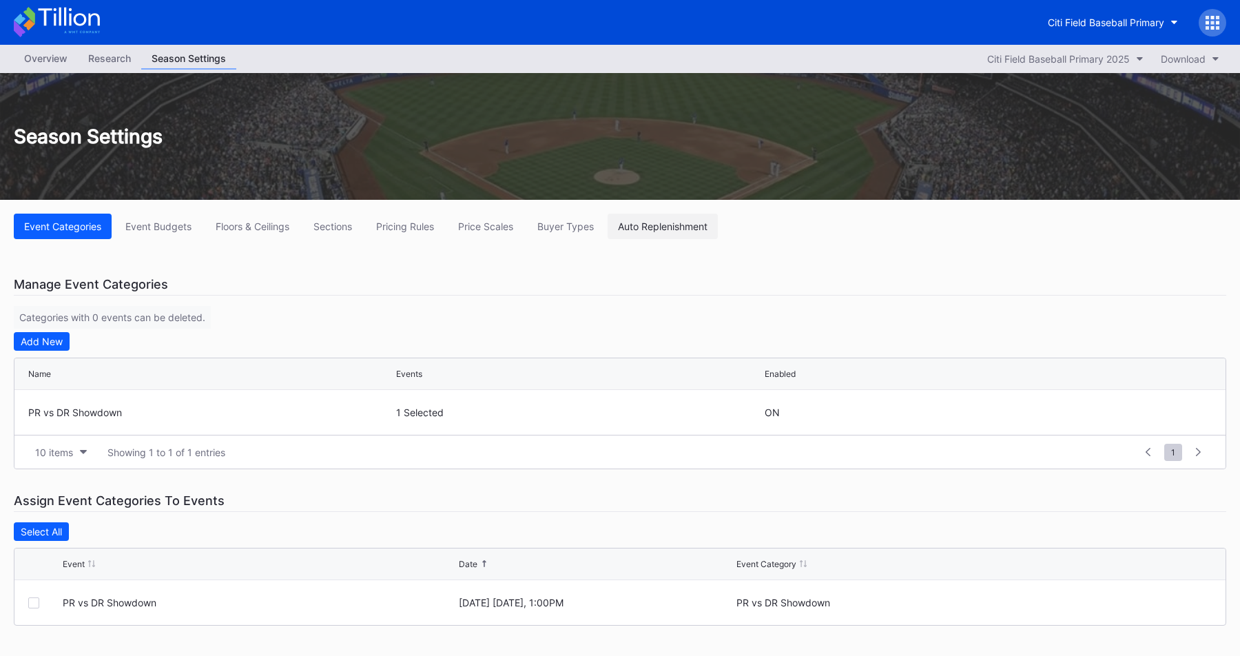
click at [683, 236] on button "Auto Replenishment" at bounding box center [663, 226] width 110 height 25
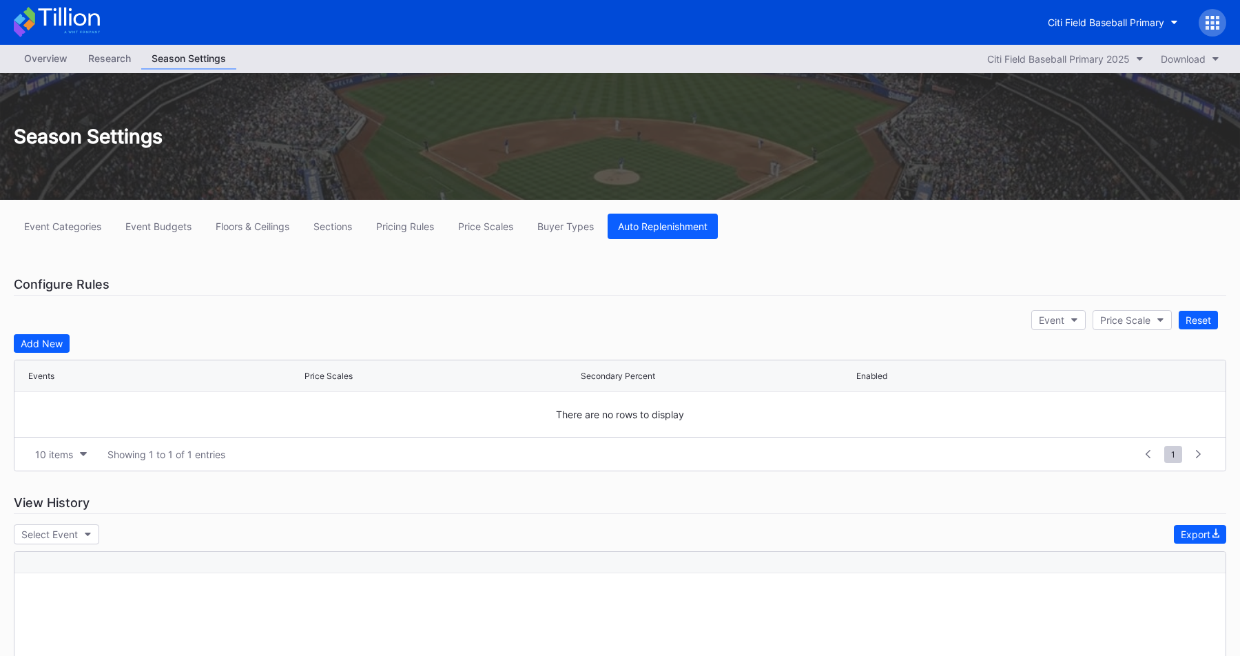
scroll to position [5, 0]
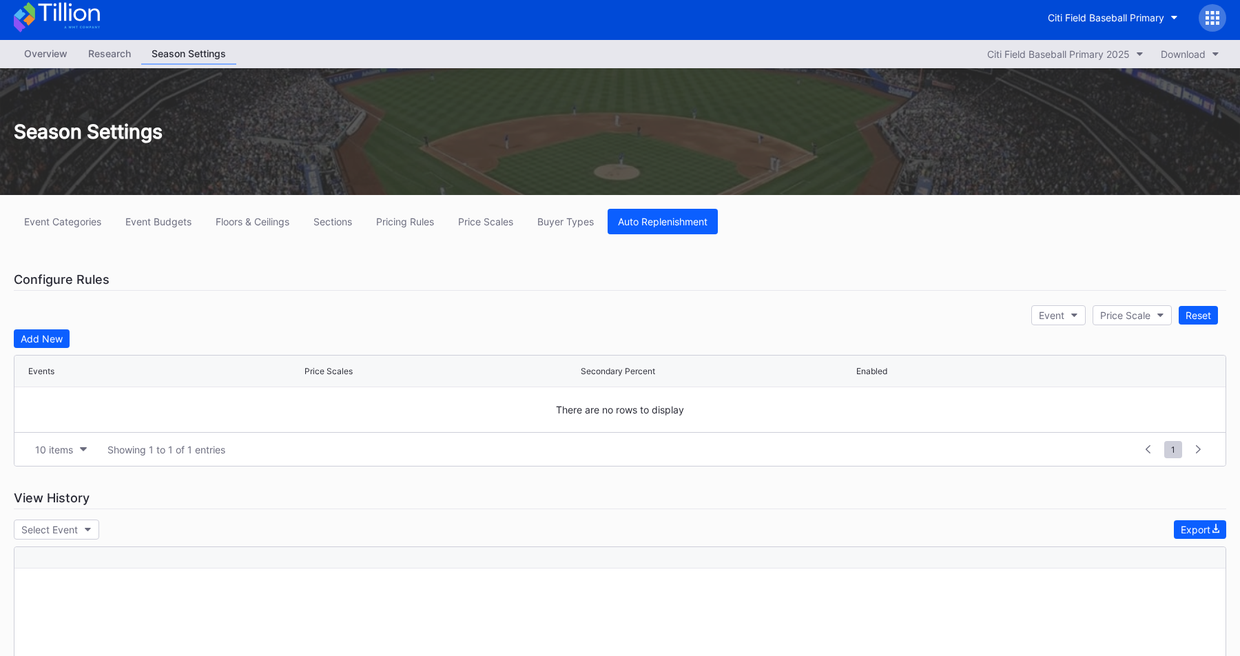
click at [48, 63] on div "Overview" at bounding box center [46, 53] width 64 height 20
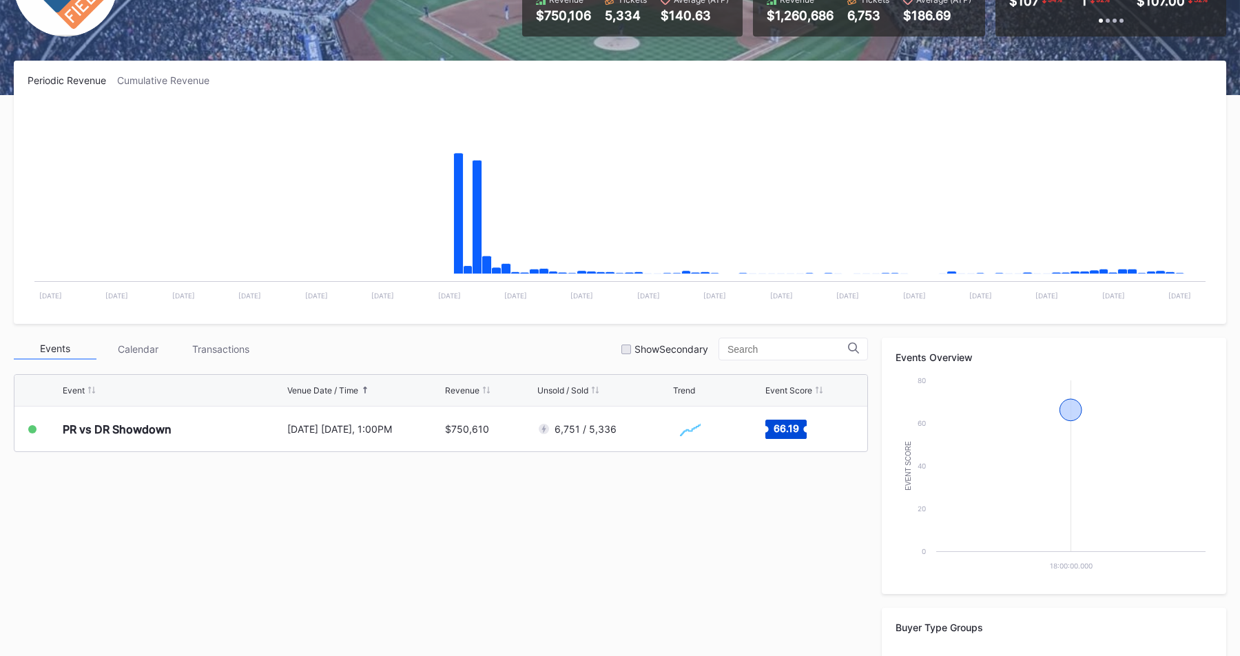
scroll to position [203, 0]
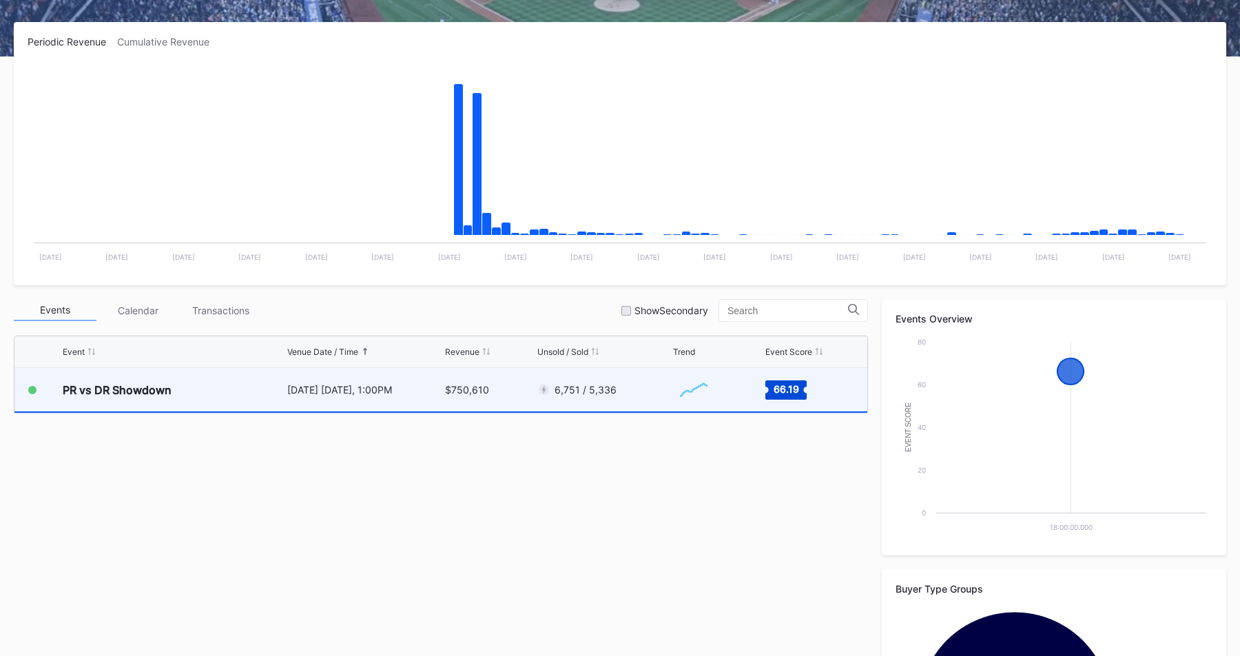
click at [493, 382] on div "$750,610" at bounding box center [489, 389] width 88 height 43
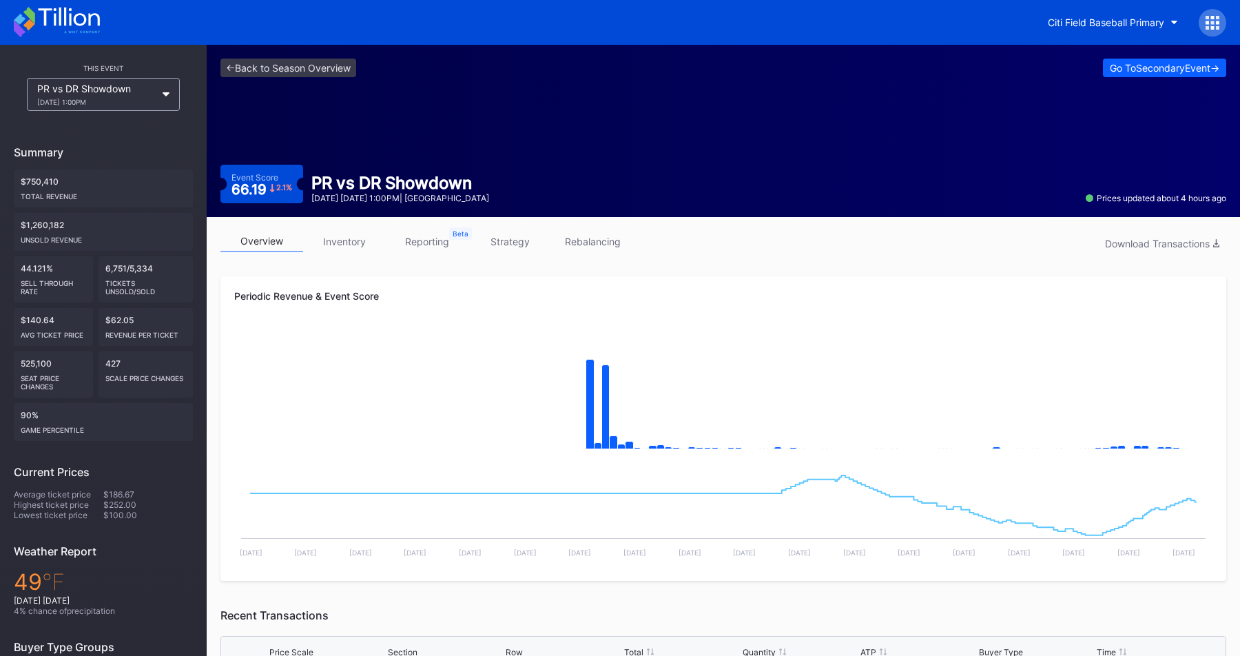
click at [435, 244] on link "reporting" at bounding box center [427, 241] width 83 height 21
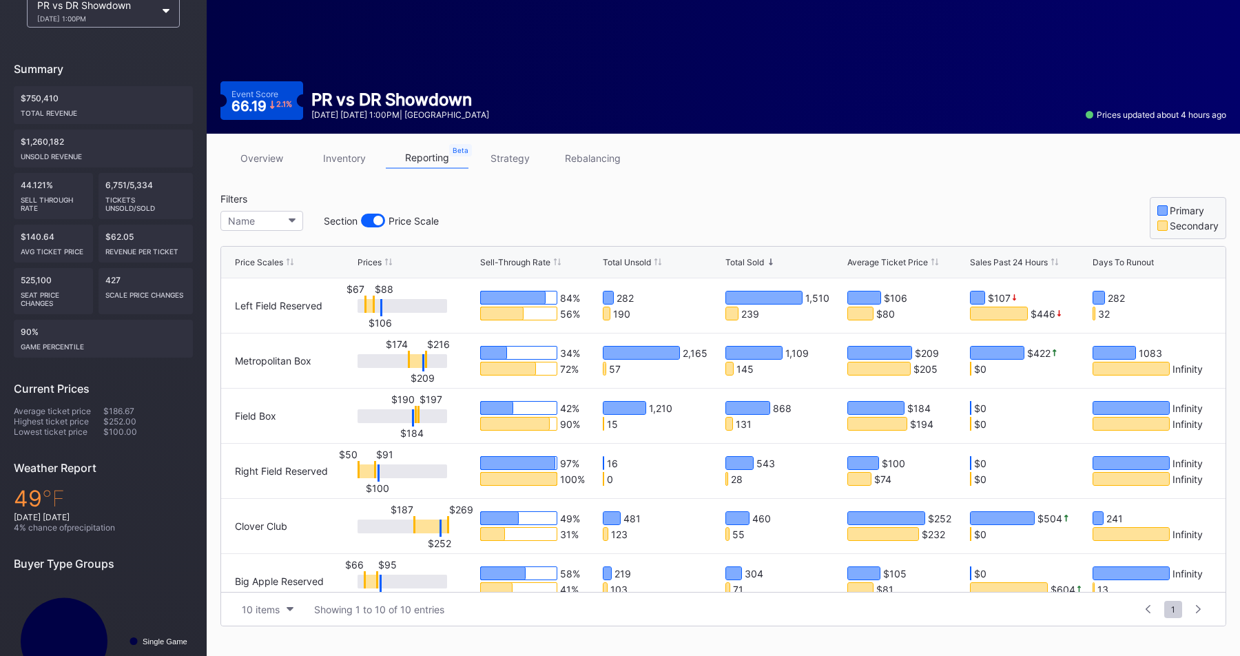
scroll to position [113, 0]
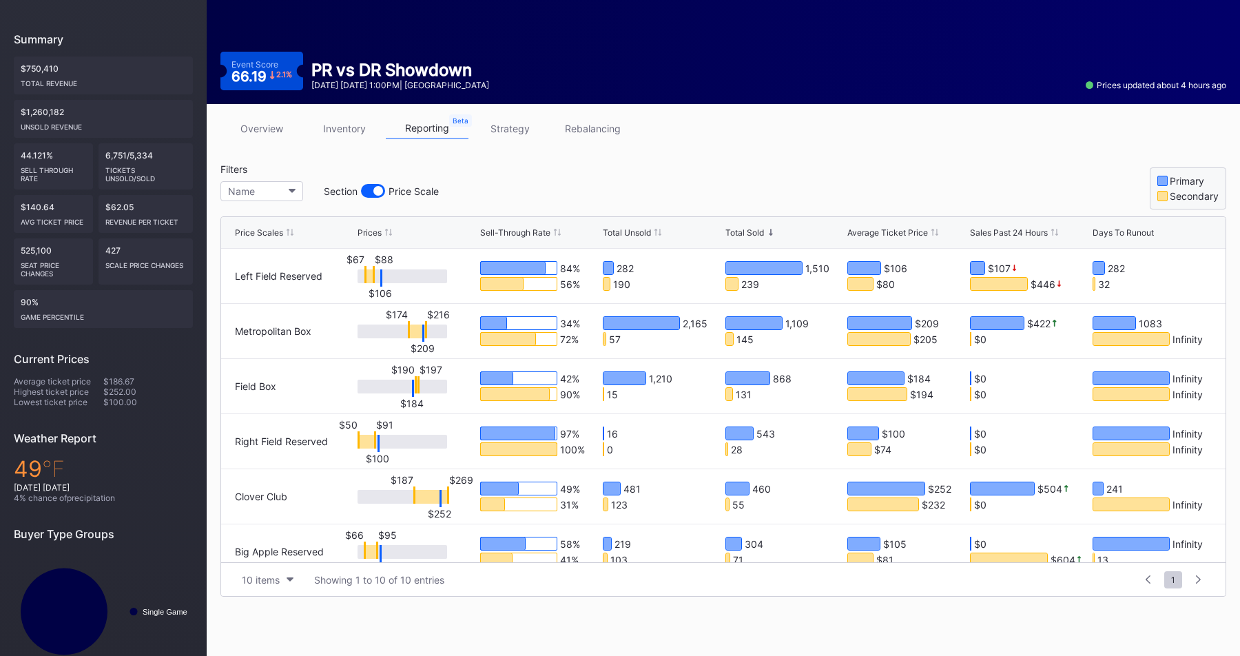
click at [269, 178] on div "Name Section Price Scale" at bounding box center [332, 191] width 225 height 28
click at [279, 189] on button "Name" at bounding box center [261, 191] width 83 height 20
click at [532, 231] on div "Sell-Through Rate" at bounding box center [515, 232] width 70 height 10
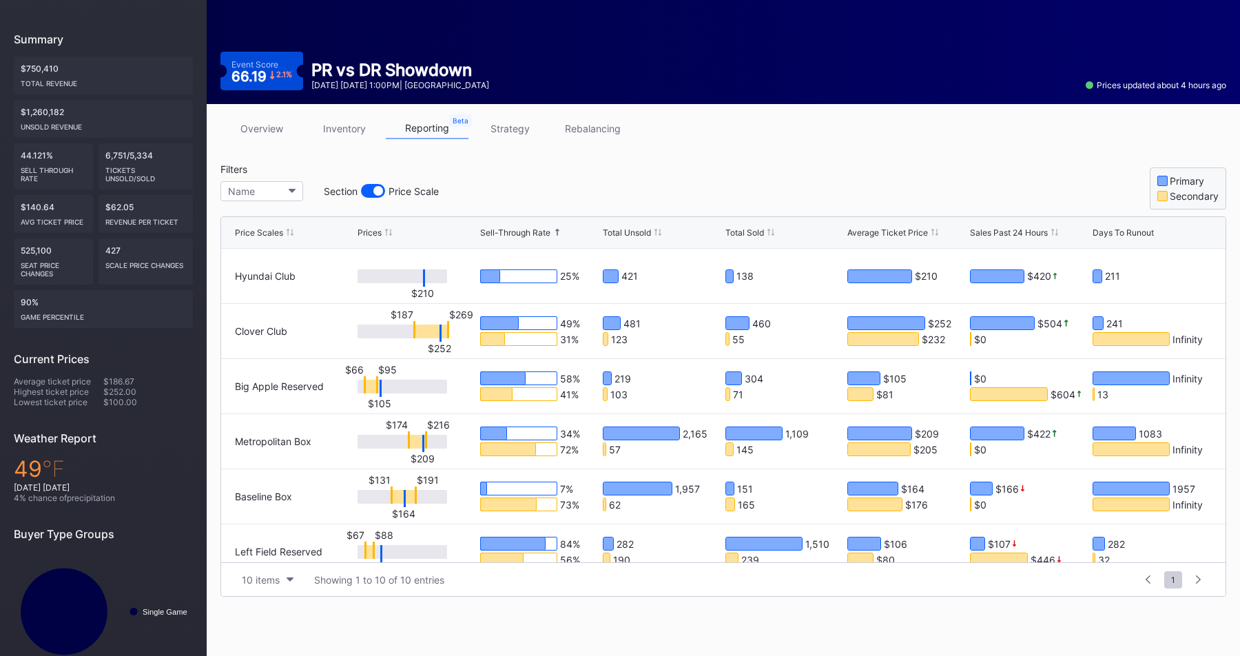
click at [532, 231] on div "Sell-Through Rate" at bounding box center [515, 232] width 70 height 10
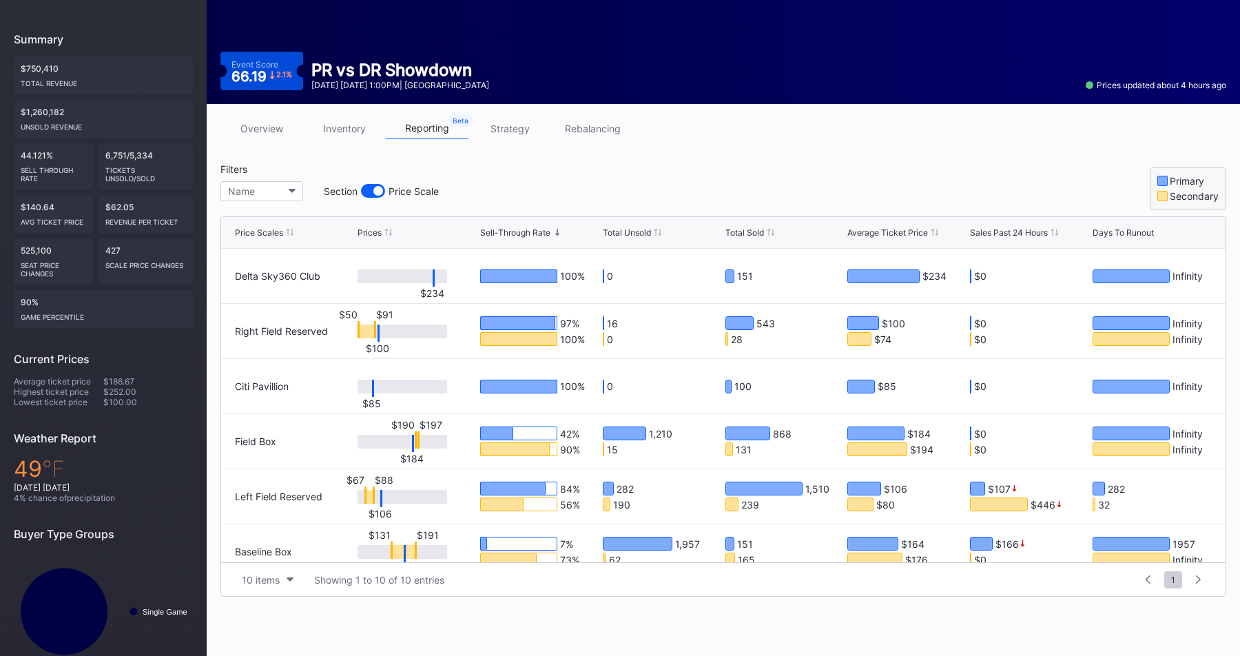
click at [601, 182] on div "Filters Name Section Price Scale Primary Secondary" at bounding box center [723, 186] width 1006 height 46
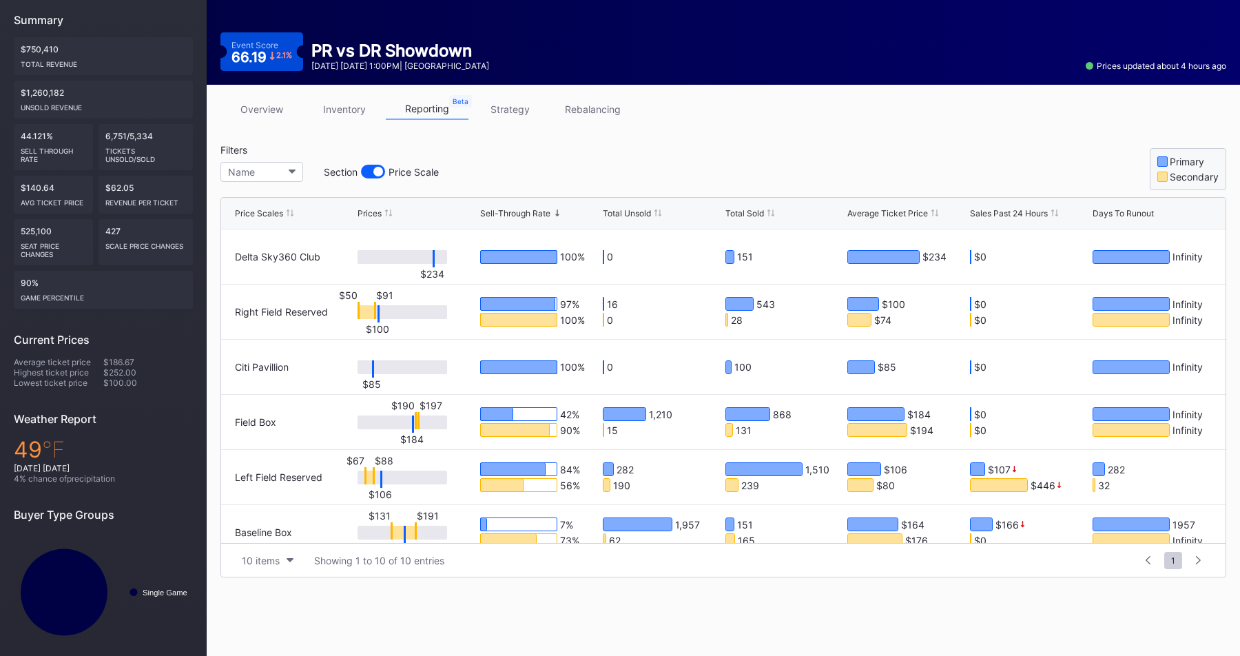
scroll to position [137, 0]
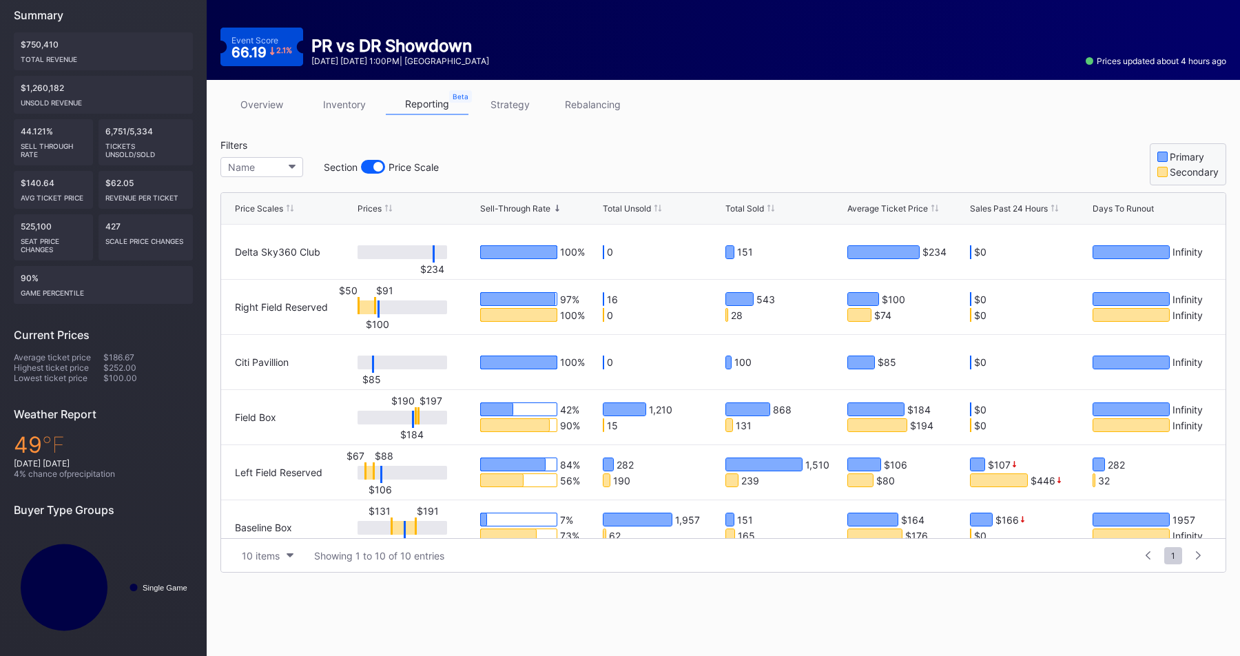
click at [537, 141] on div "Filters Name Section Price Scale Primary Secondary" at bounding box center [723, 162] width 1006 height 46
click at [611, 164] on div "Filters Name Section Price Scale Primary Secondary" at bounding box center [723, 162] width 1006 height 46
click at [260, 627] on div "<- Back to Season Overview Go To Secondary Event -> Event Score 66.19 2.1 % PR …" at bounding box center [723, 285] width 1033 height 754
click at [553, 163] on div "Filters Name Section Price Scale Primary Secondary" at bounding box center [723, 162] width 1006 height 46
click at [455, 139] on div "Filters Name Section Price Scale Primary Secondary" at bounding box center [723, 162] width 1006 height 46
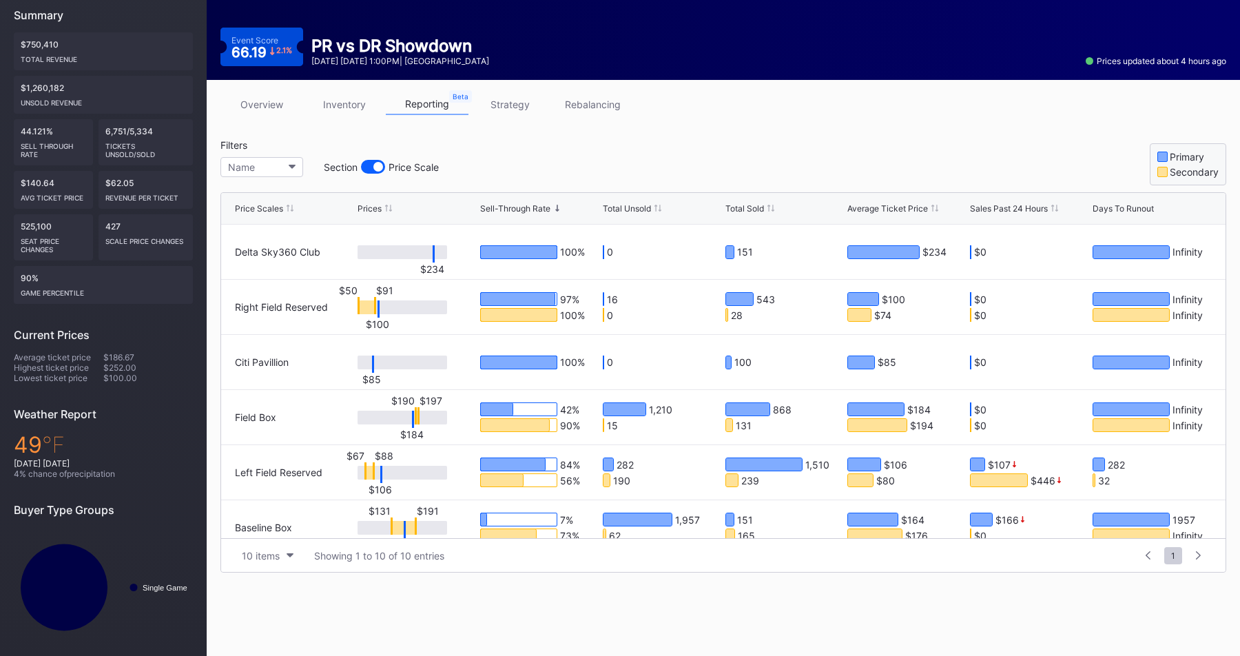
click at [495, 149] on div "Filters Name Section Price Scale Primary Secondary" at bounding box center [723, 162] width 1006 height 46
click at [557, 152] on div "Filters Name Section Price Scale Primary Secondary" at bounding box center [723, 162] width 1006 height 46
click at [634, 142] on div "Filters Name Section Price Scale Primary Secondary" at bounding box center [723, 162] width 1006 height 46
click at [545, 161] on div "Filters Name Section Price Scale Primary Secondary" at bounding box center [723, 162] width 1006 height 46
